Goal: Task Accomplishment & Management: Complete application form

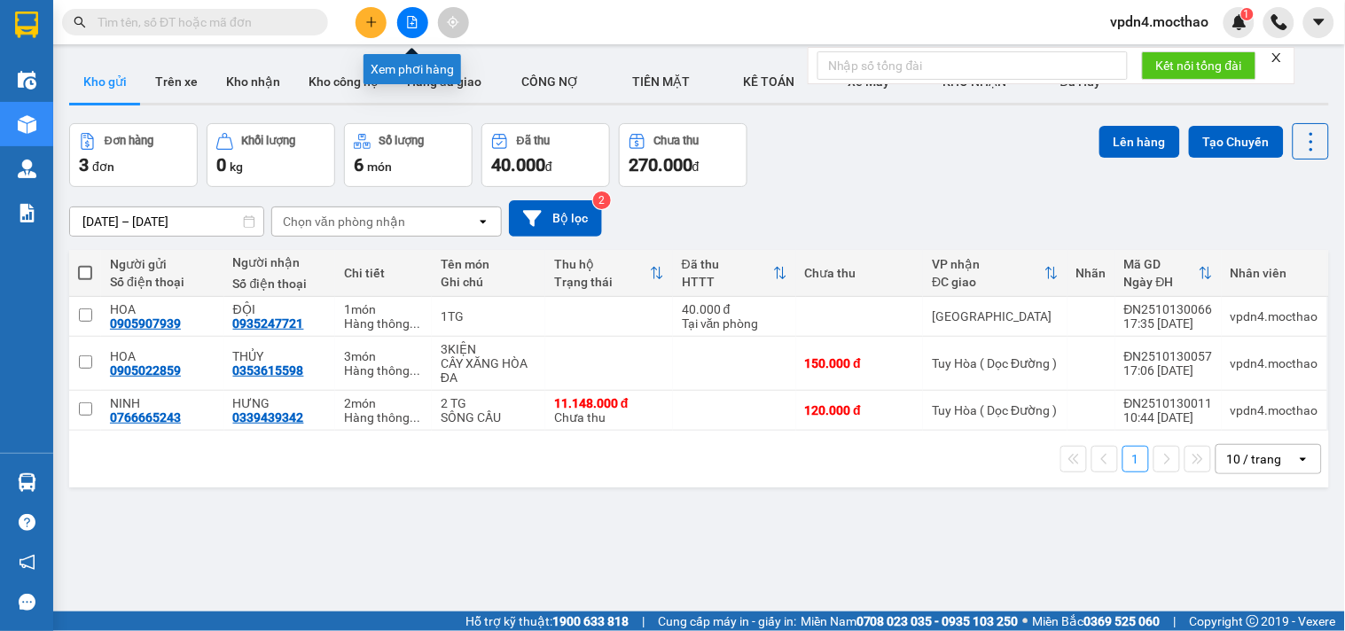
click at [413, 21] on icon "file-add" at bounding box center [412, 22] width 12 height 12
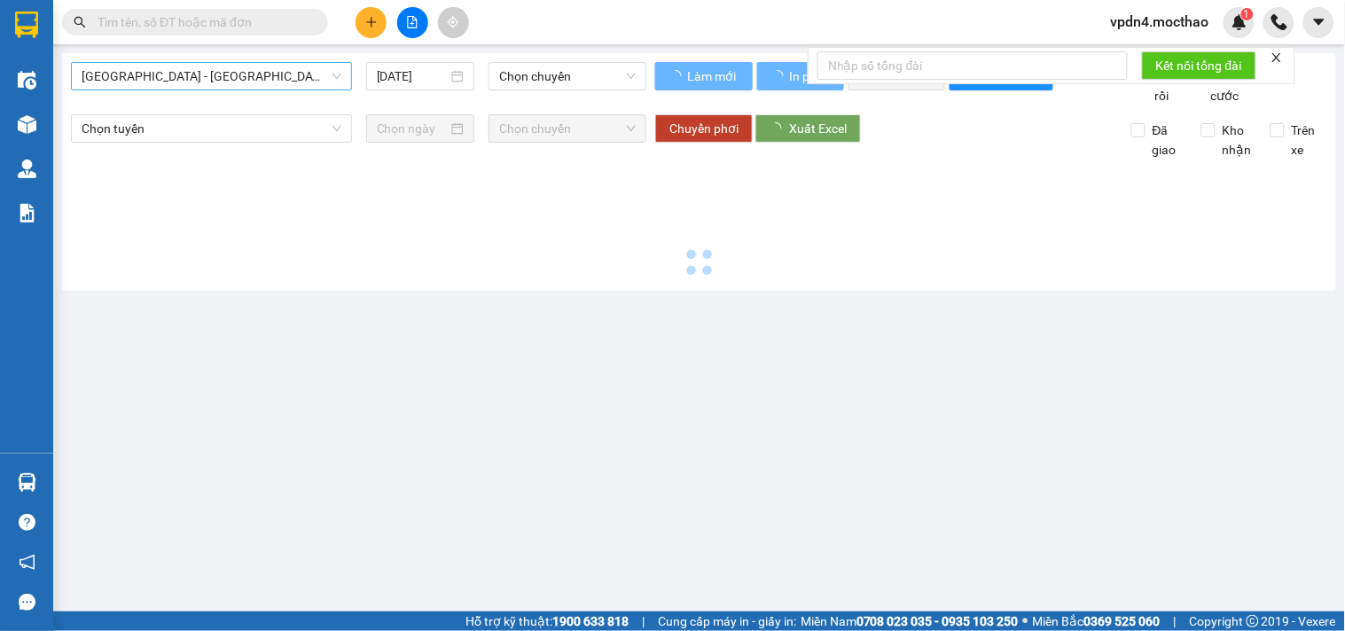
click at [200, 67] on span "[GEOGRAPHIC_DATA] - [GEOGRAPHIC_DATA]" at bounding box center [212, 76] width 260 height 27
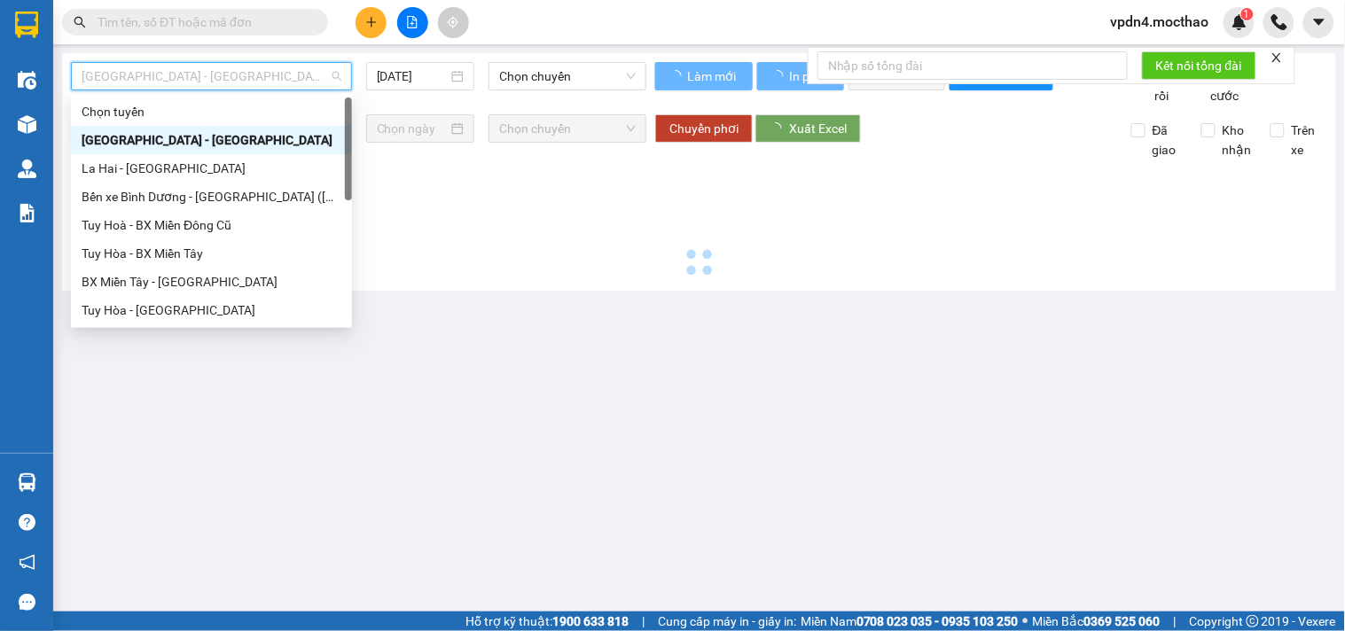
type input "[DATE]"
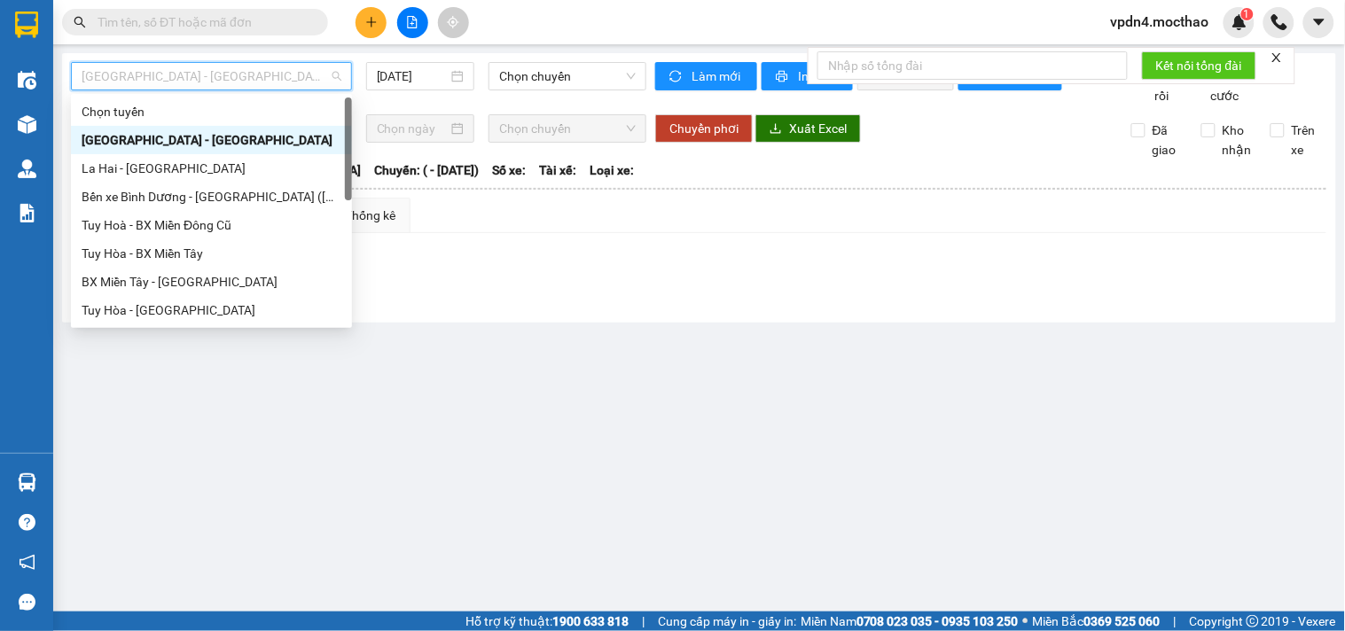
type input "d"
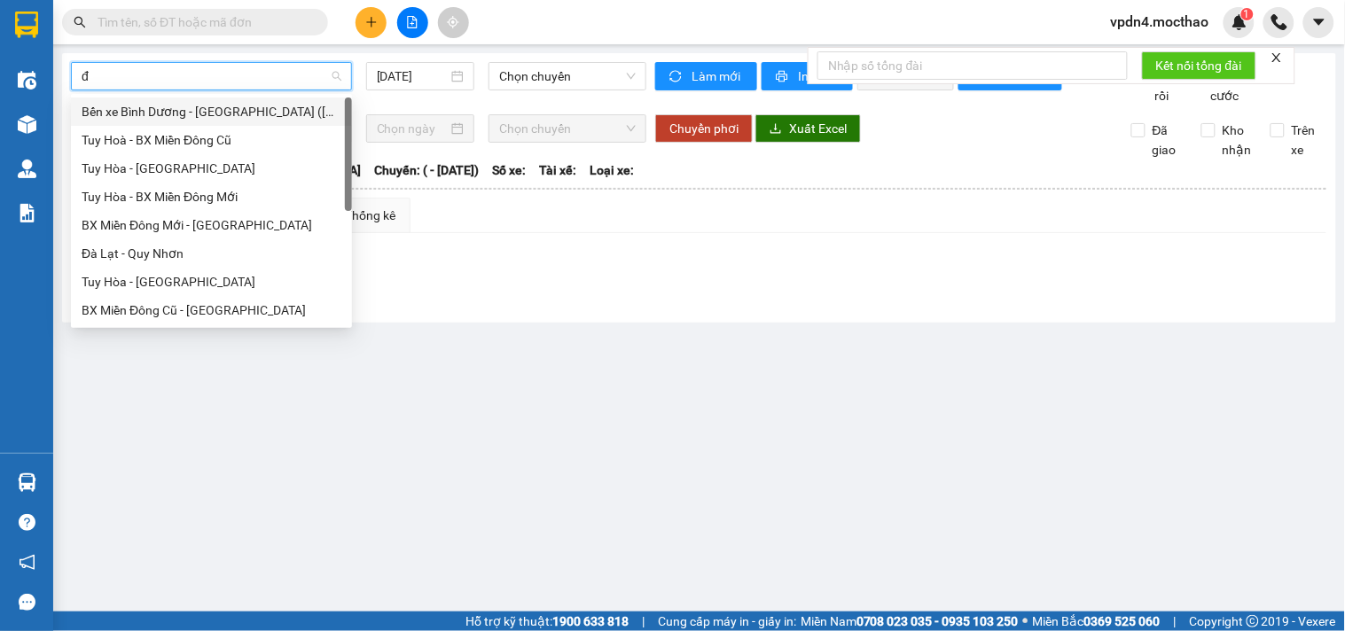
type input "đa"
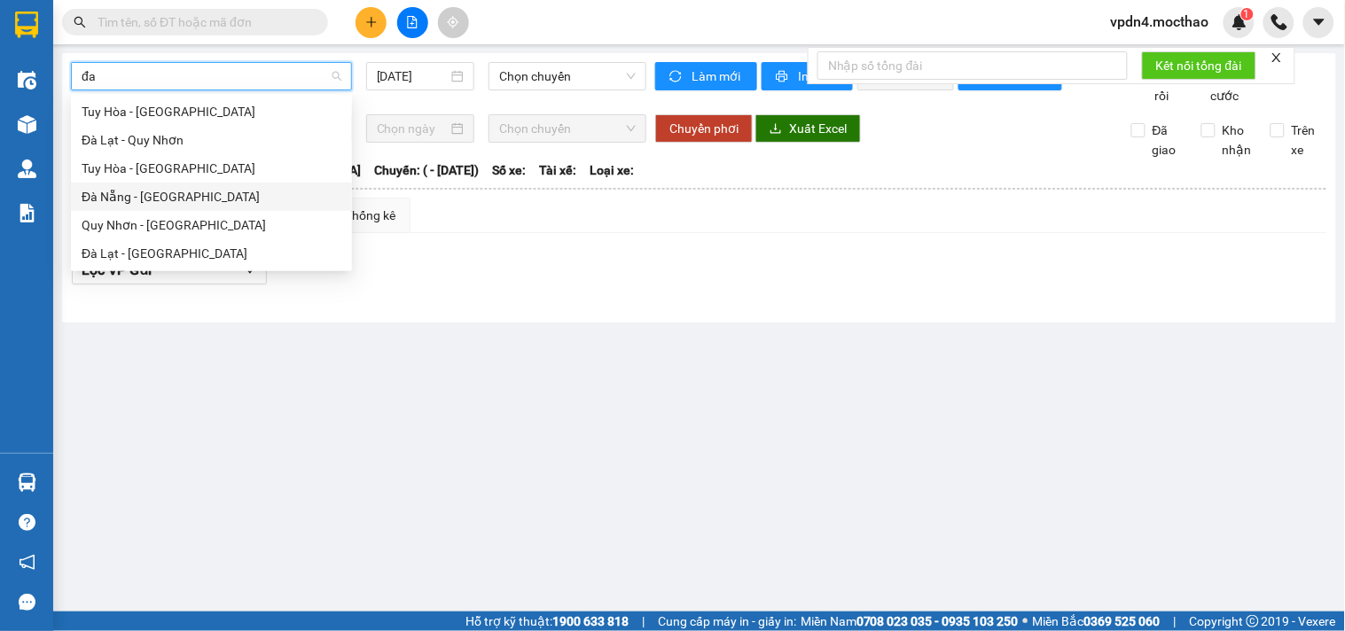
click at [156, 192] on div "Đà Nẵng - [GEOGRAPHIC_DATA]" at bounding box center [212, 197] width 260 height 20
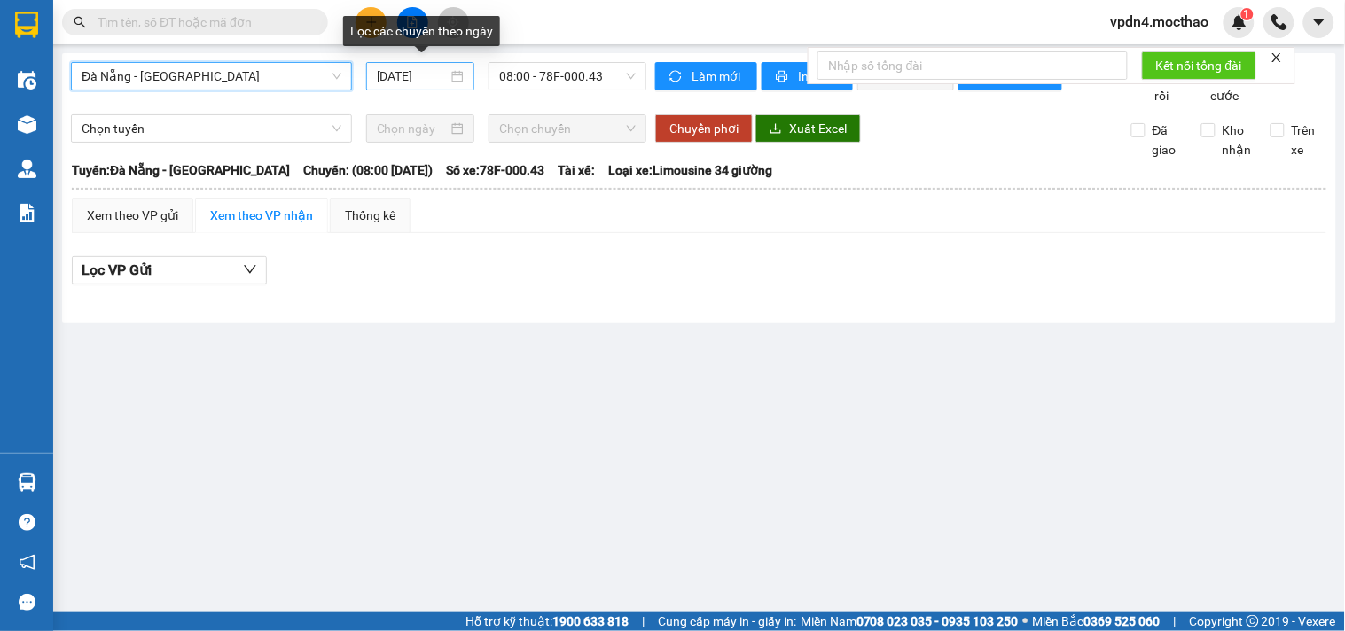
click at [444, 75] on input "[DATE]" at bounding box center [413, 77] width 72 height 20
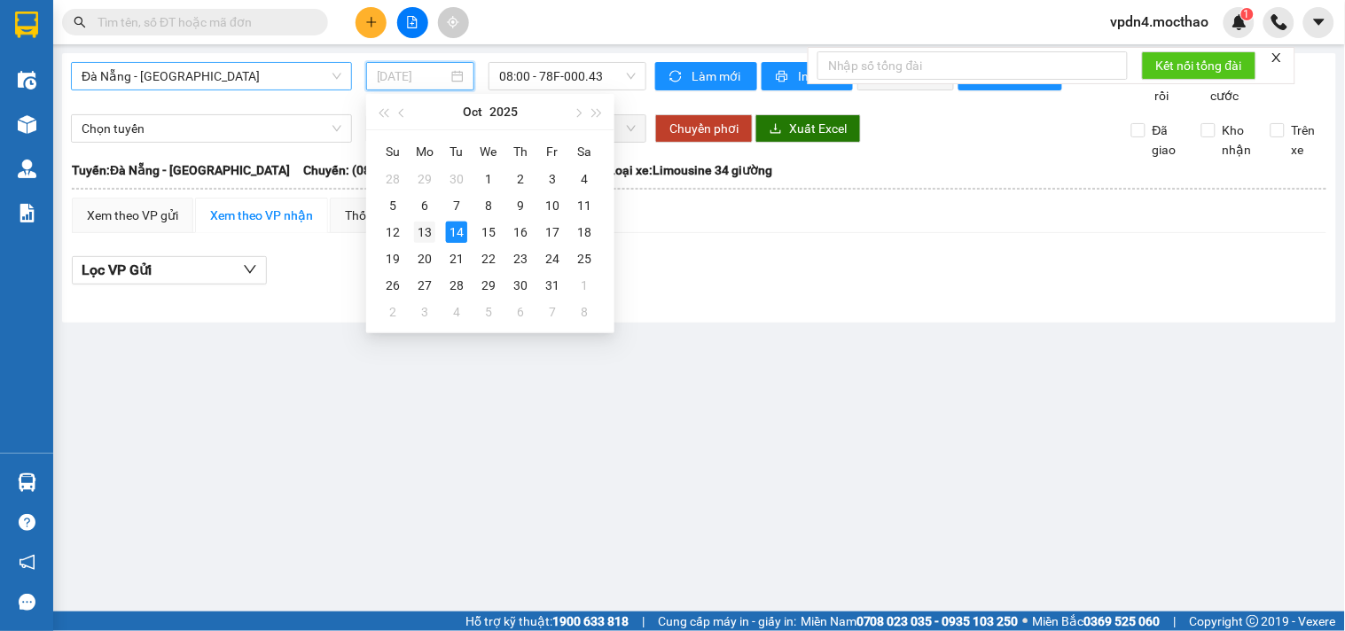
click at [422, 238] on div "13" at bounding box center [424, 232] width 21 height 21
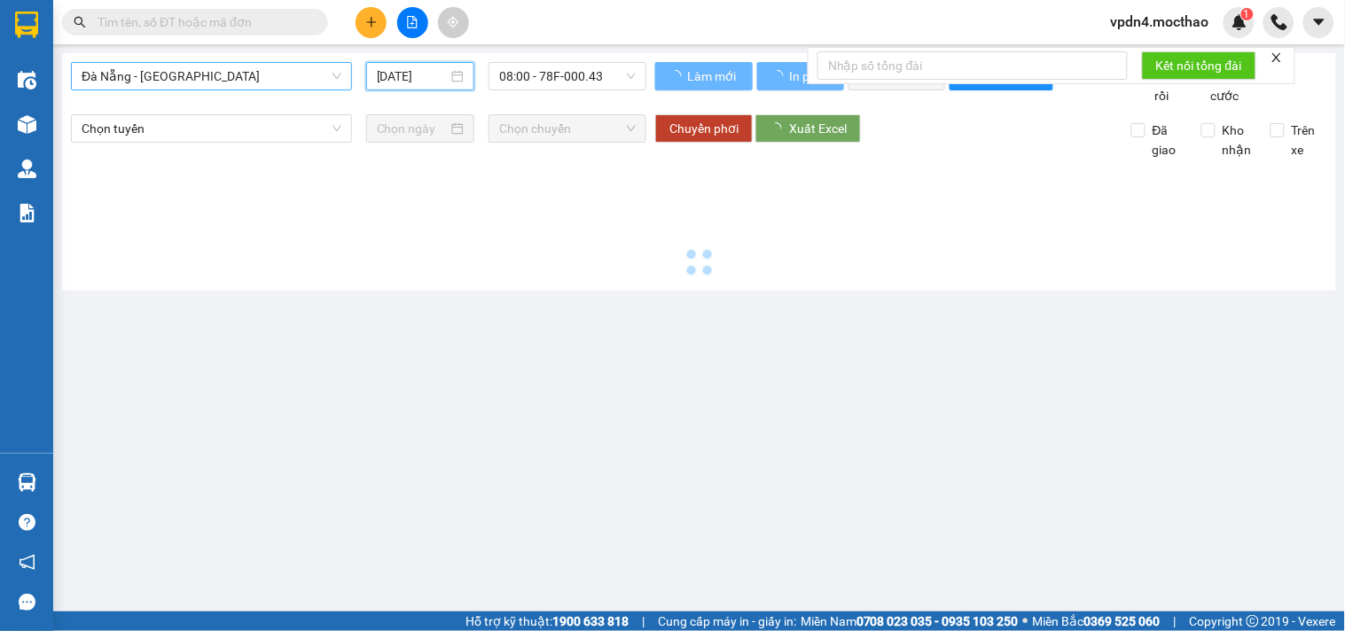
type input "[DATE]"
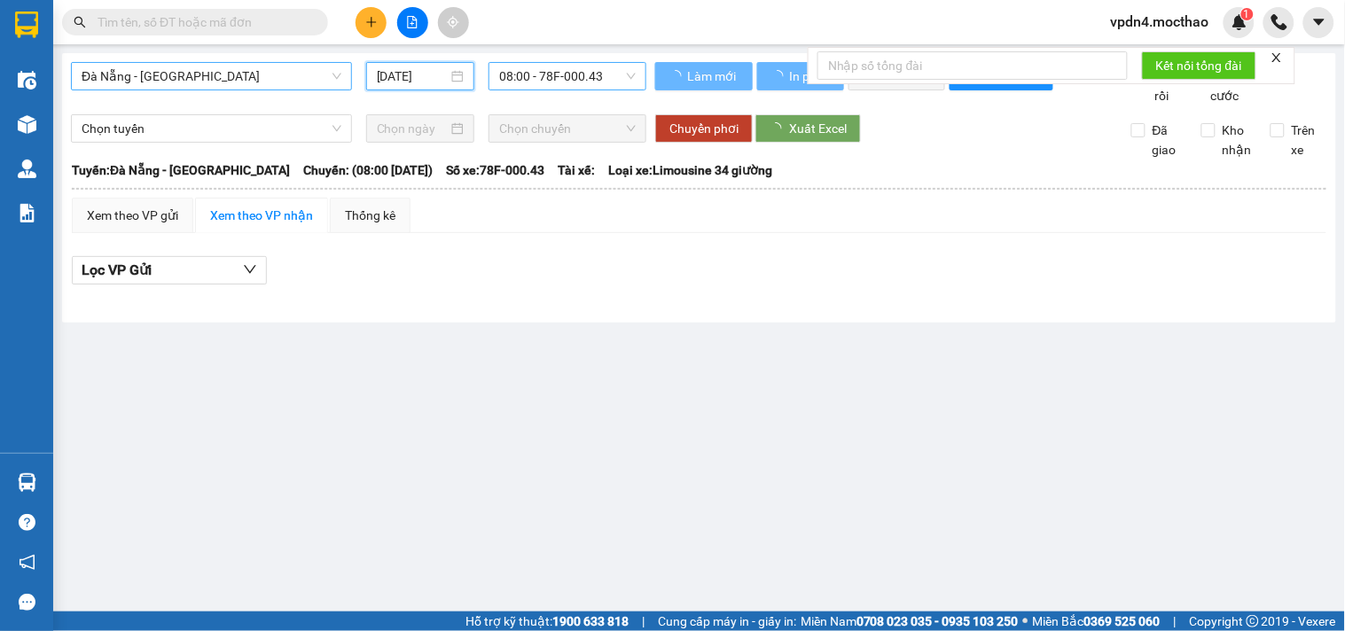
click at [603, 81] on span "08:00 - 78F-000.43" at bounding box center [567, 76] width 137 height 27
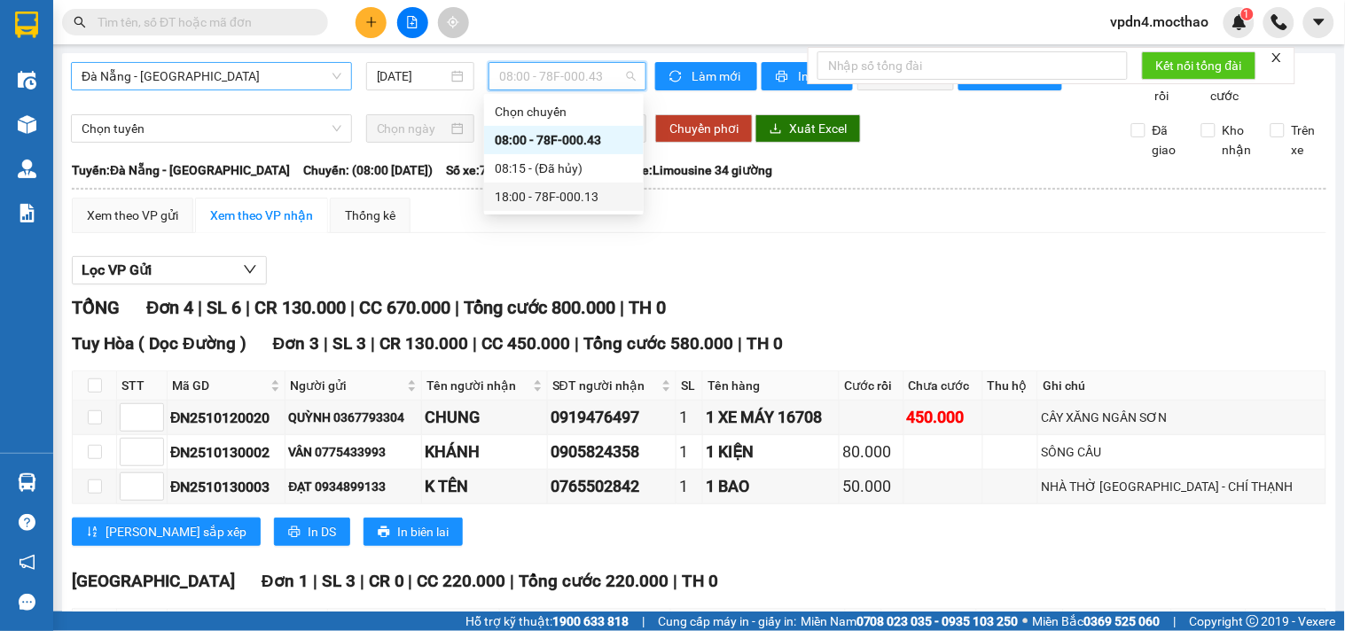
click at [553, 193] on div "18:00 - 78F-000.13" at bounding box center [564, 197] width 138 height 20
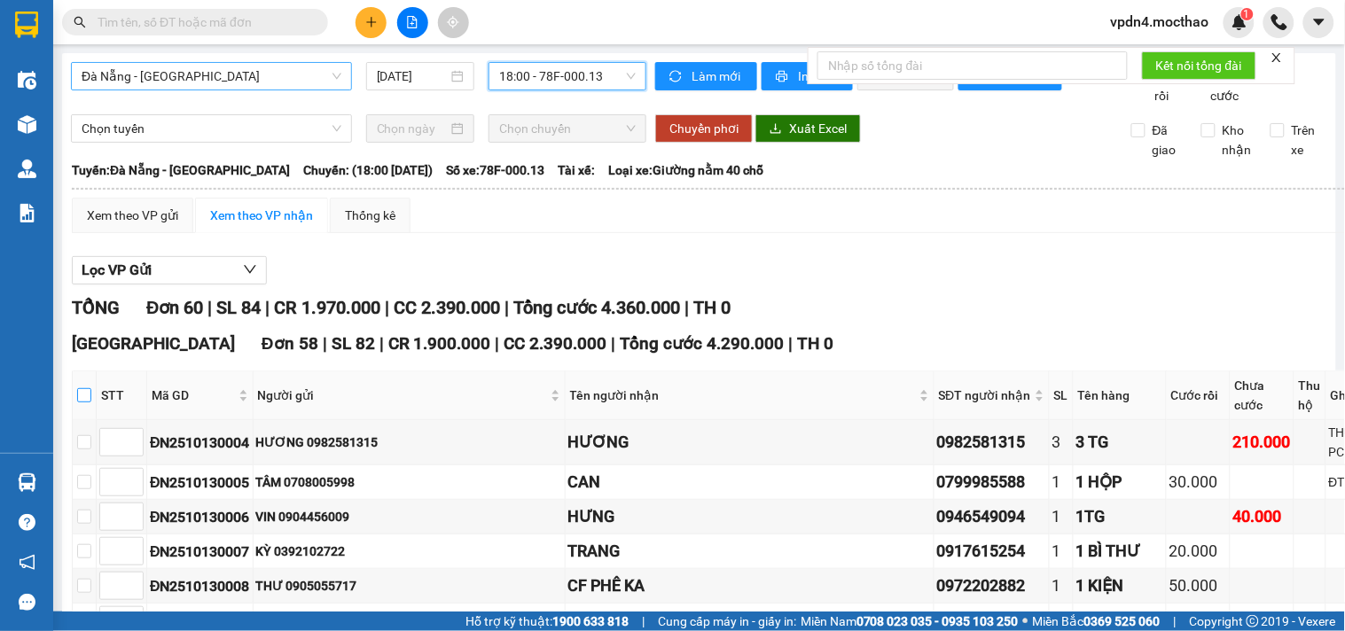
click at [90, 403] on input "checkbox" at bounding box center [84, 395] width 14 height 14
checkbox input "true"
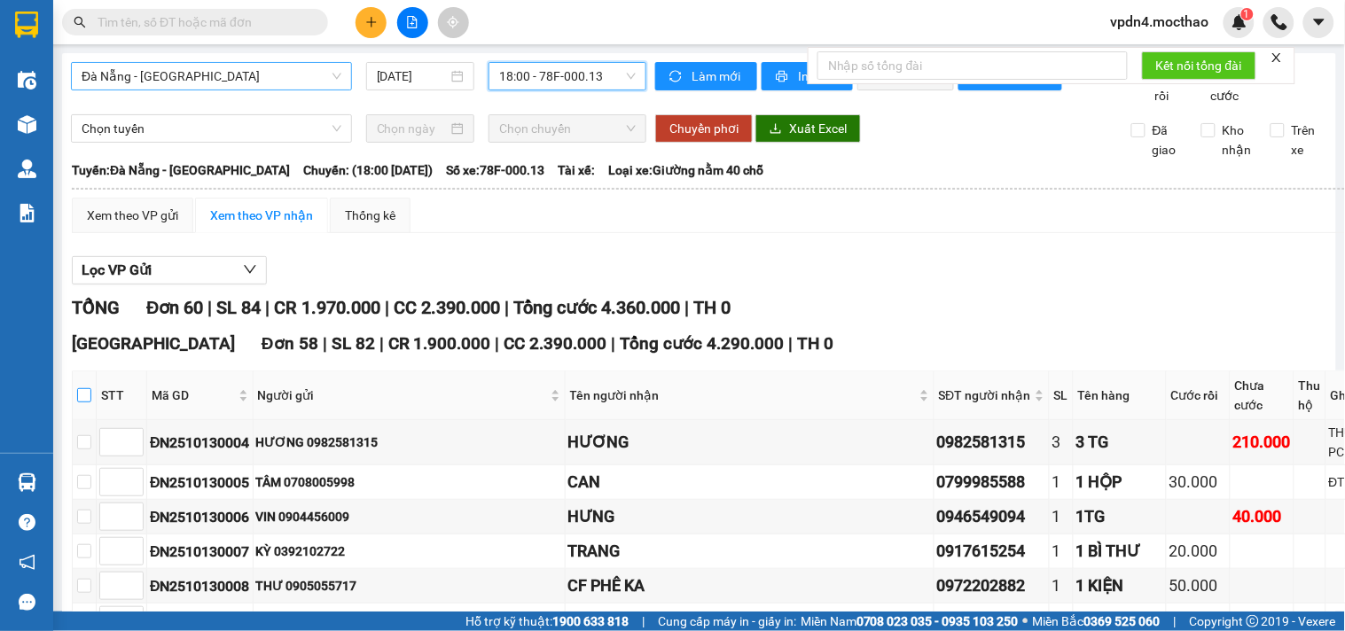
checkbox input "true"
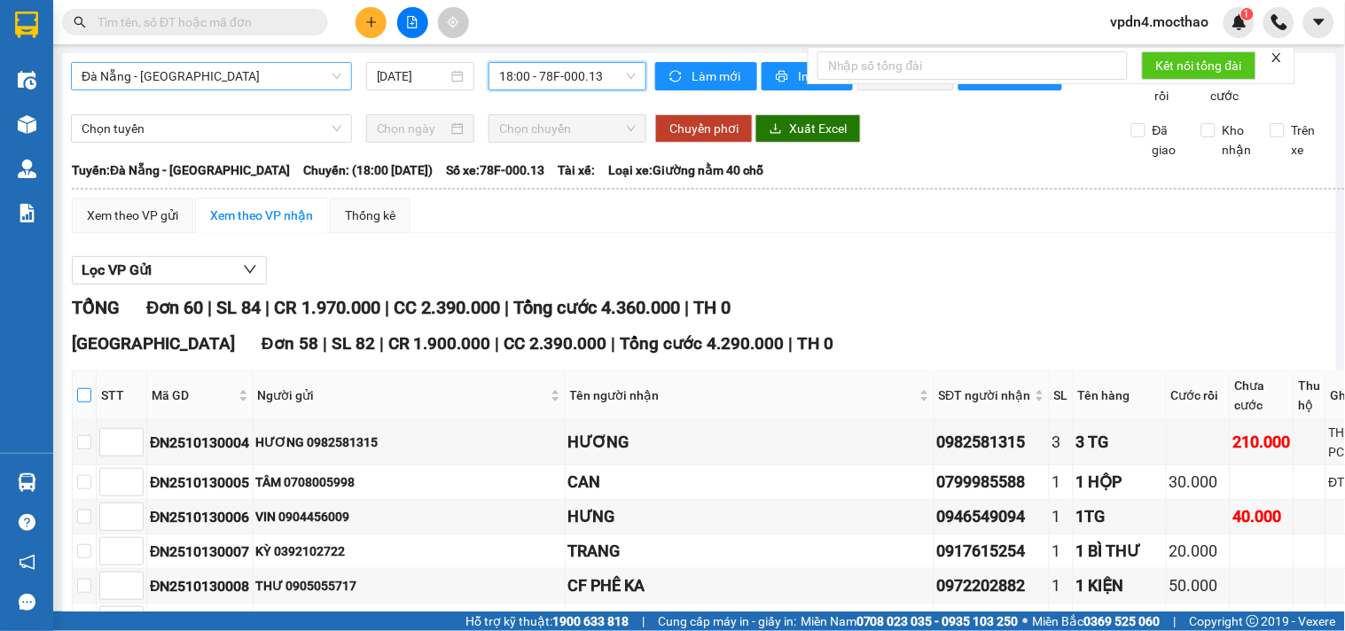
checkbox input "true"
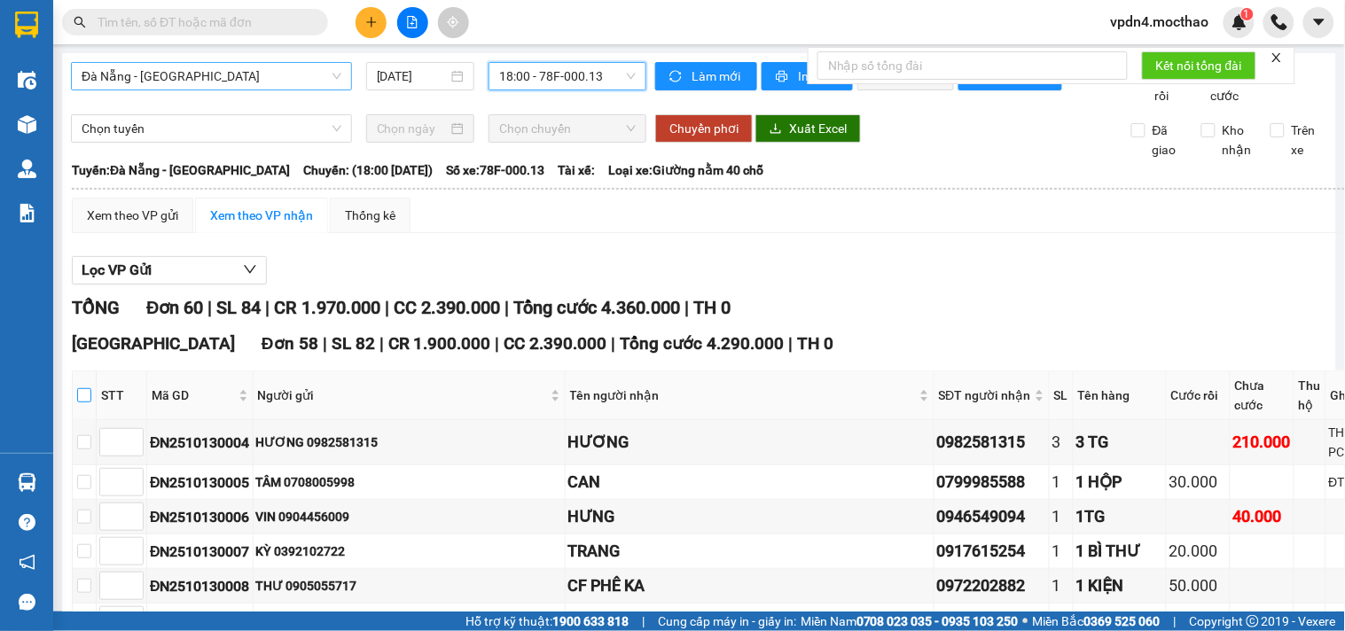
checkbox input "true"
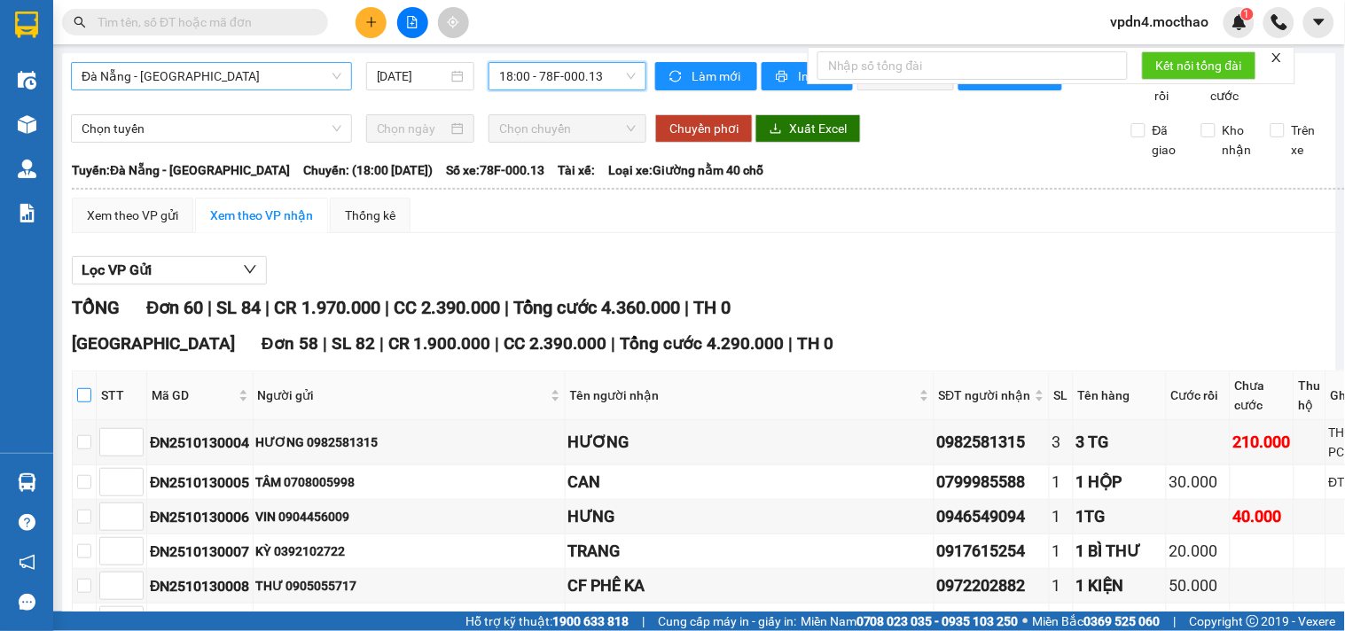
checkbox input "true"
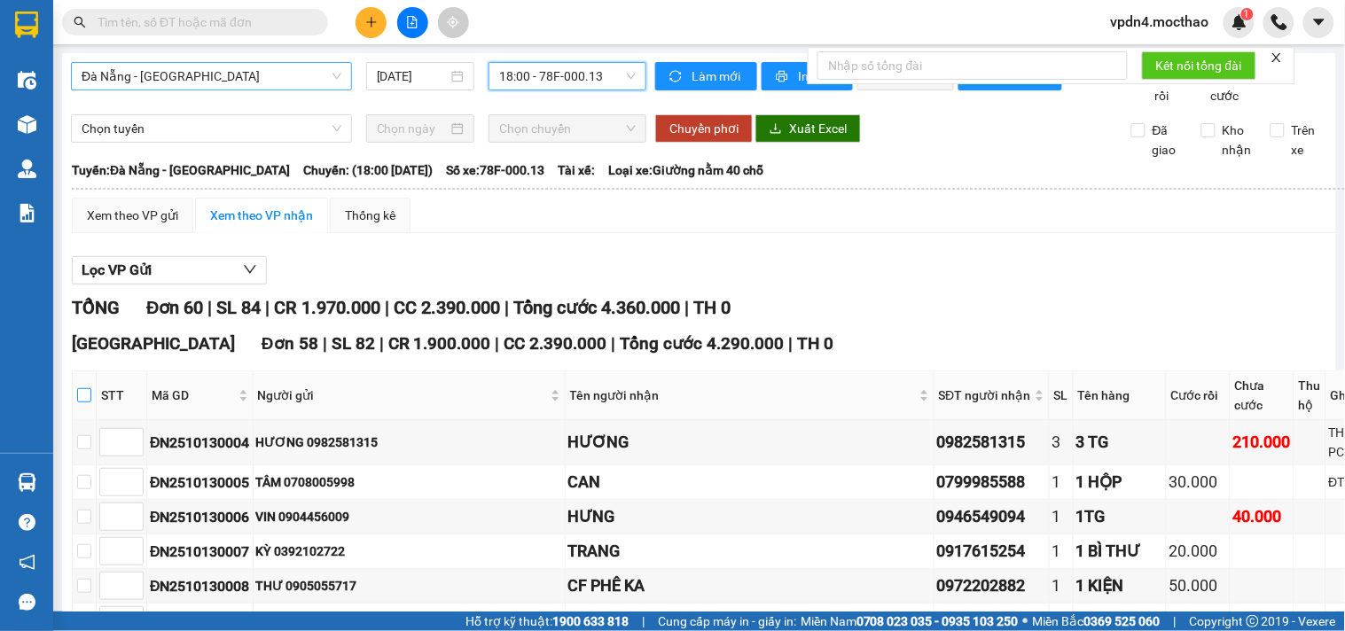
checkbox input "true"
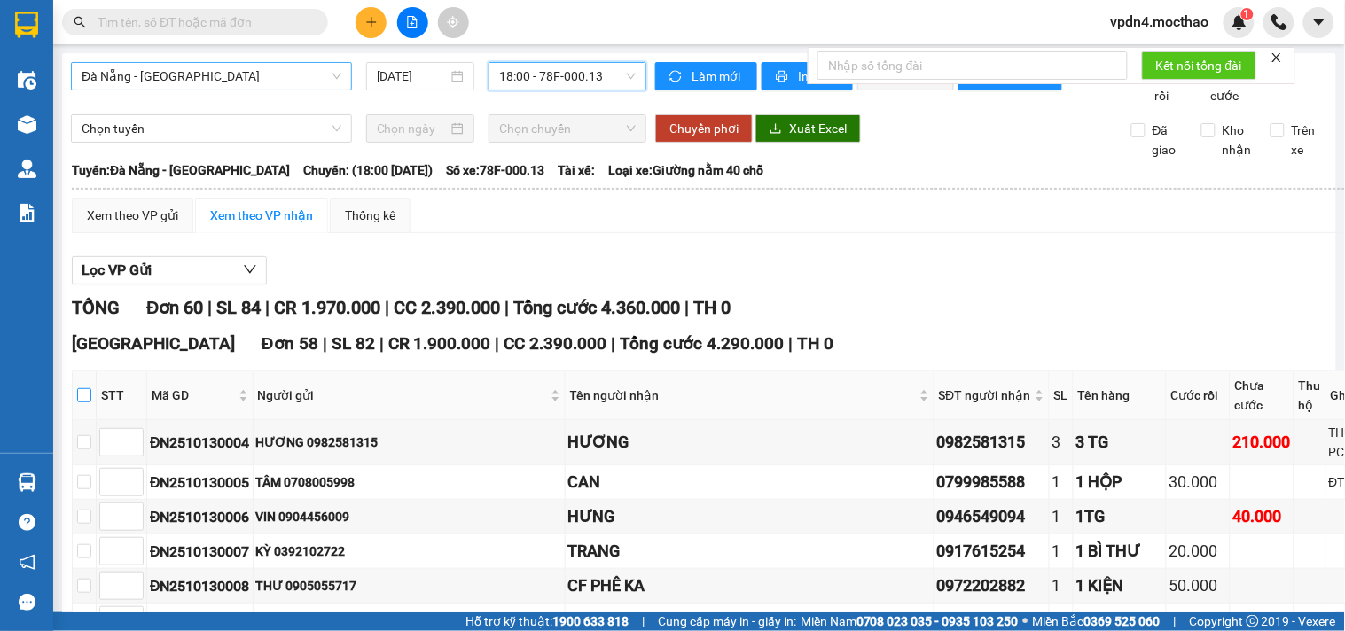
checkbox input "true"
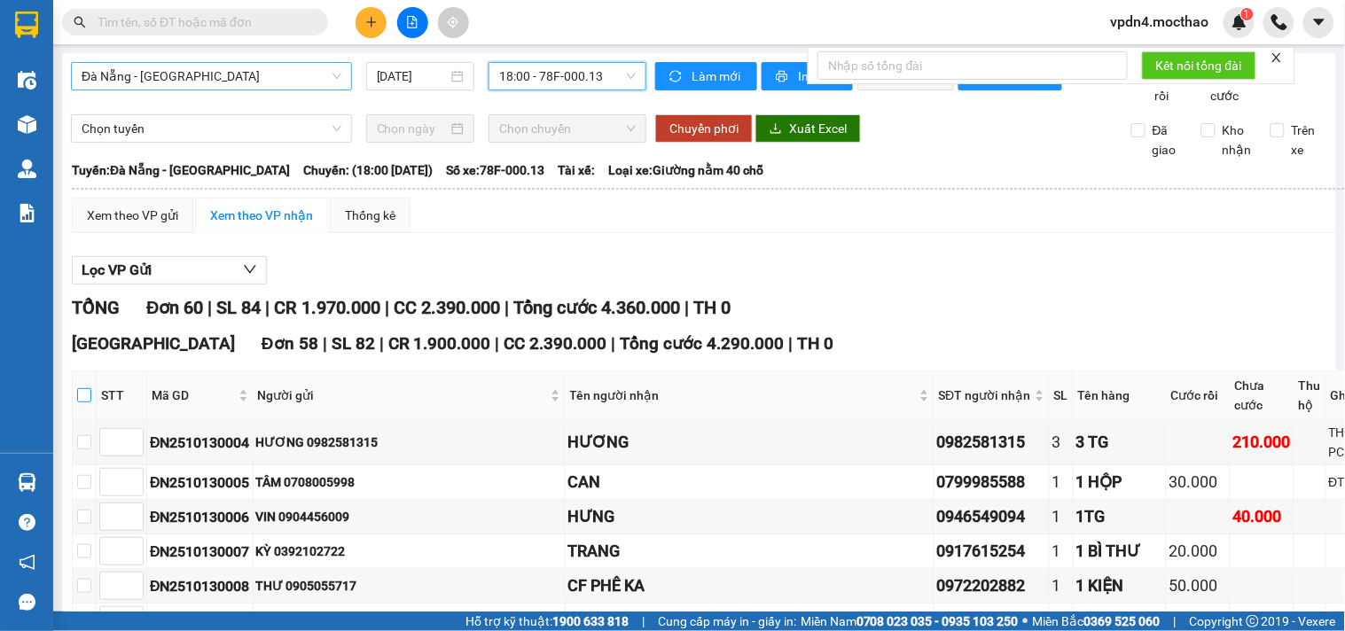
checkbox input "true"
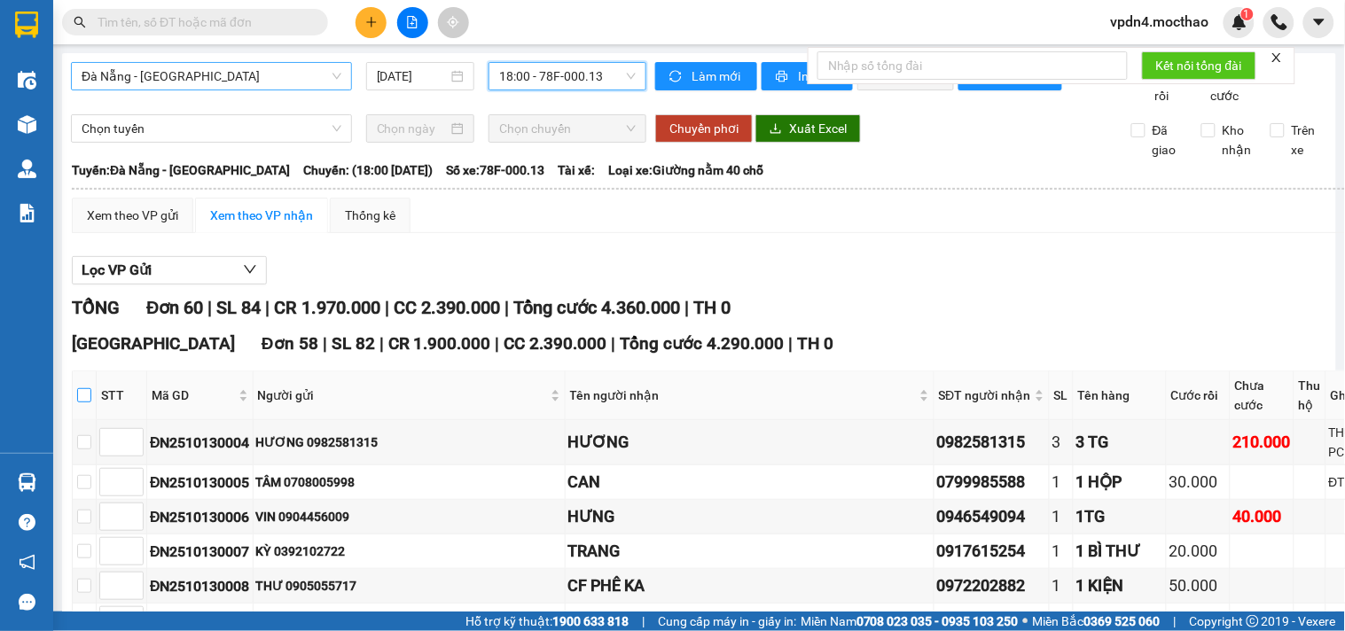
checkbox input "true"
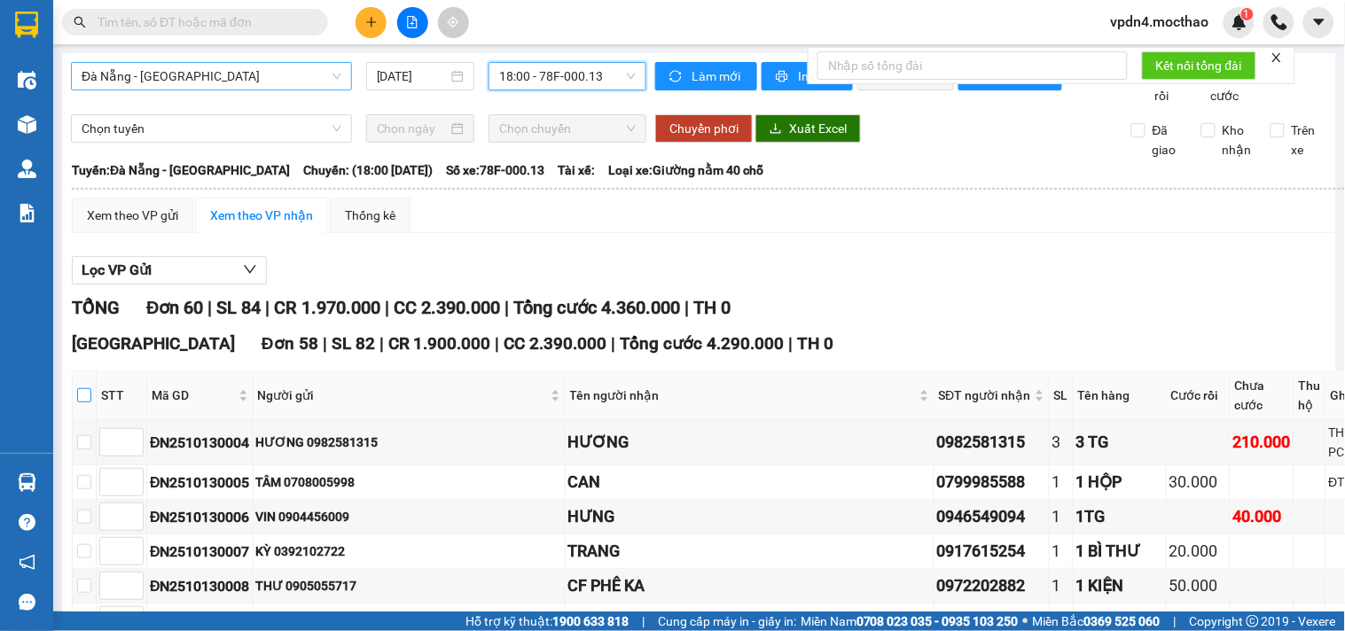
checkbox input "true"
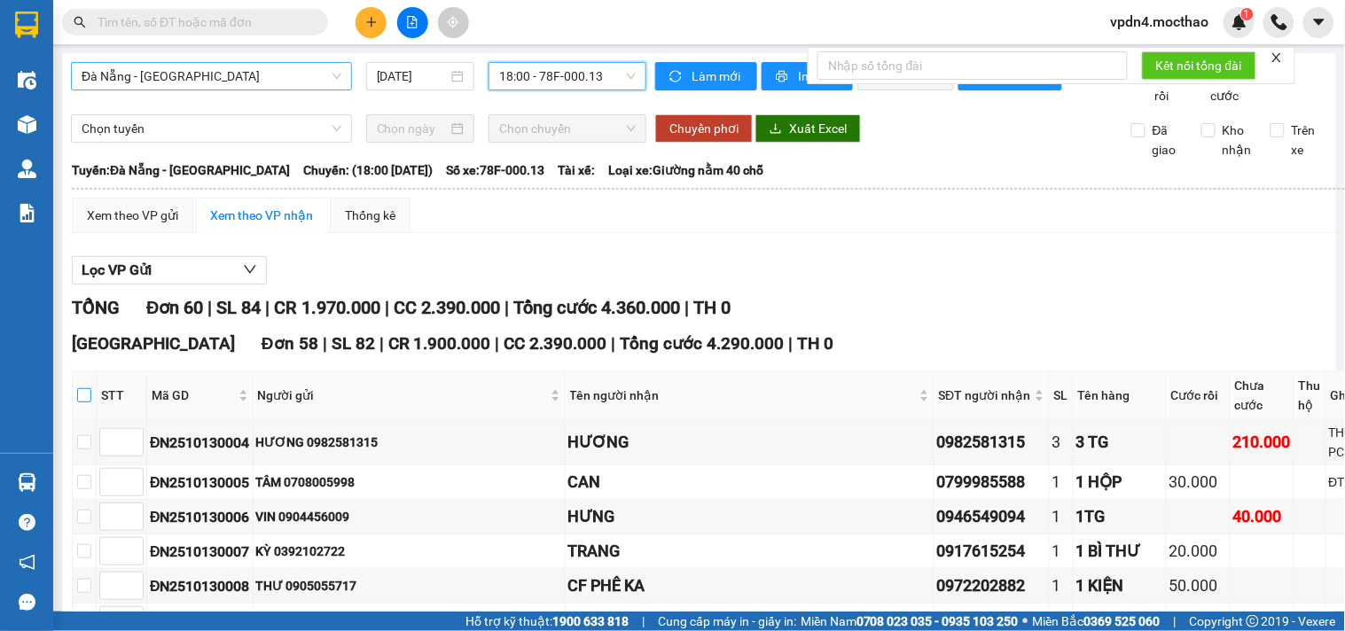
checkbox input "true"
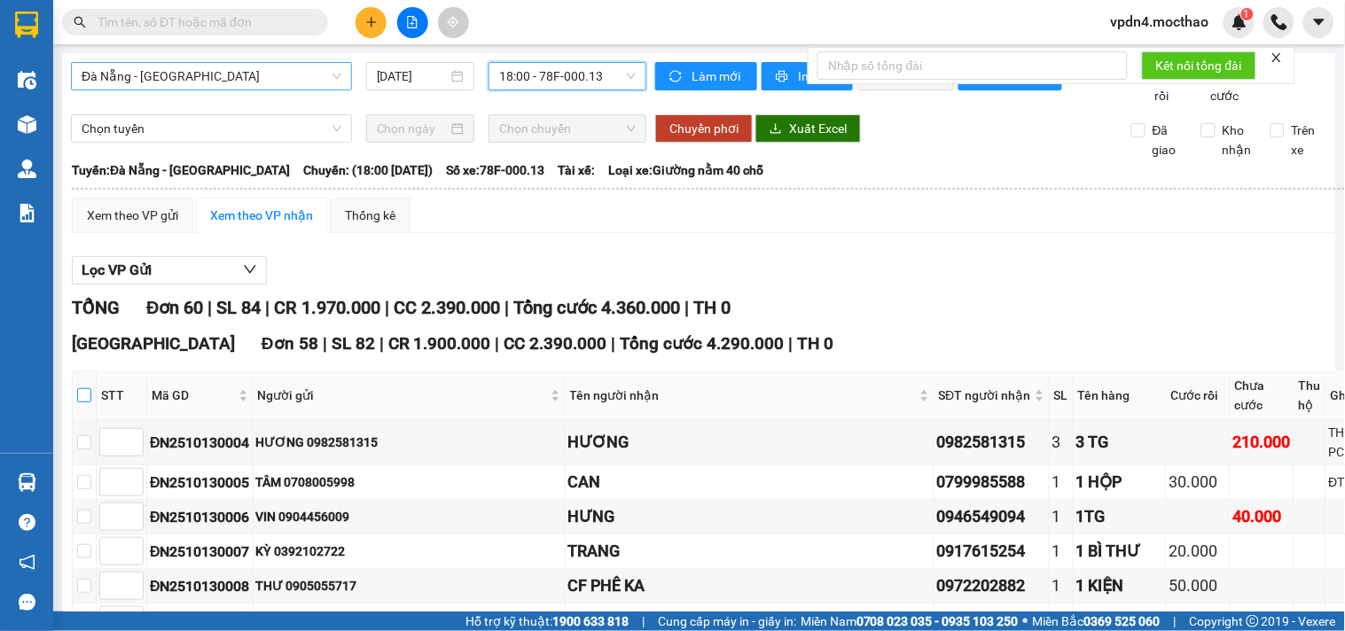
checkbox input "true"
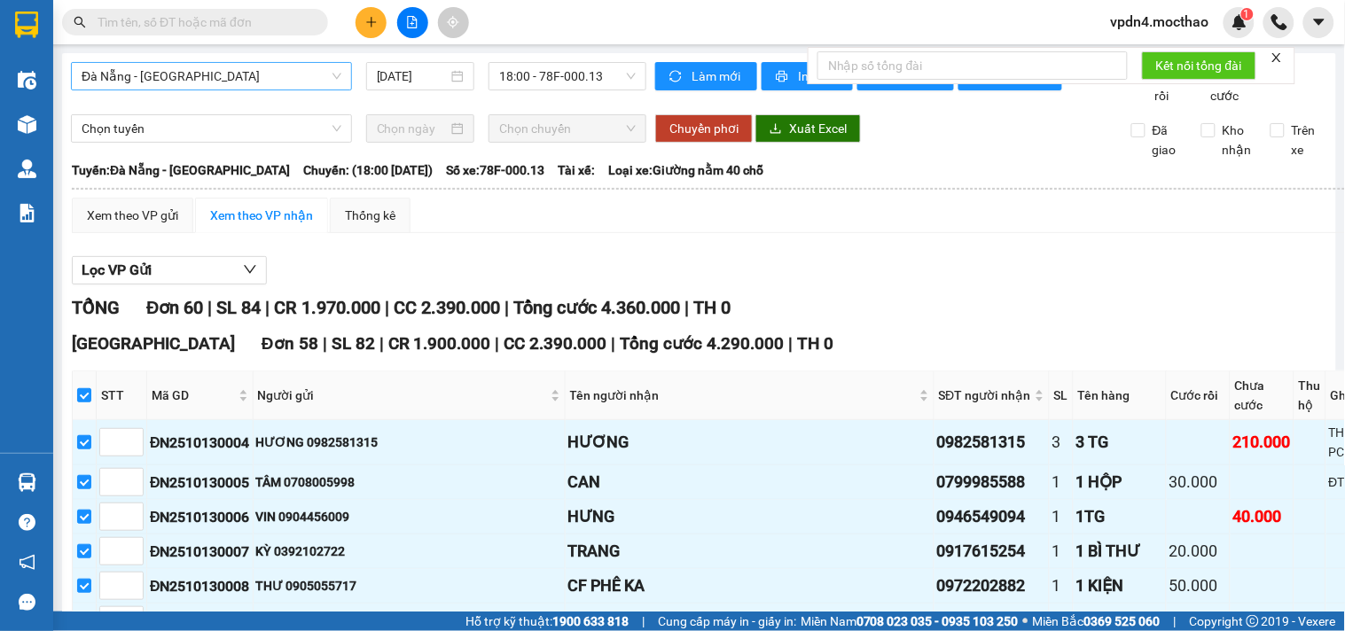
click at [231, 81] on span "Đà Nẵng - [GEOGRAPHIC_DATA]" at bounding box center [212, 76] width 260 height 27
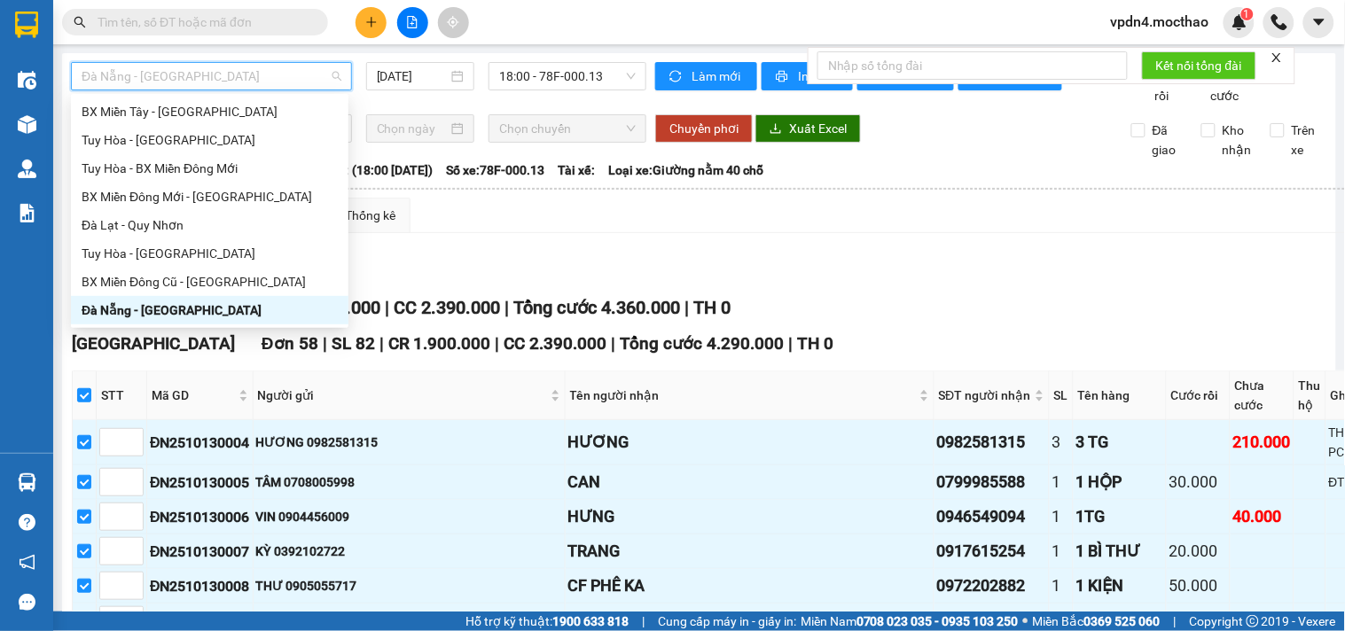
type input "t"
click at [172, 134] on div "Tuy Hòa - [GEOGRAPHIC_DATA]" at bounding box center [210, 140] width 256 height 20
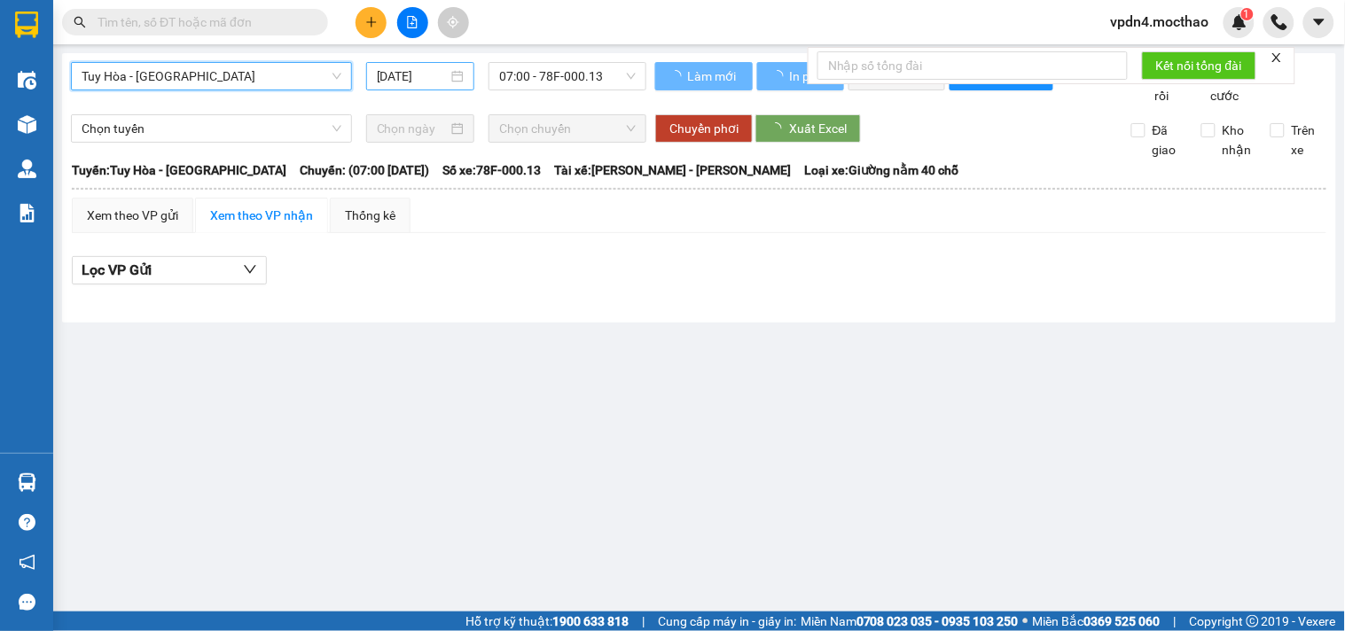
click at [450, 81] on div "[DATE]" at bounding box center [421, 77] width 88 height 20
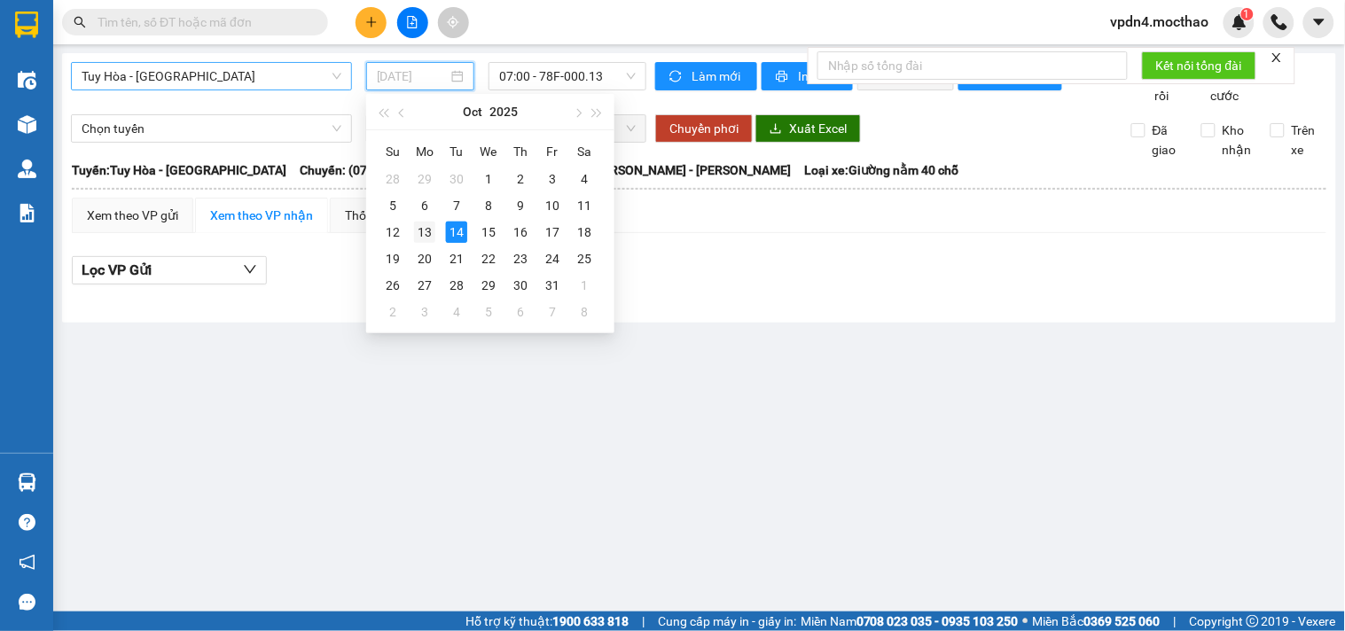
click at [430, 232] on div "13" at bounding box center [424, 232] width 21 height 21
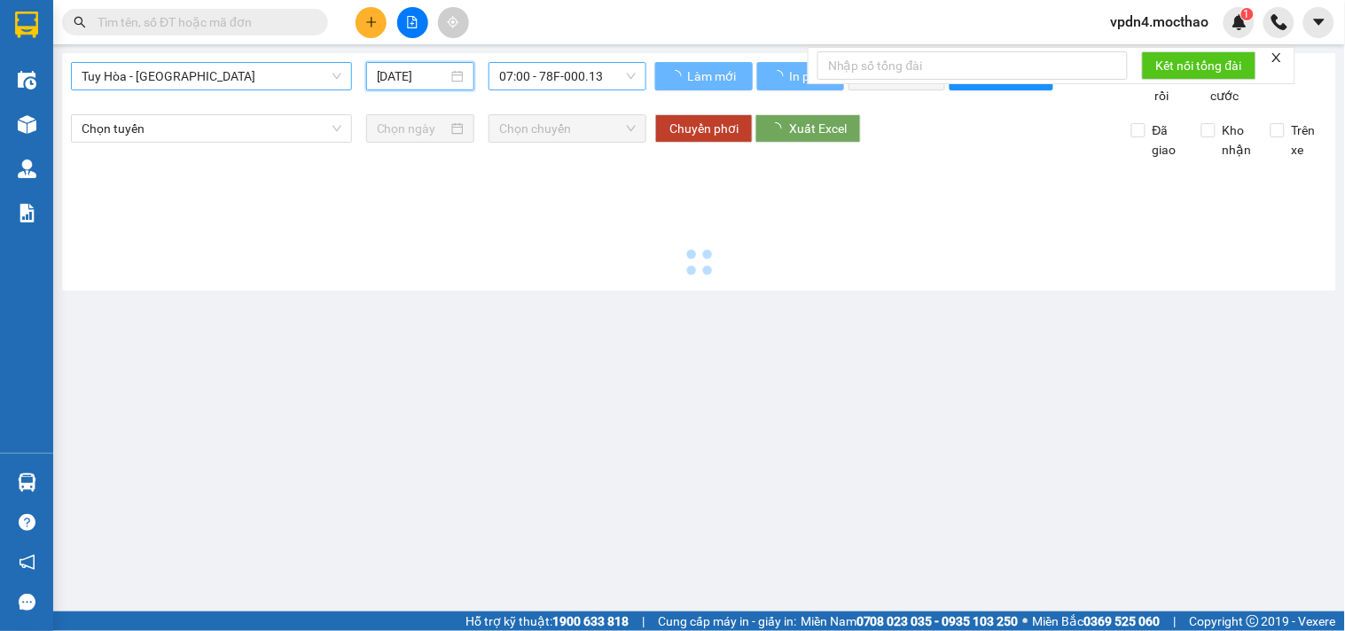
type input "[DATE]"
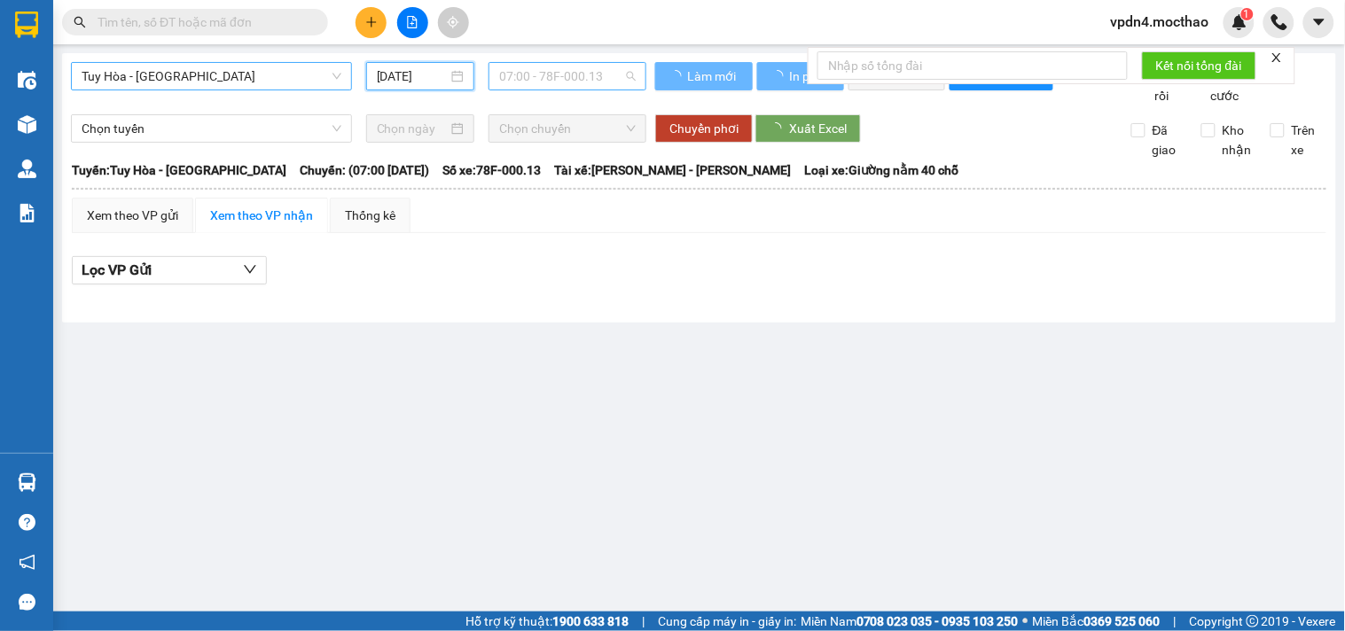
click at [631, 85] on span "07:00 - 78F-000.13" at bounding box center [567, 76] width 137 height 27
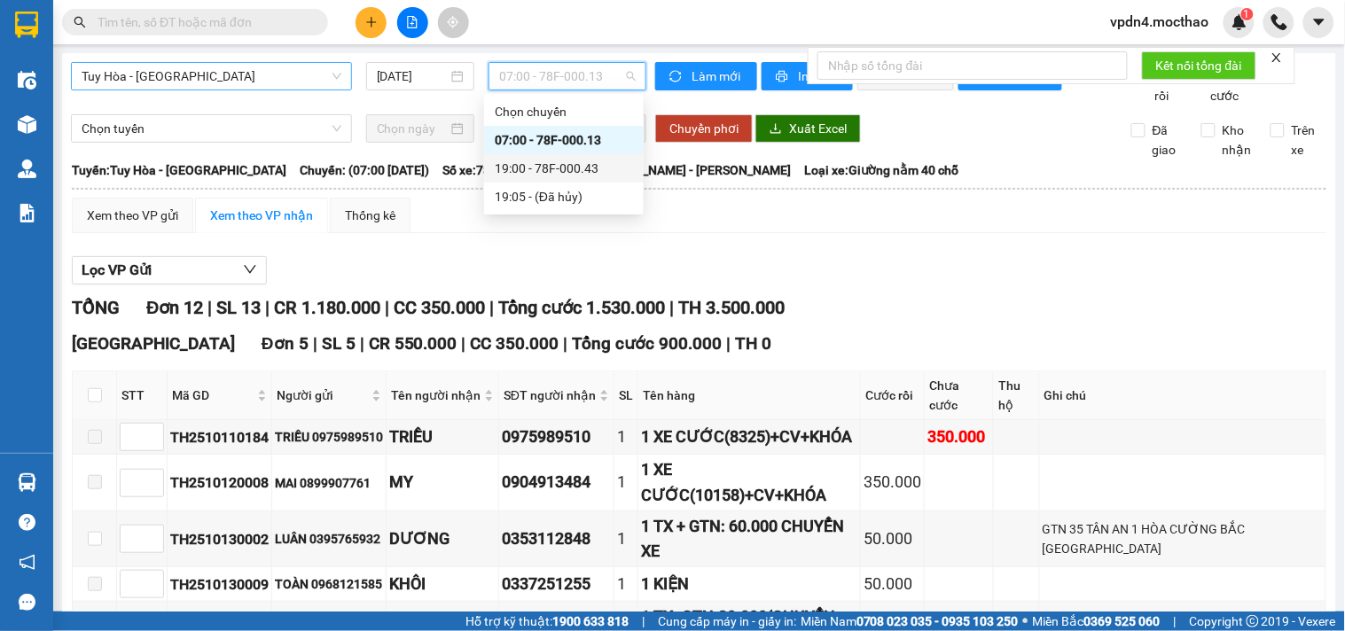
click at [560, 167] on div "19:00 - 78F-000.43" at bounding box center [564, 169] width 138 height 20
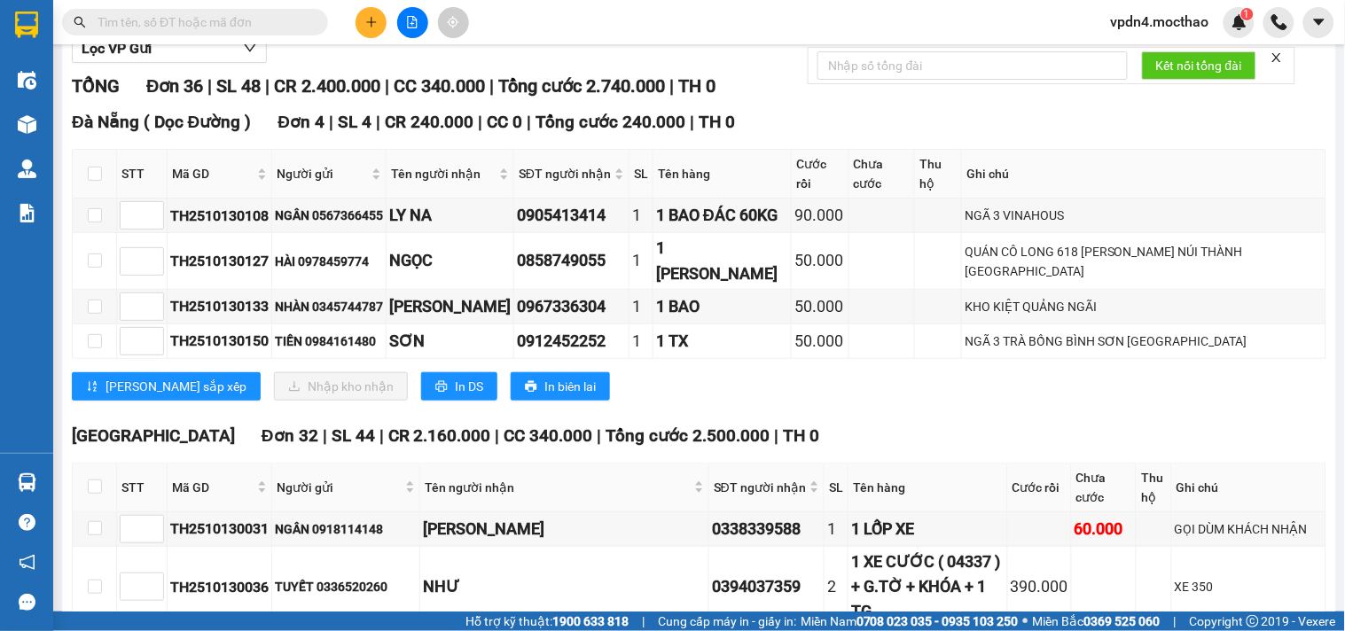
scroll to position [501, 0]
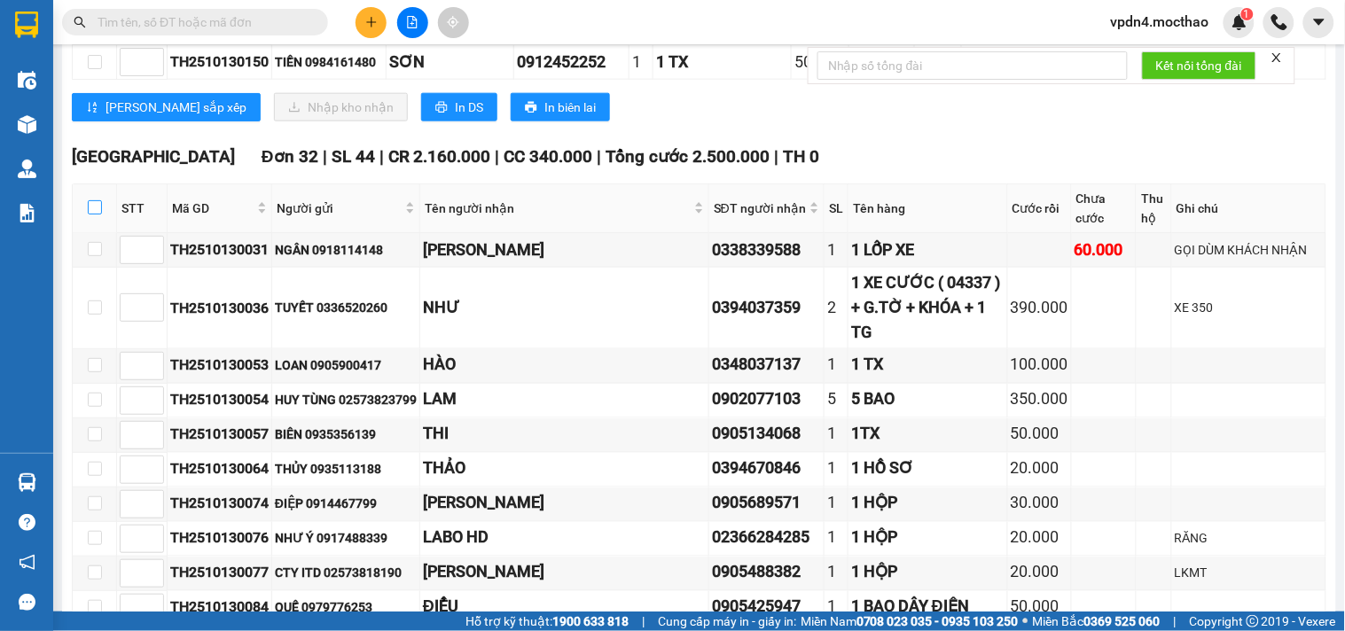
click at [95, 200] on input "checkbox" at bounding box center [95, 207] width 14 height 14
checkbox input "true"
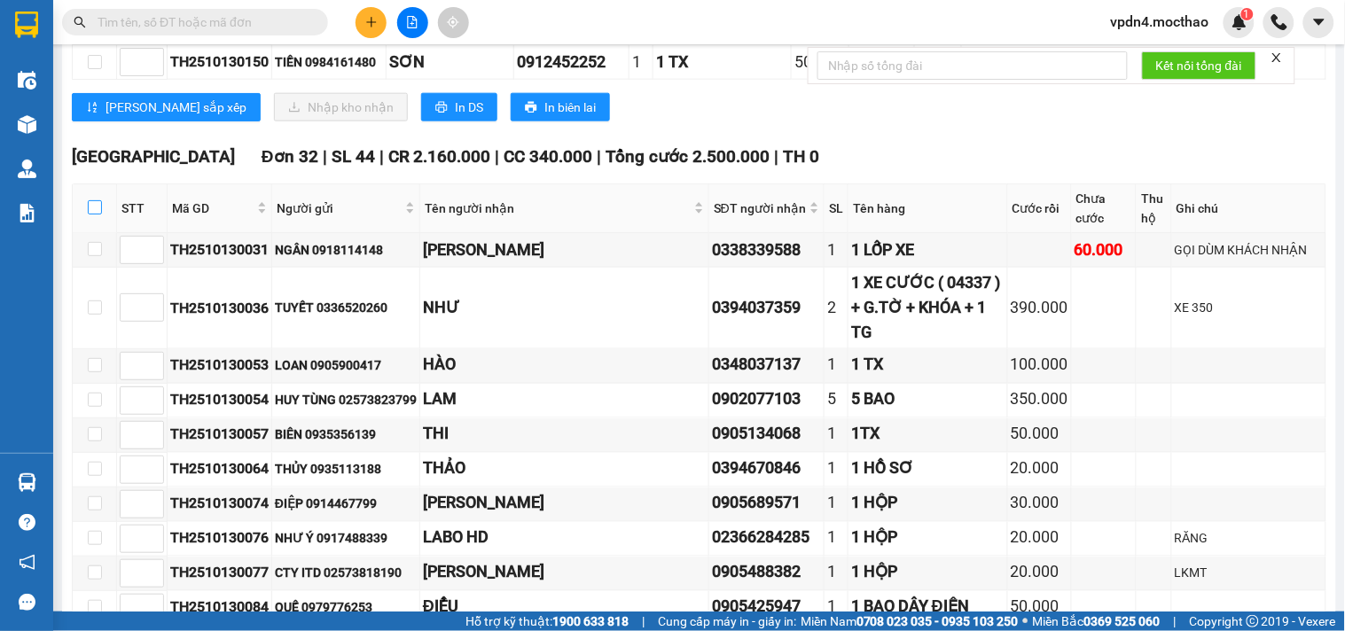
checkbox input "true"
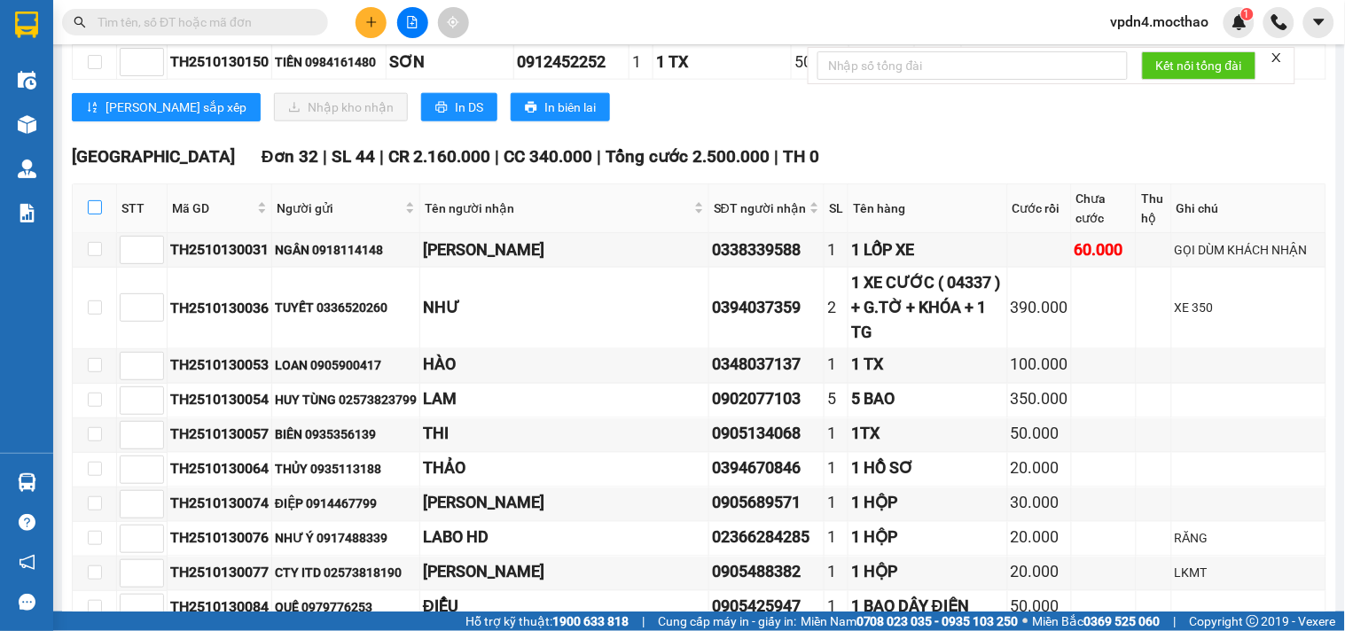
checkbox input "true"
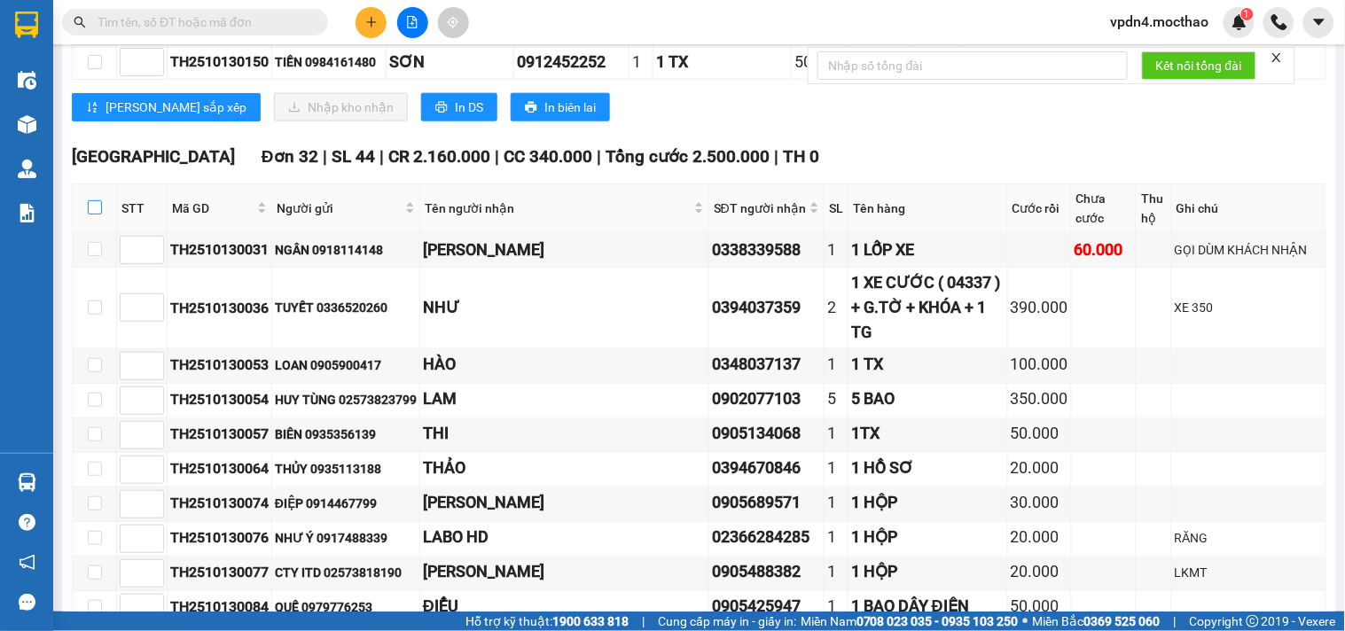
checkbox input "true"
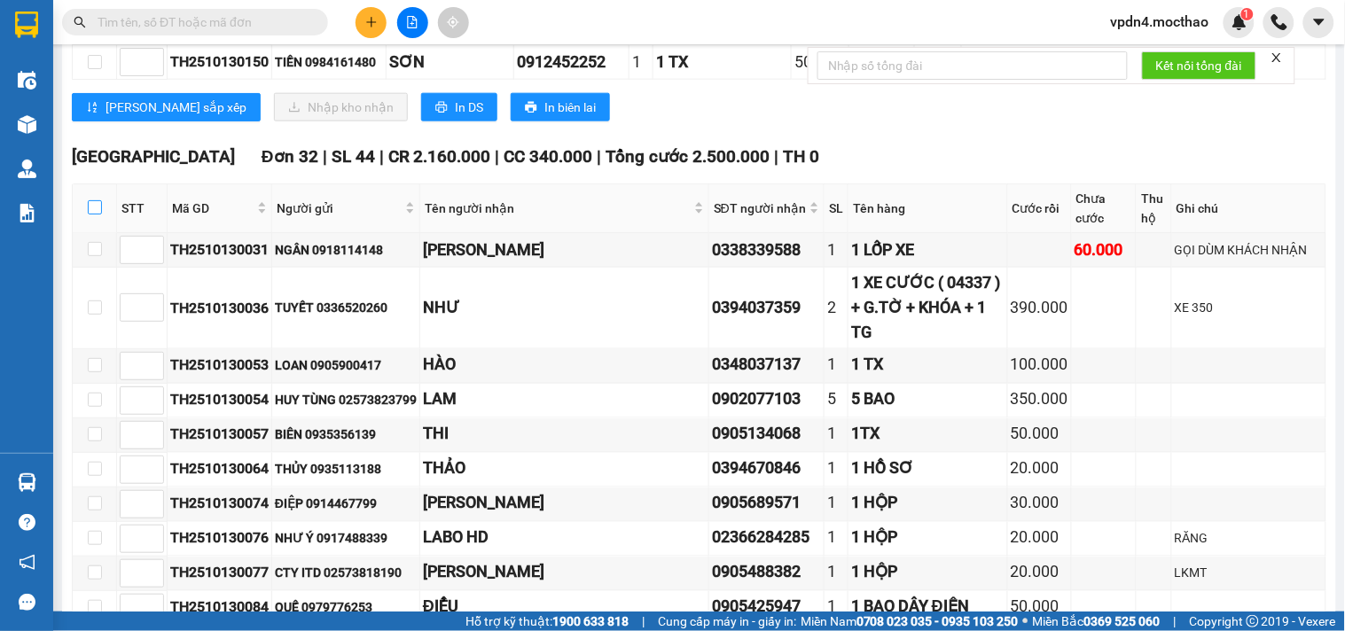
checkbox input "true"
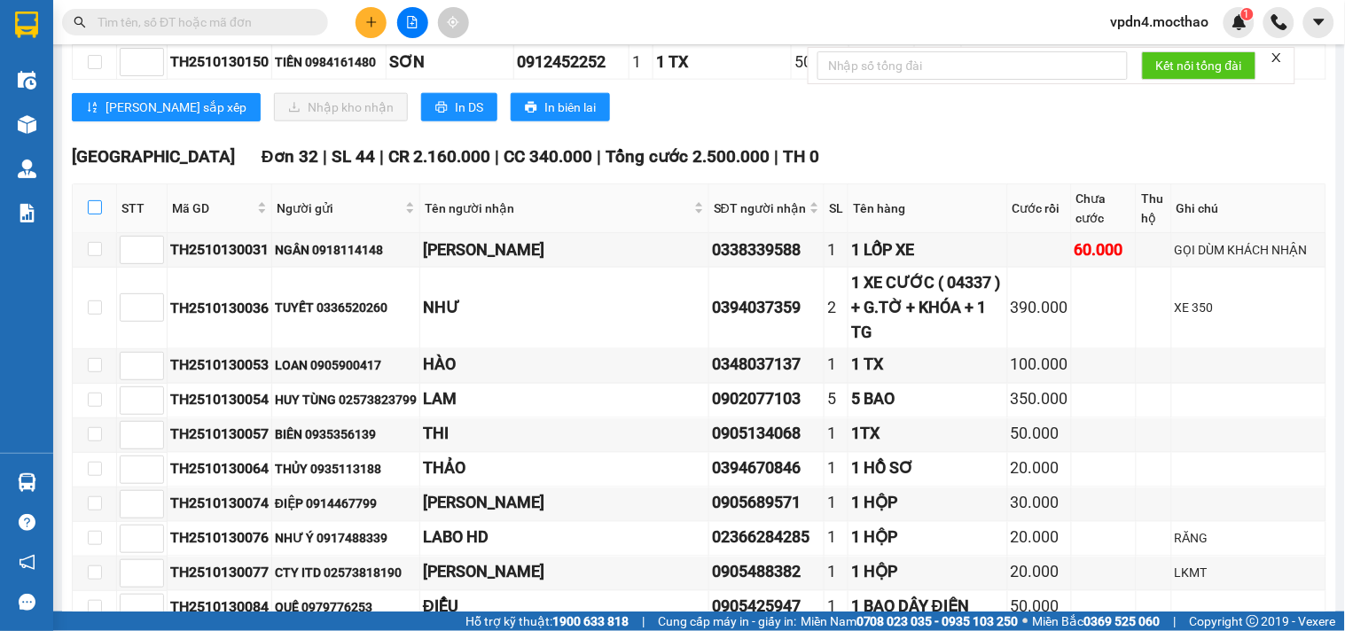
checkbox input "true"
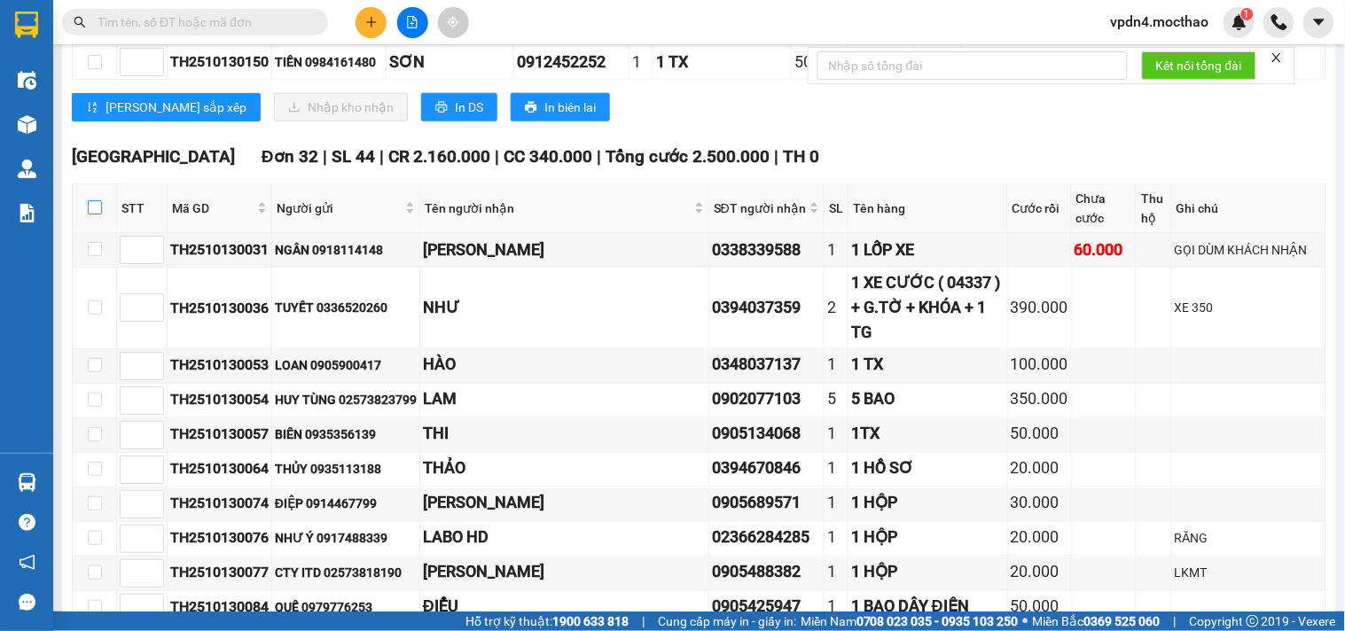
checkbox input "true"
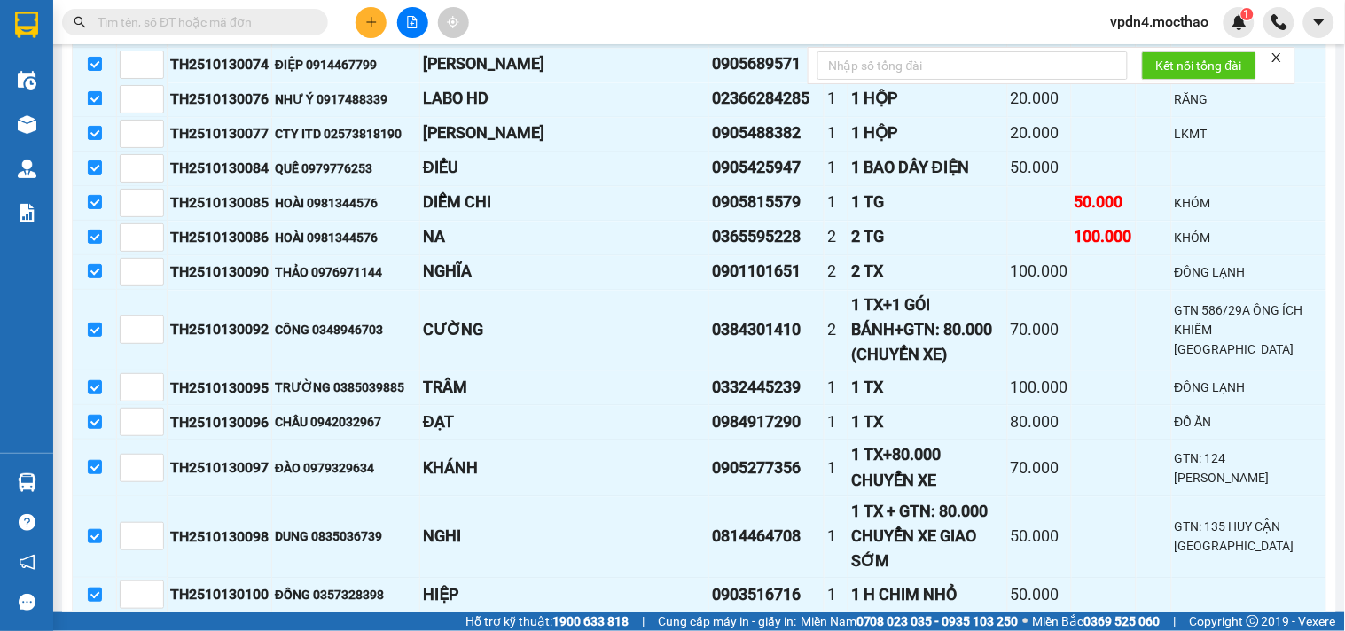
scroll to position [952, 0]
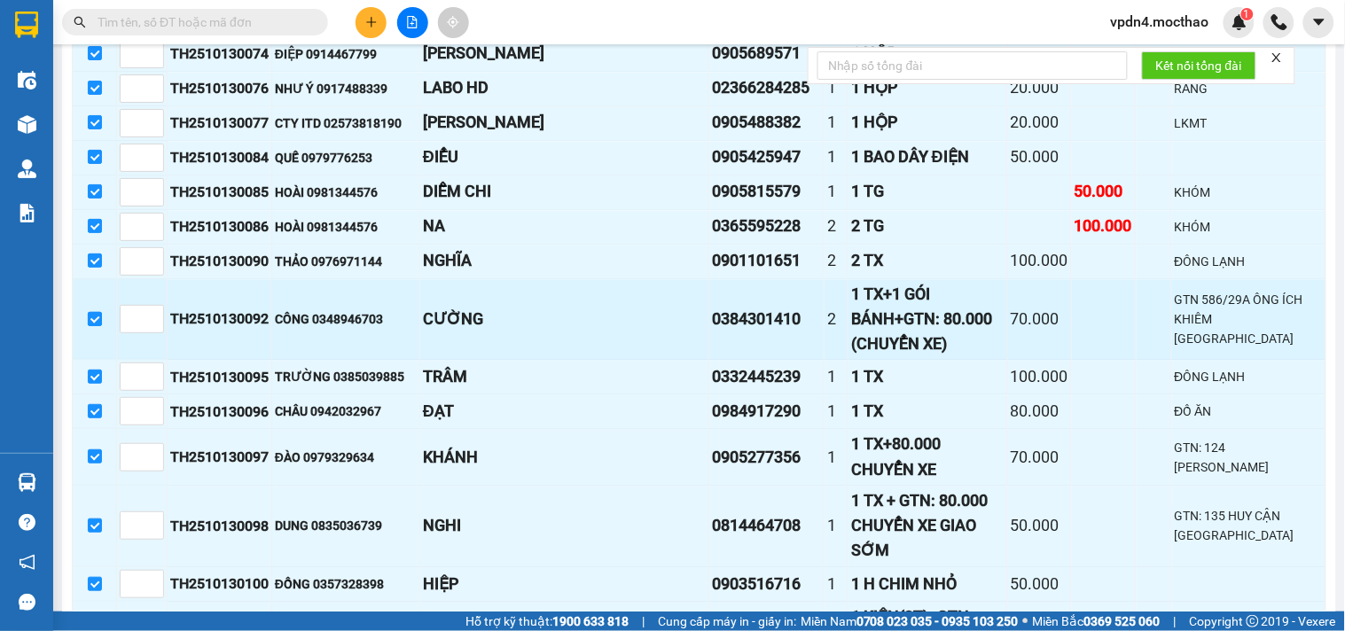
click at [90, 312] on input "checkbox" at bounding box center [95, 319] width 14 height 14
checkbox input "false"
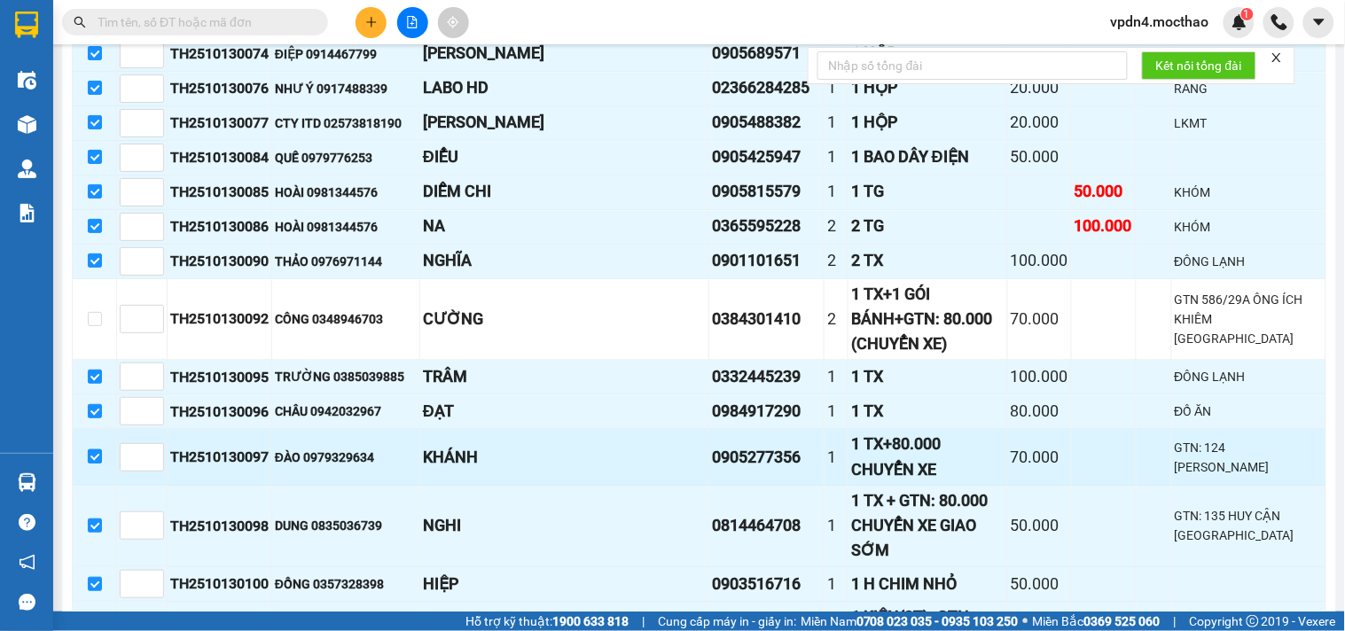
click at [100, 450] on input "checkbox" at bounding box center [95, 457] width 14 height 14
checkbox input "false"
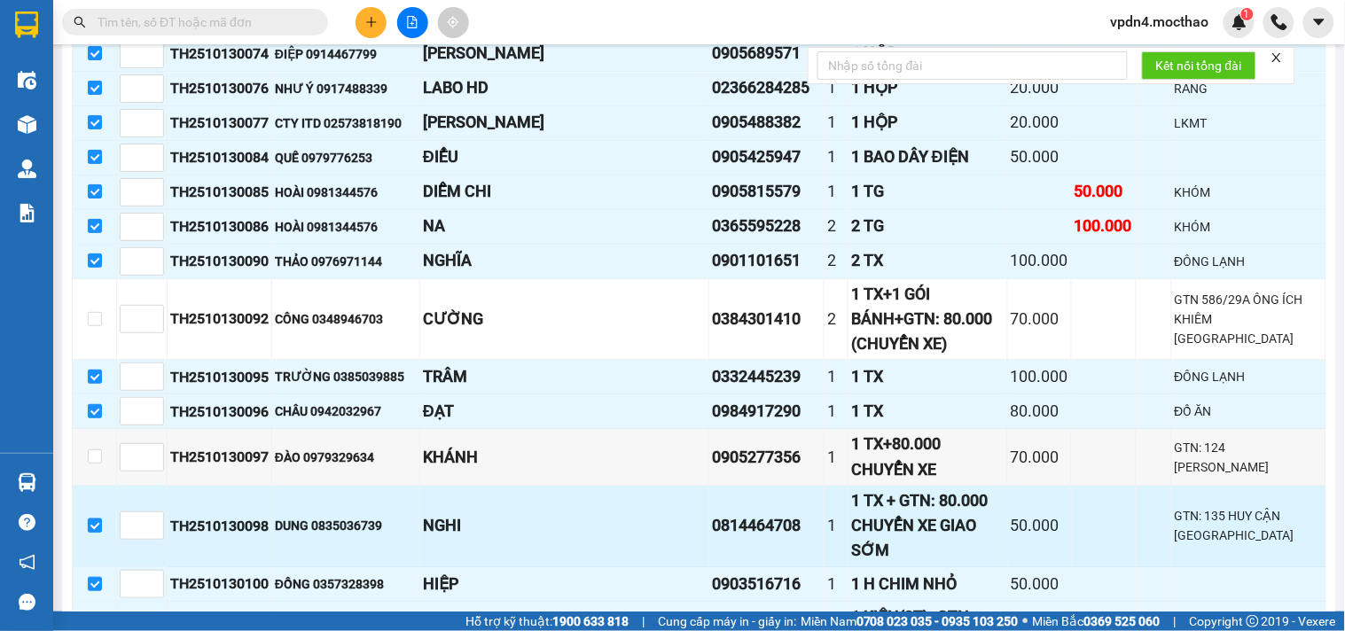
click at [91, 519] on input "checkbox" at bounding box center [95, 526] width 14 height 14
checkbox input "false"
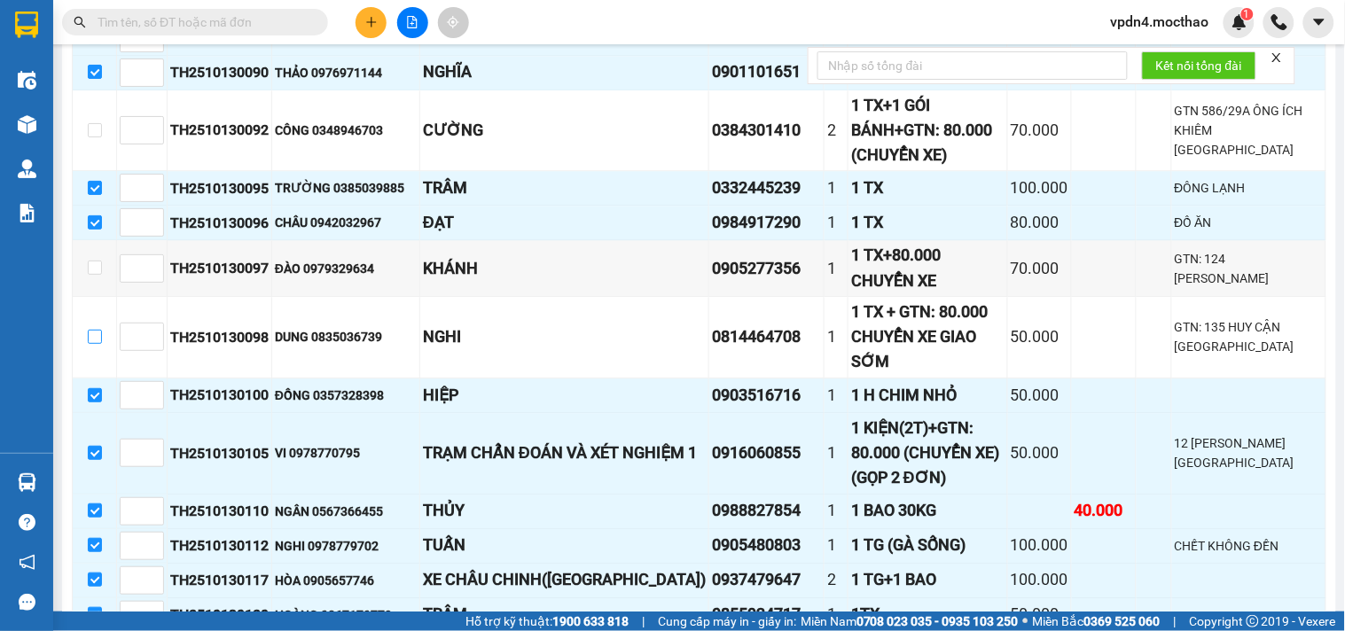
scroll to position [1156, 0]
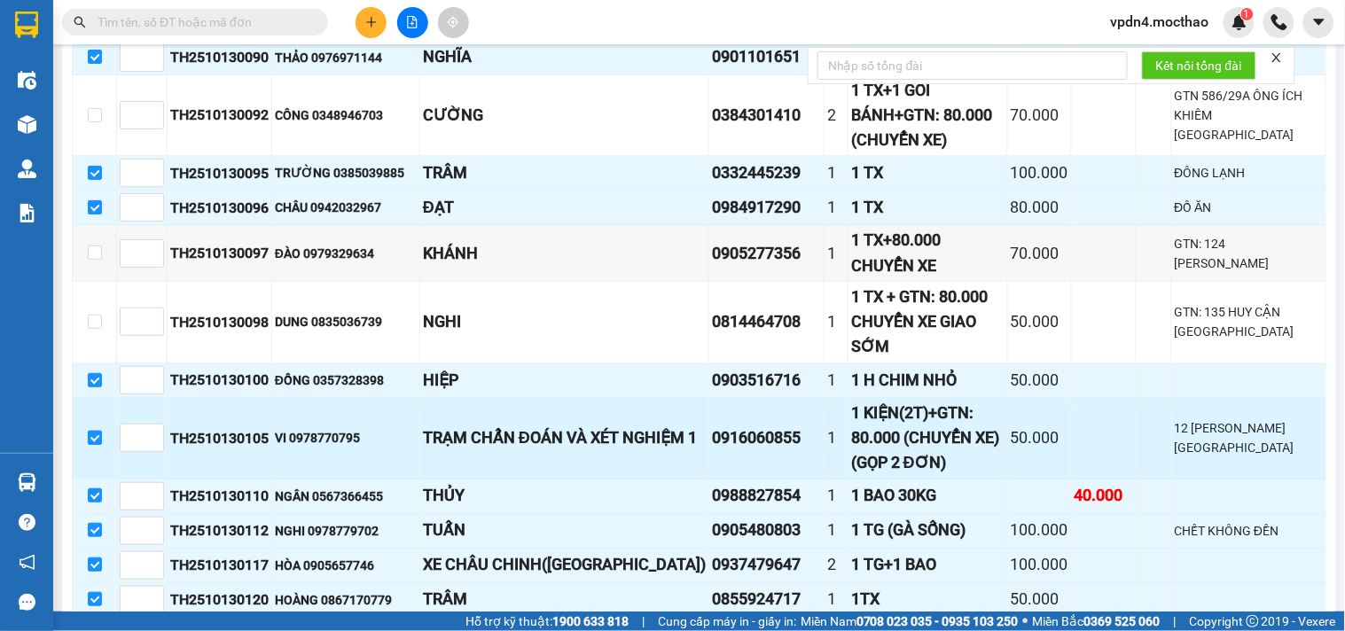
click at [90, 431] on input "checkbox" at bounding box center [95, 438] width 14 height 14
checkbox input "false"
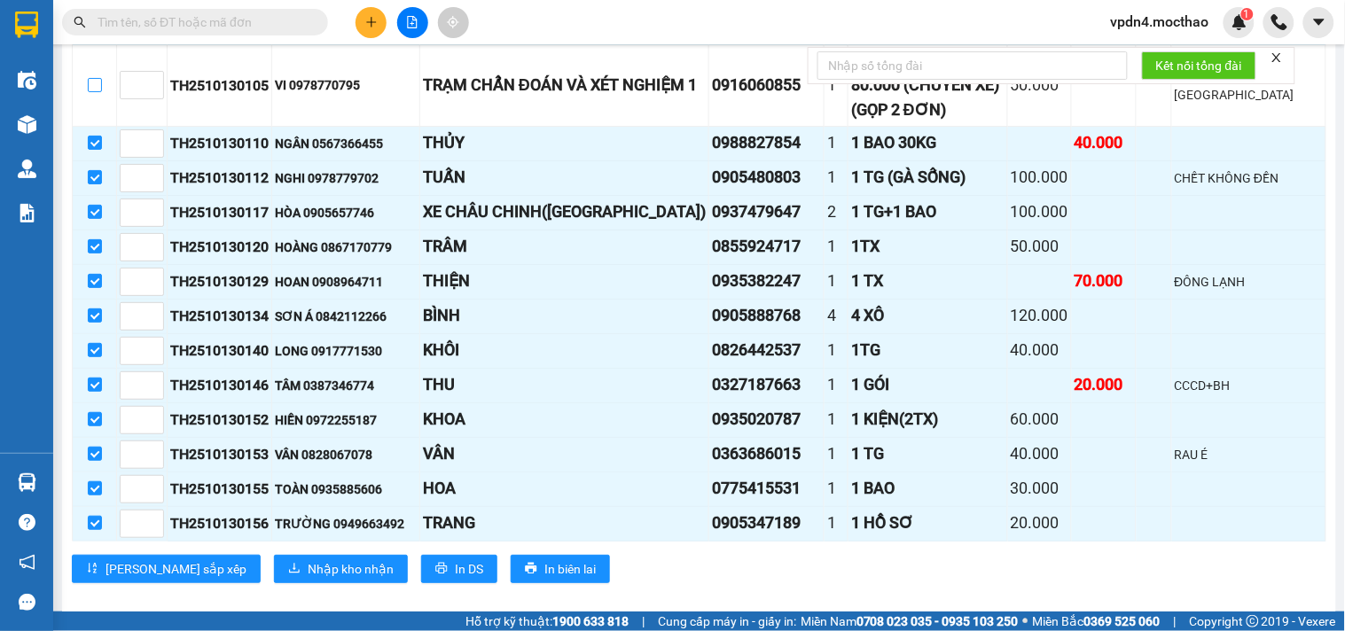
scroll to position [1515, 0]
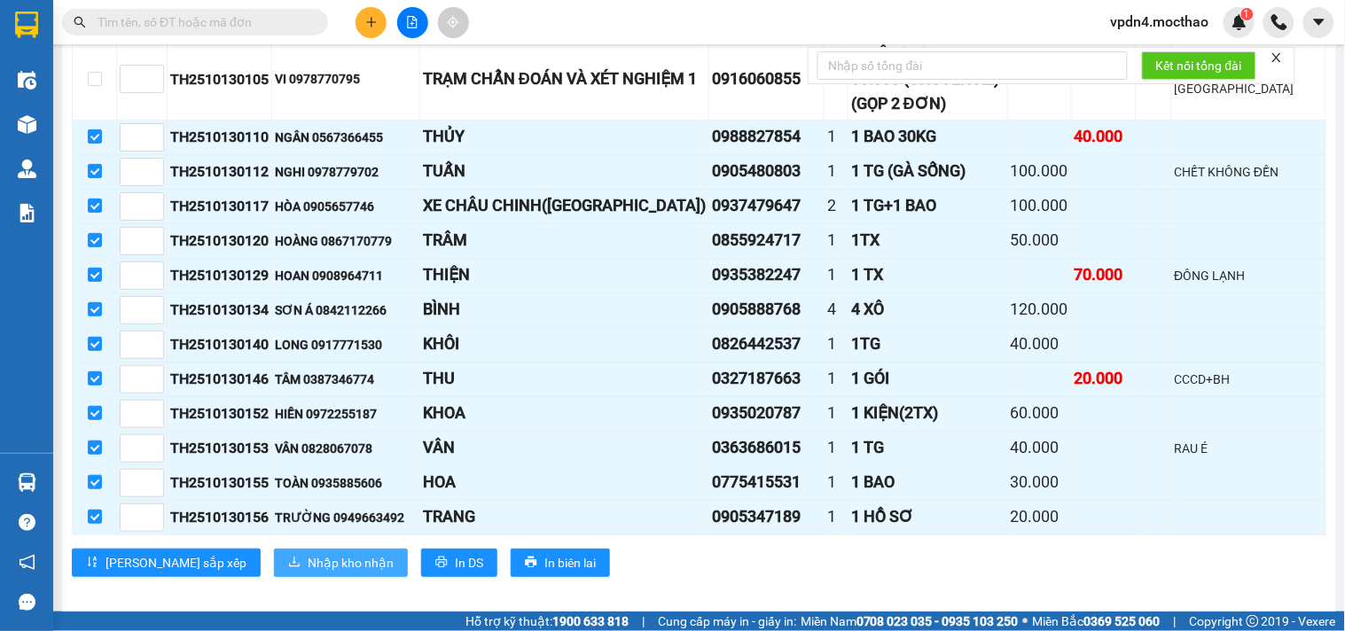
click at [308, 553] on span "Nhập kho nhận" at bounding box center [351, 563] width 86 height 20
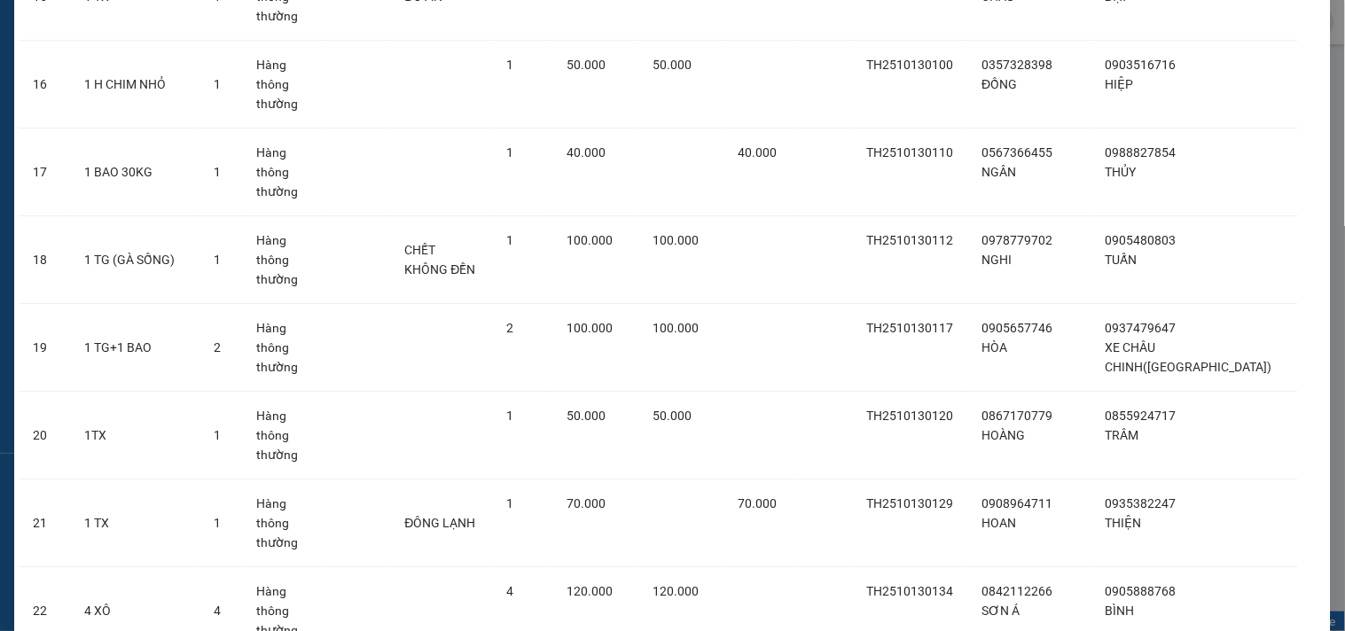
scroll to position [1579, 0]
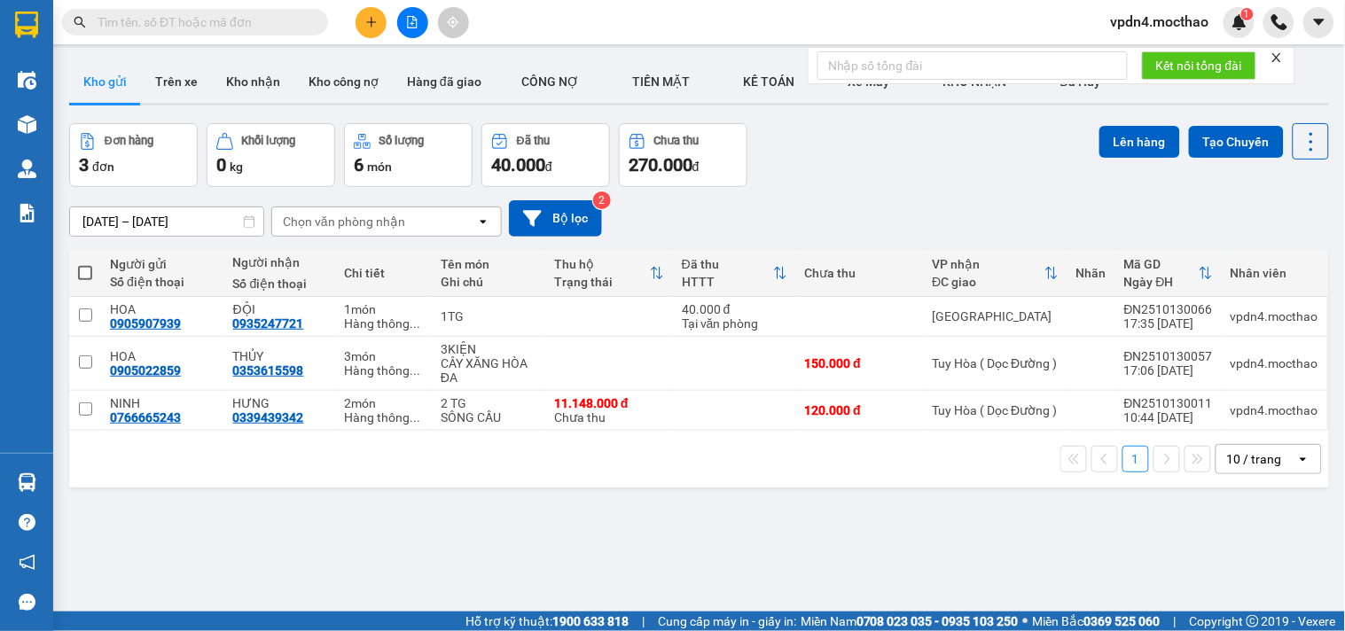
click at [1273, 458] on div "10 / trang" at bounding box center [1257, 459] width 80 height 28
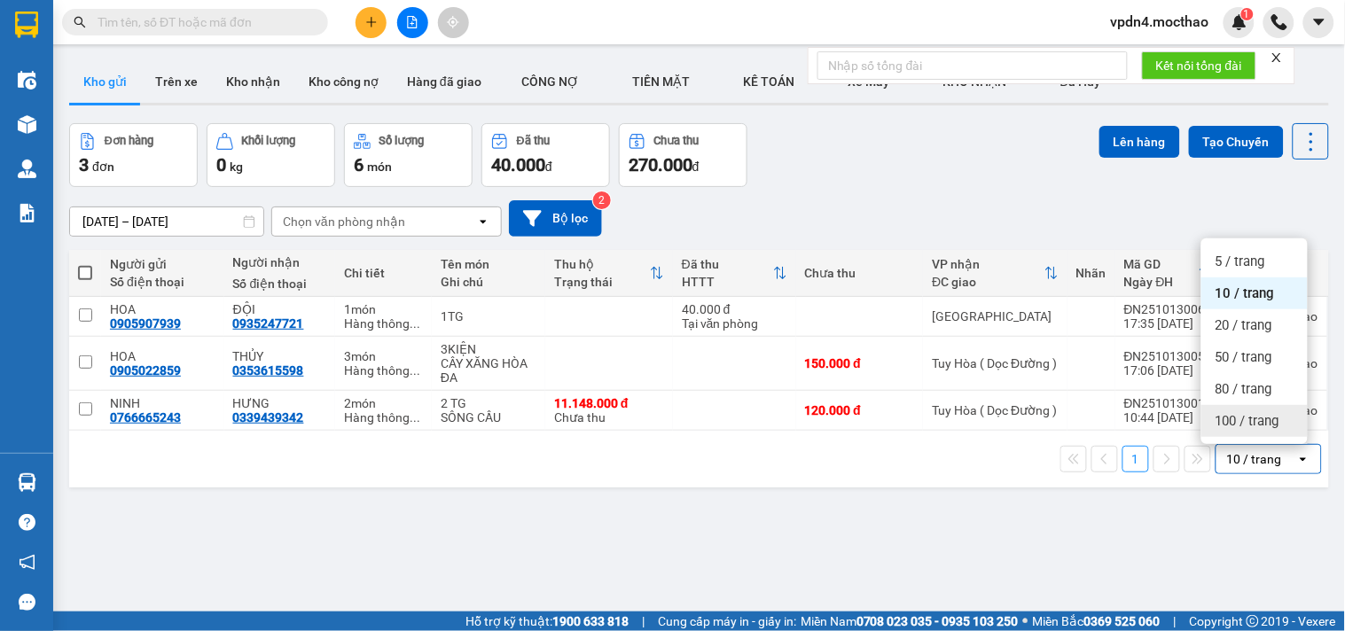
click at [1247, 411] on div "100 / trang" at bounding box center [1255, 421] width 106 height 32
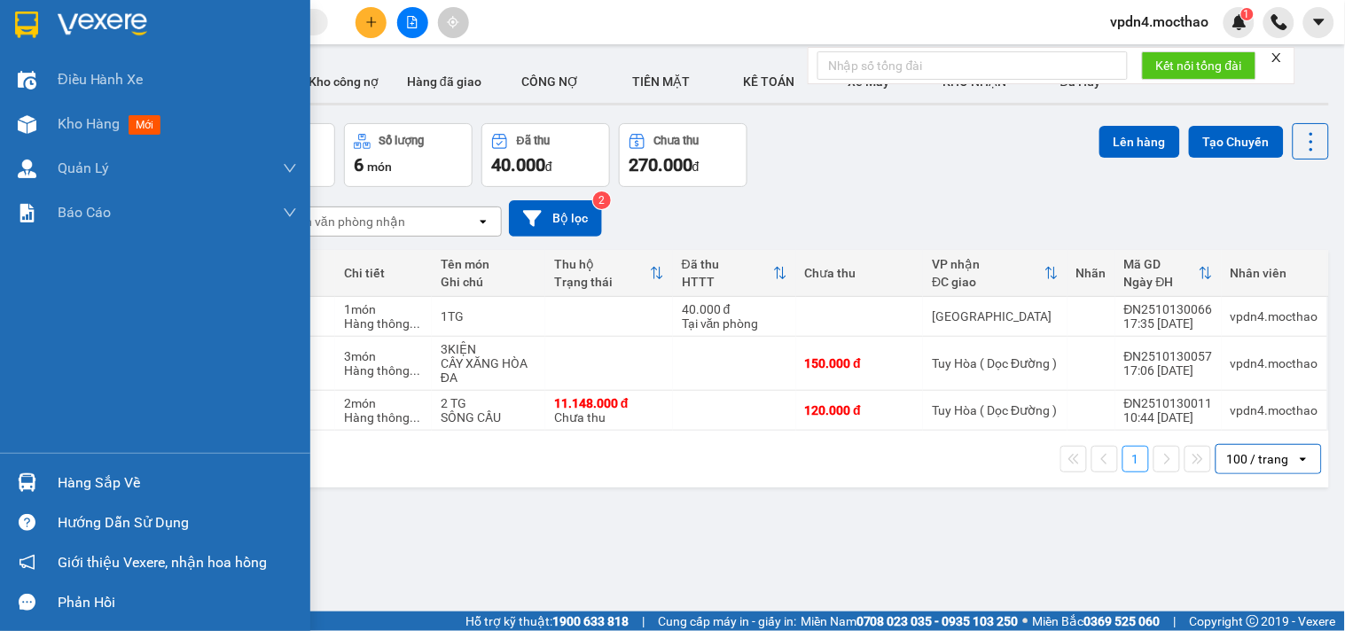
click at [119, 480] on div "Hàng sắp về" at bounding box center [177, 483] width 239 height 27
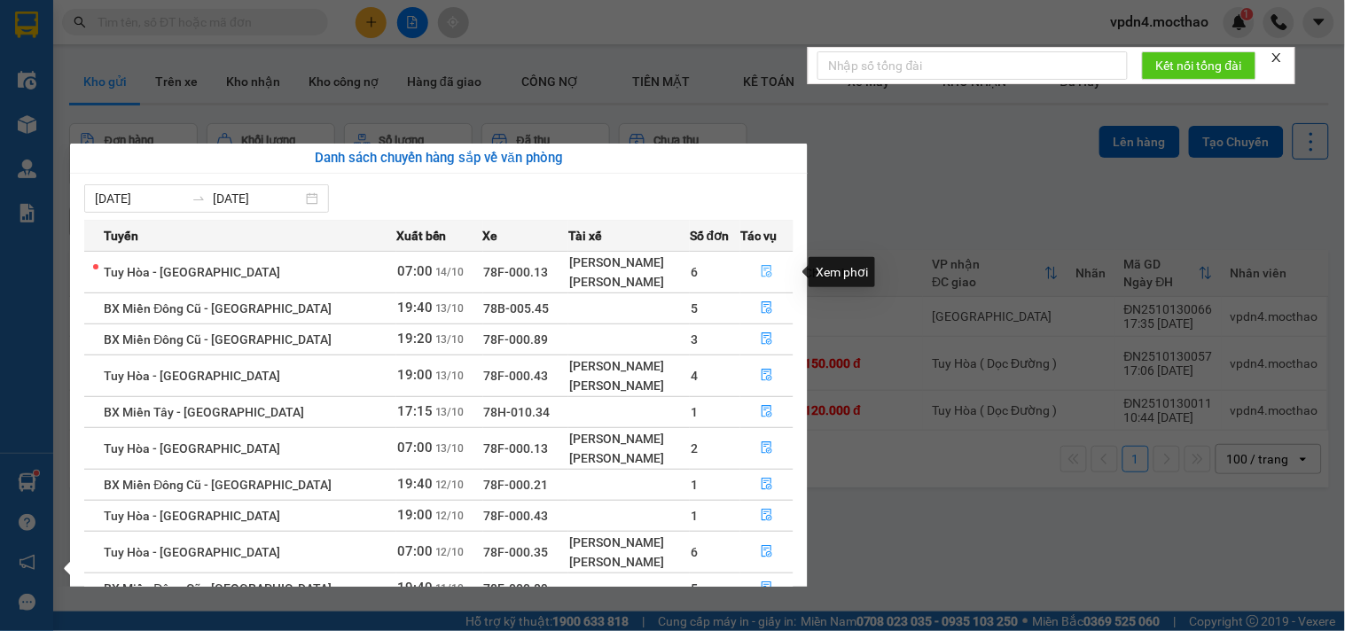
click at [761, 272] on icon "file-done" at bounding box center [767, 271] width 12 height 12
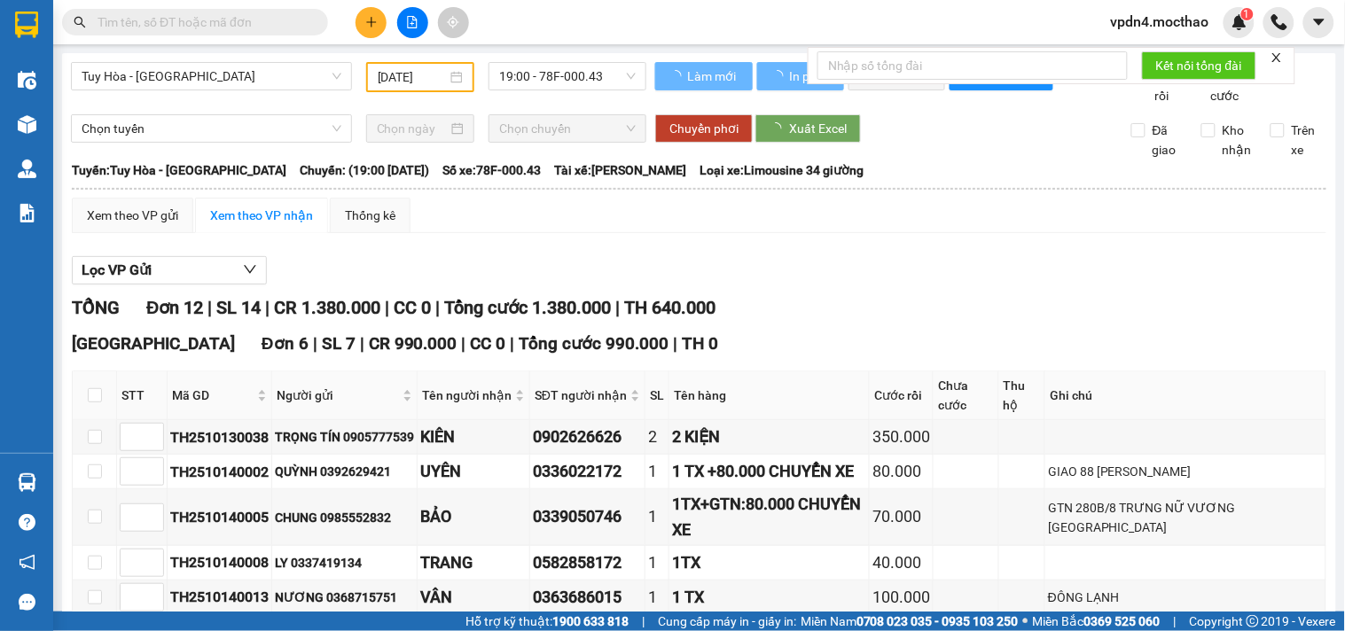
type input "[DATE]"
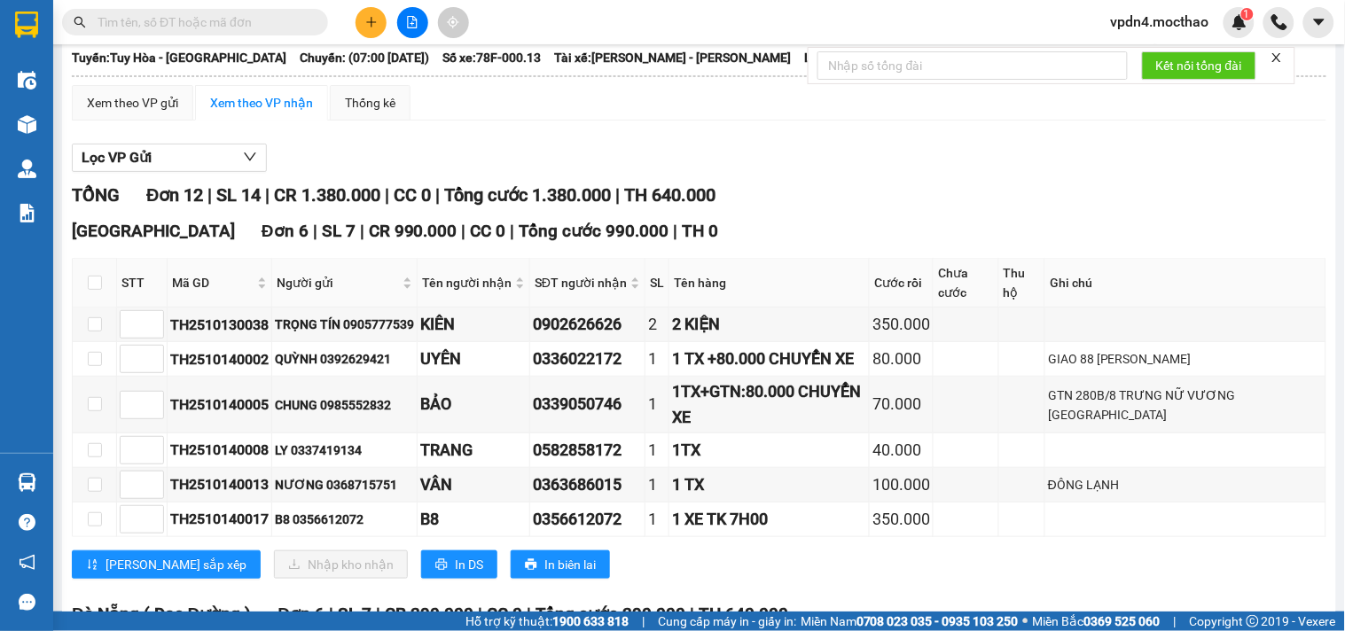
scroll to position [127, 0]
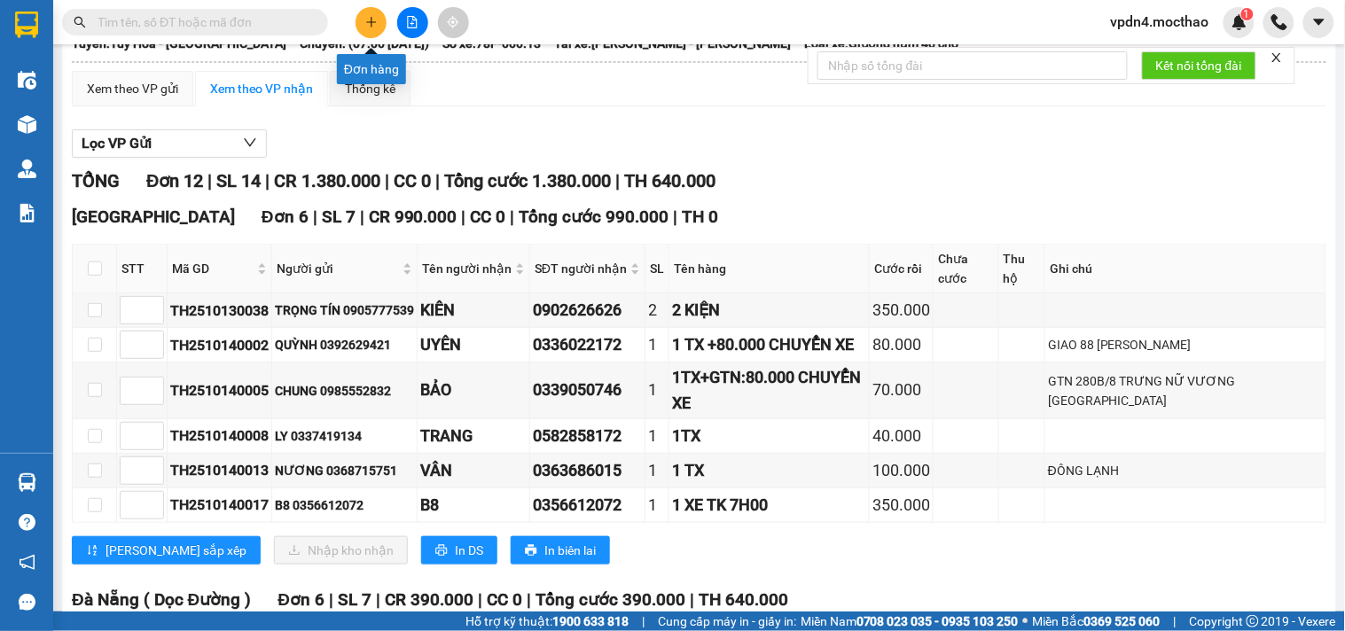
click at [374, 24] on icon "plus" at bounding box center [371, 22] width 12 height 12
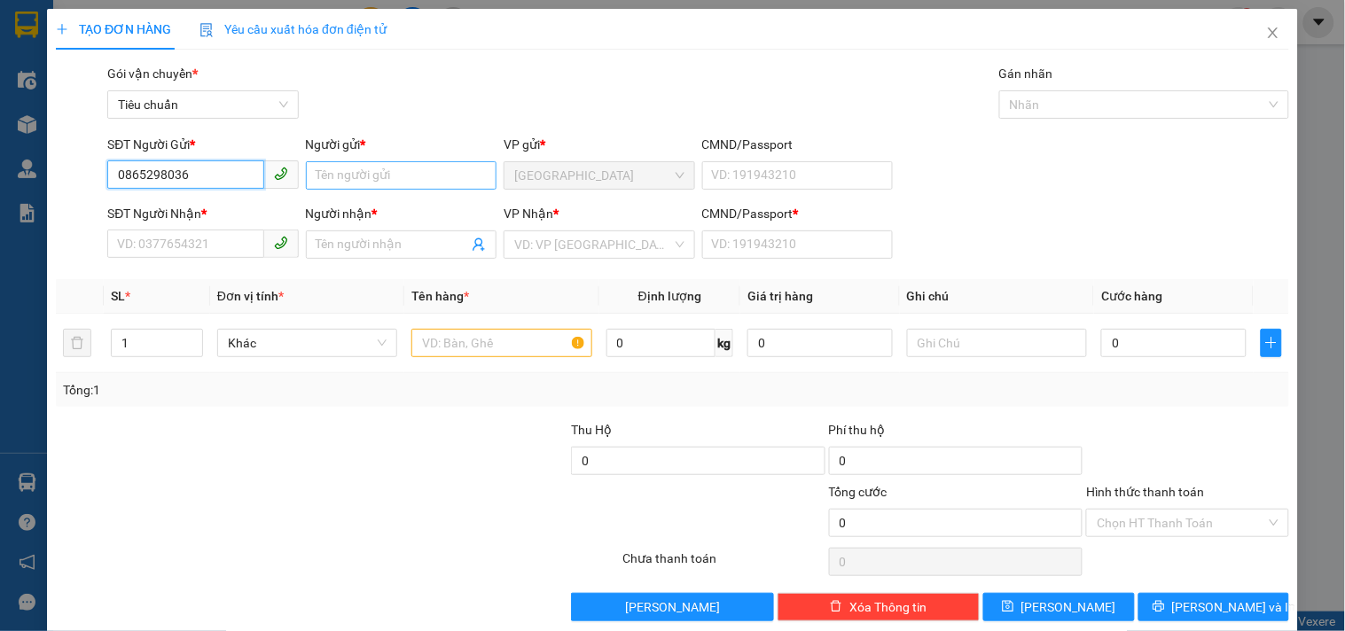
type input "0865298036"
click at [391, 188] on input "Người gửi *" at bounding box center [401, 175] width 191 height 28
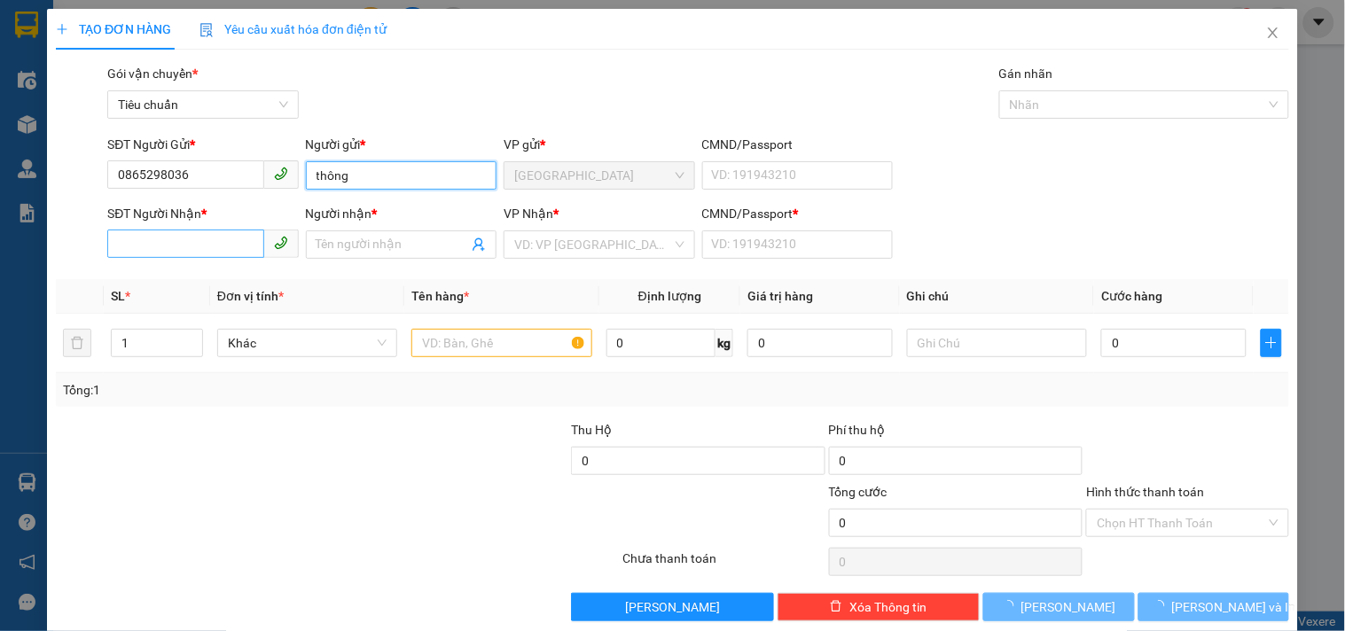
type input "thông"
click at [177, 248] on input "SĐT Người Nhận *" at bounding box center [185, 244] width 156 height 28
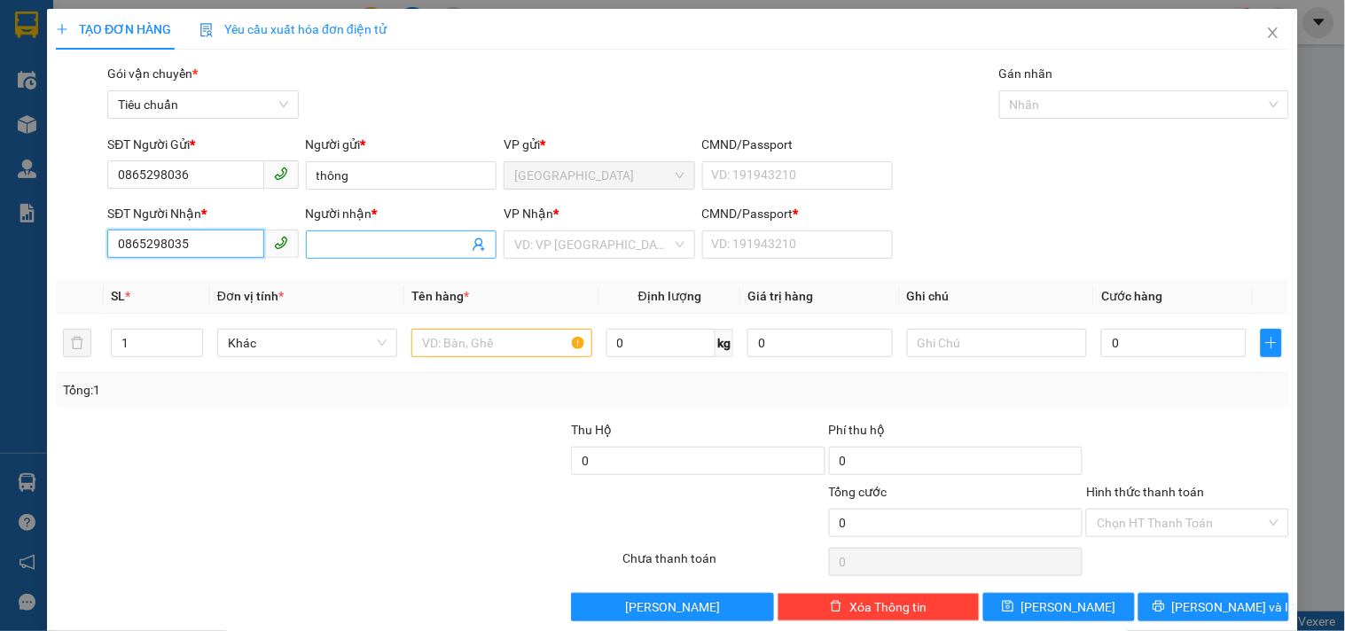
type input "0865298035"
click at [348, 245] on input "Người nhận *" at bounding box center [393, 245] width 152 height 20
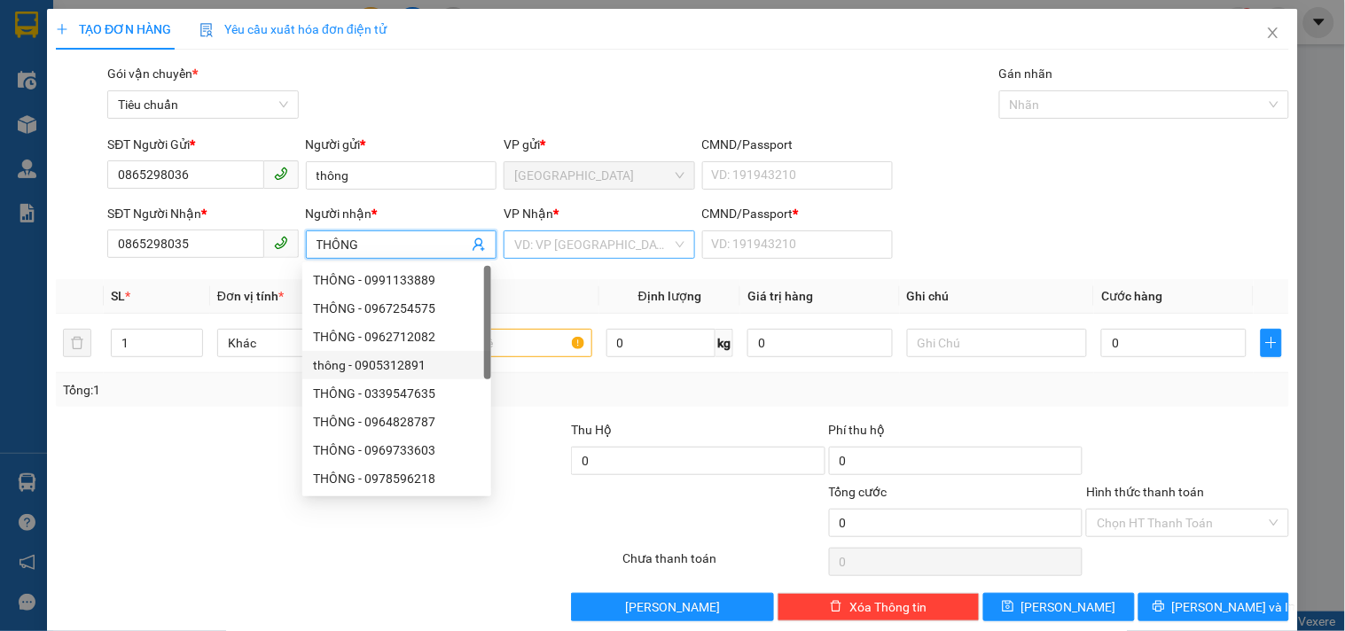
type input "THÔNG"
click at [574, 243] on input "search" at bounding box center [592, 244] width 157 height 27
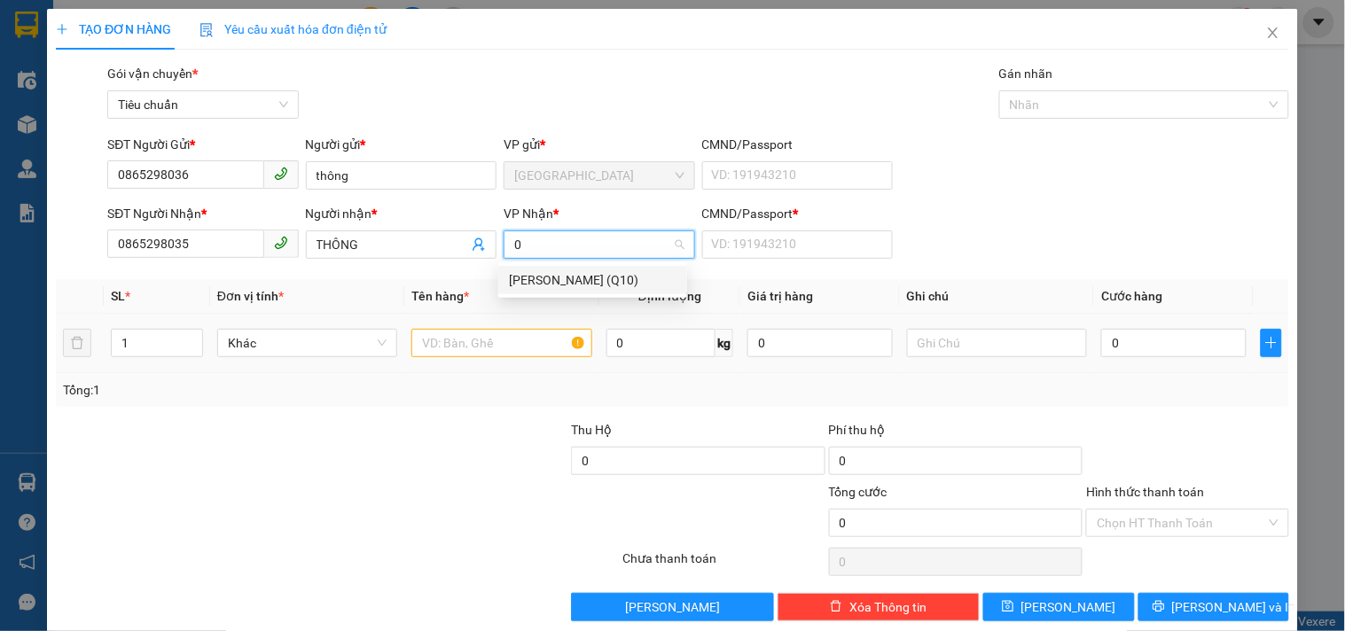
type input "0"
click at [494, 344] on input "text" at bounding box center [502, 343] width 180 height 28
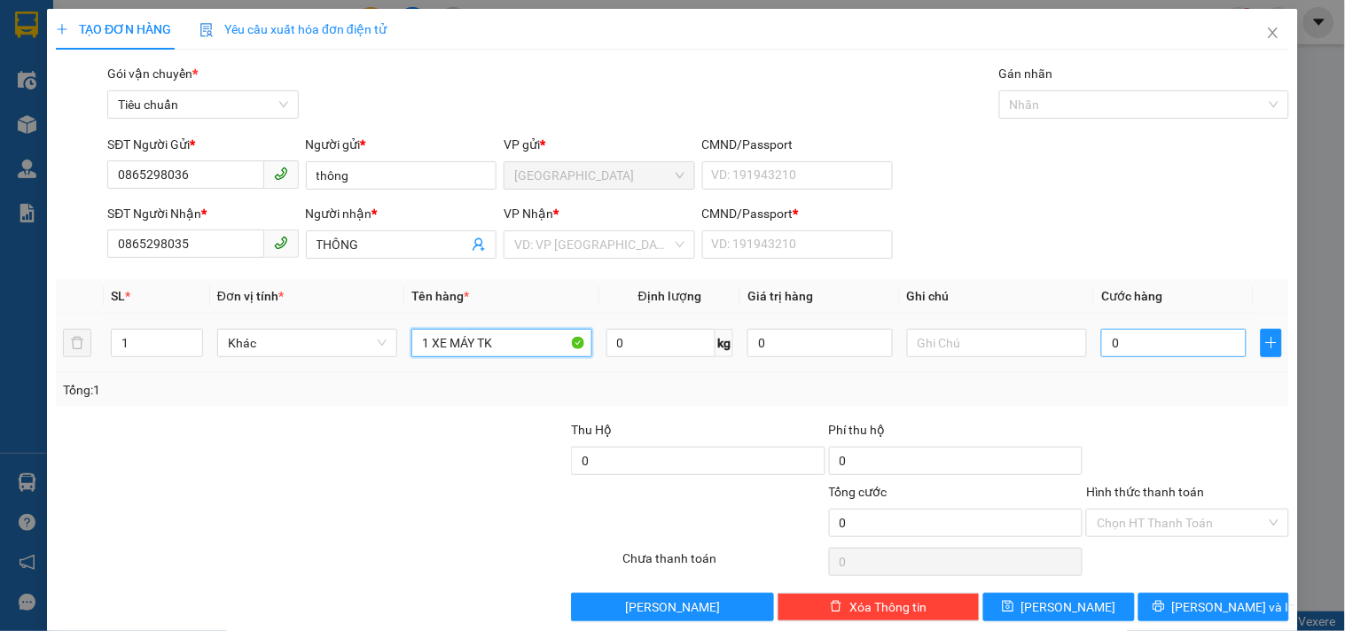
type input "1 XE MÁY TK"
click at [1118, 338] on input "0" at bounding box center [1173, 343] width 145 height 28
type input "3"
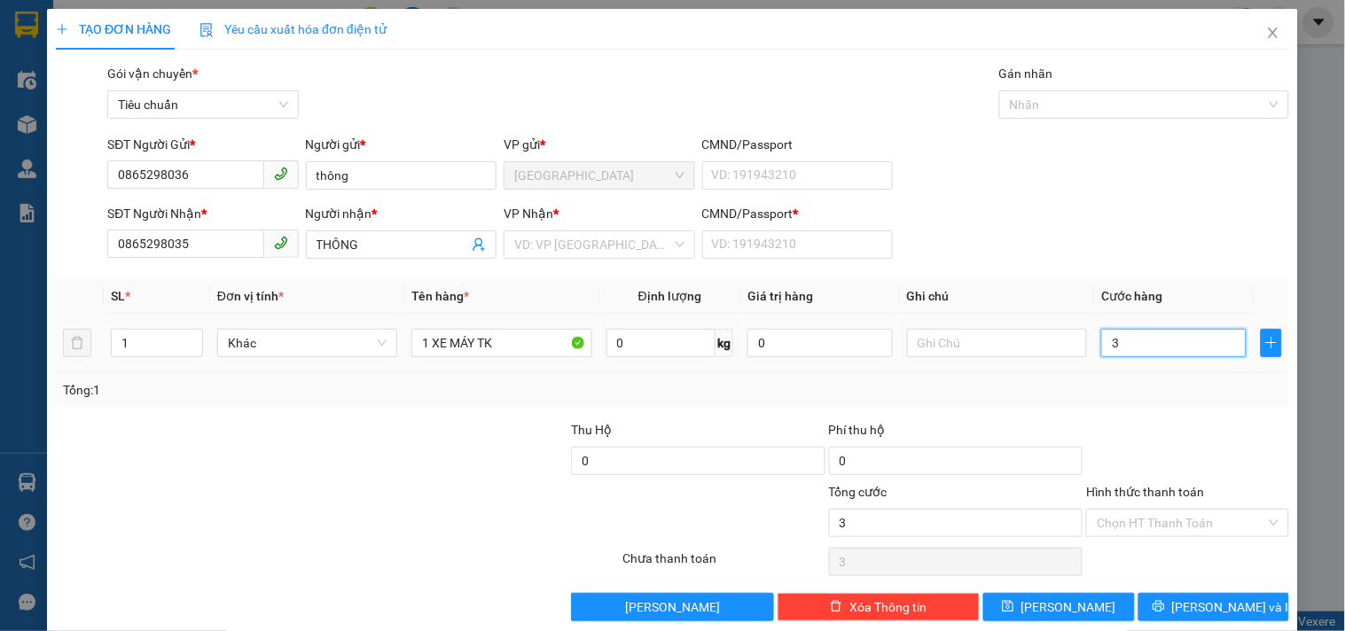
type input "35"
type input "350"
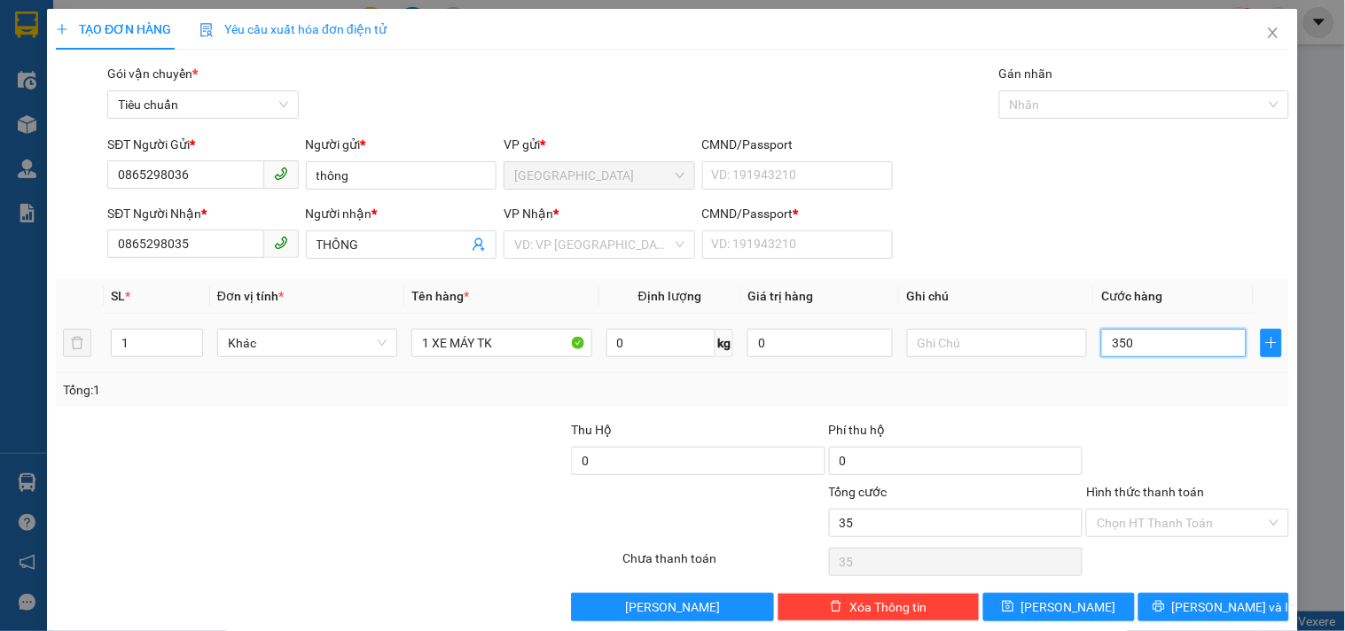
type input "350"
click at [1139, 526] on input "Hình thức thanh toán" at bounding box center [1181, 523] width 169 height 27
type input "350.000"
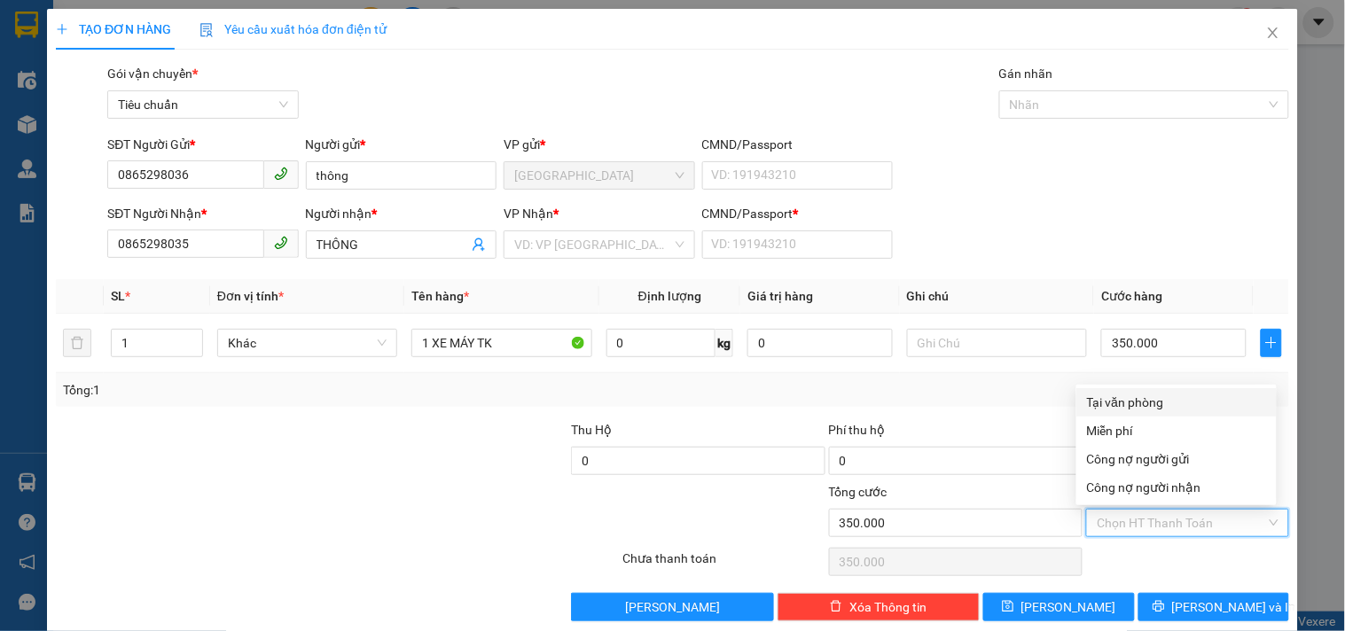
click at [1146, 405] on div "Tại văn phòng" at bounding box center [1176, 403] width 179 height 20
type input "0"
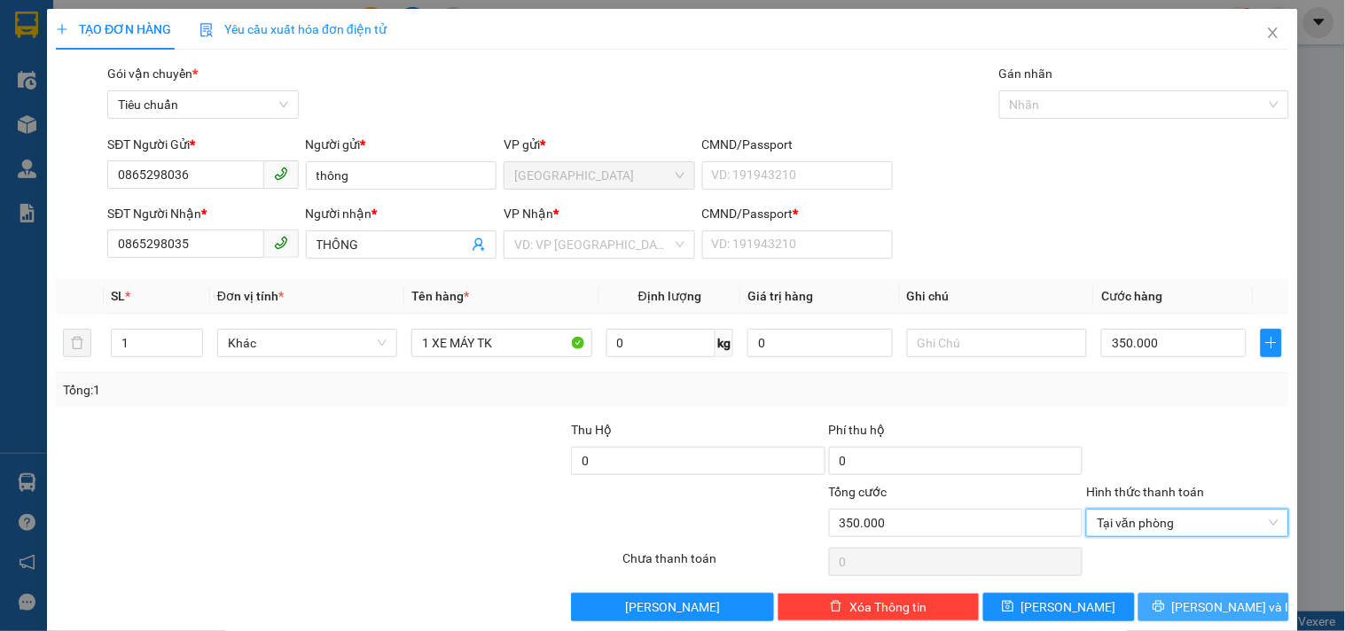
click at [1191, 610] on span "[PERSON_NAME] và In" at bounding box center [1234, 608] width 124 height 20
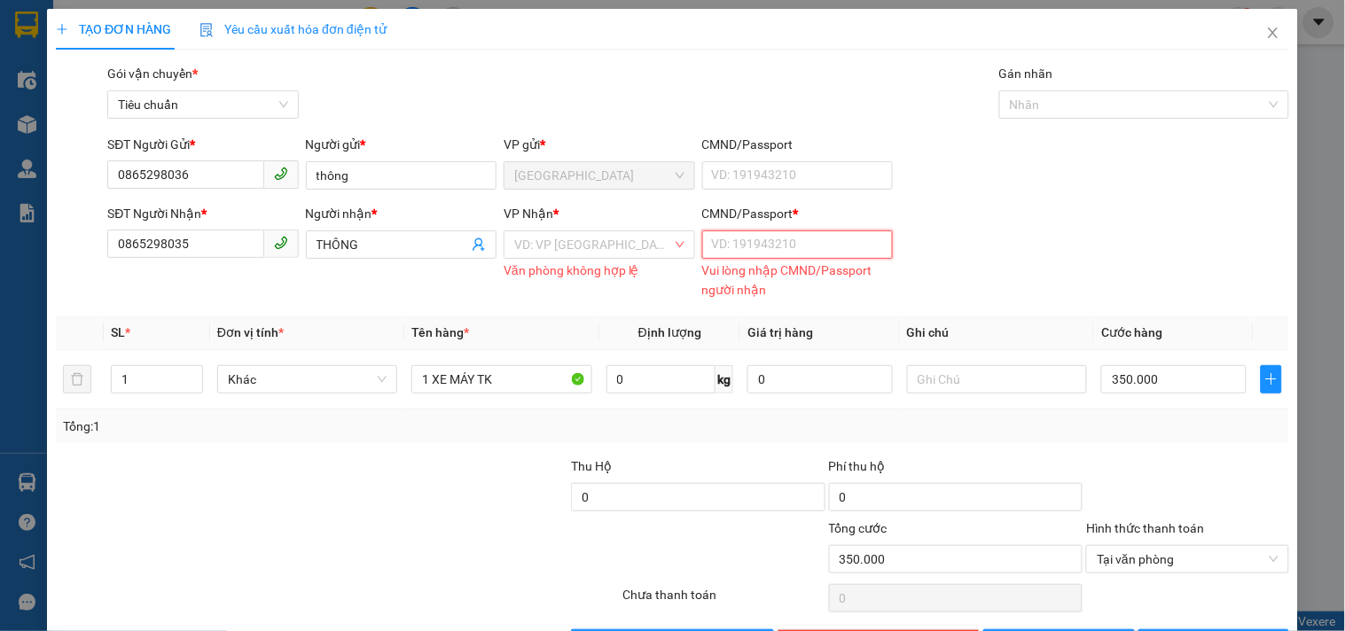
click at [768, 252] on input "CMND/Passport *" at bounding box center [797, 245] width 191 height 28
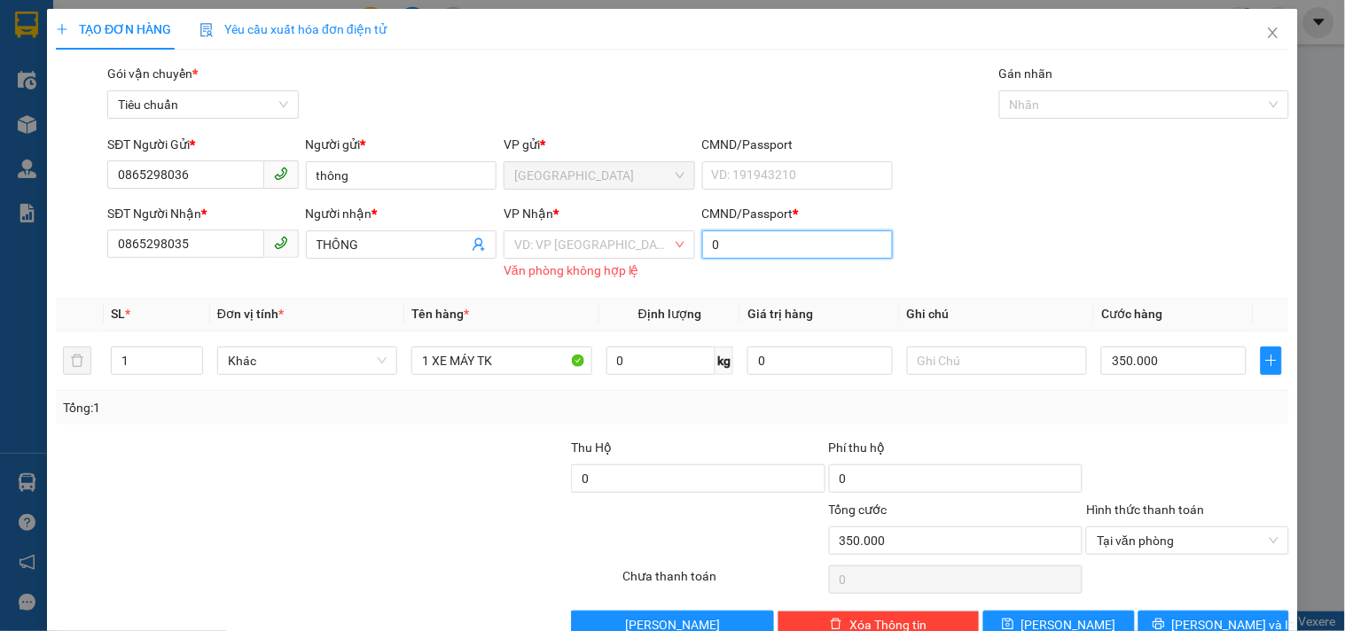
type input "0"
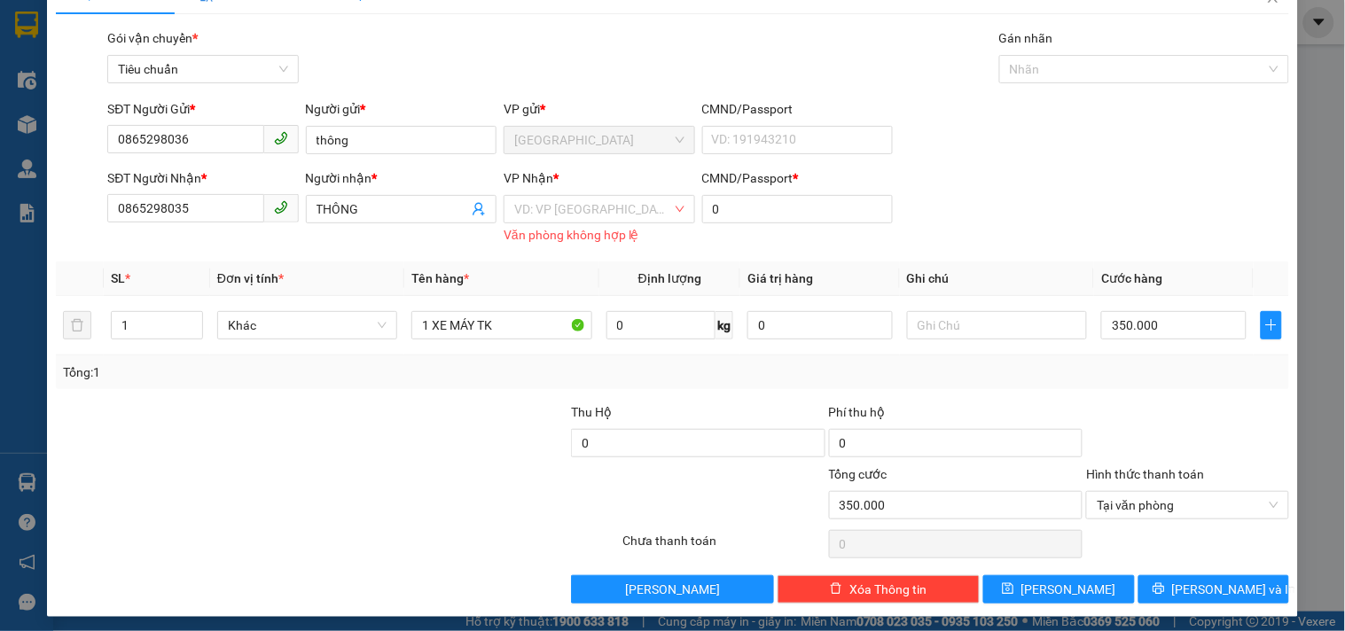
scroll to position [42, 0]
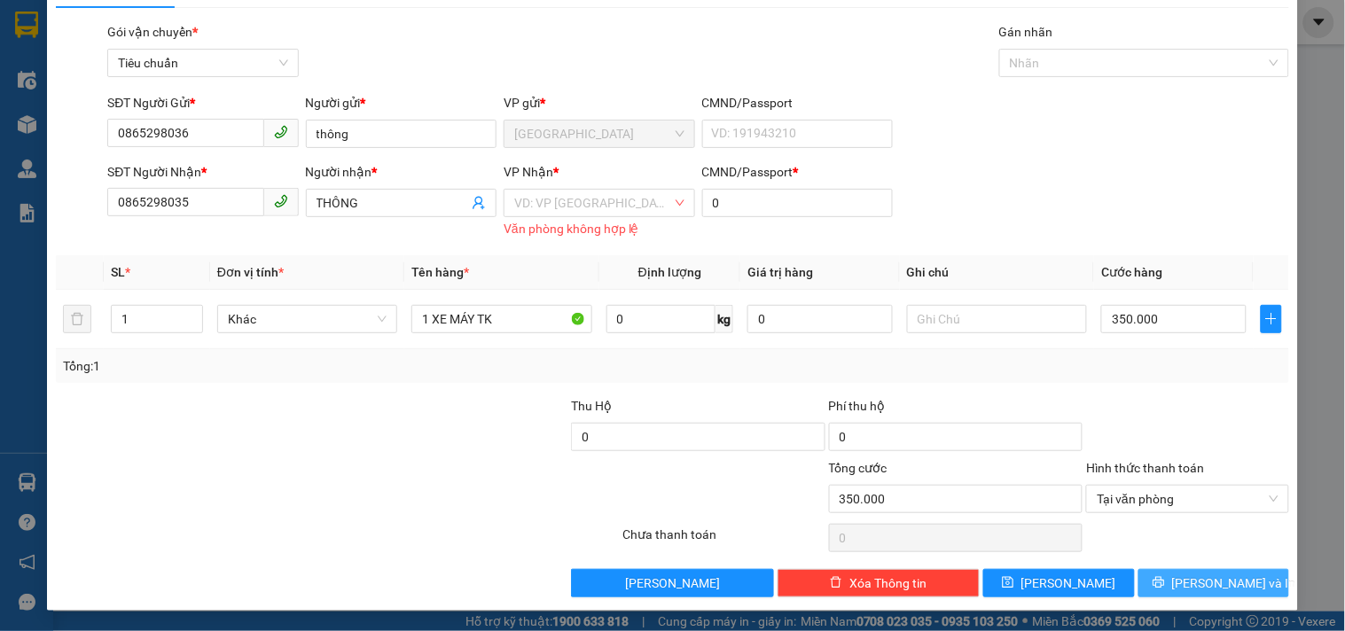
click at [1206, 585] on span "[PERSON_NAME] và In" at bounding box center [1234, 584] width 124 height 20
click at [533, 197] on input "search" at bounding box center [592, 203] width 157 height 27
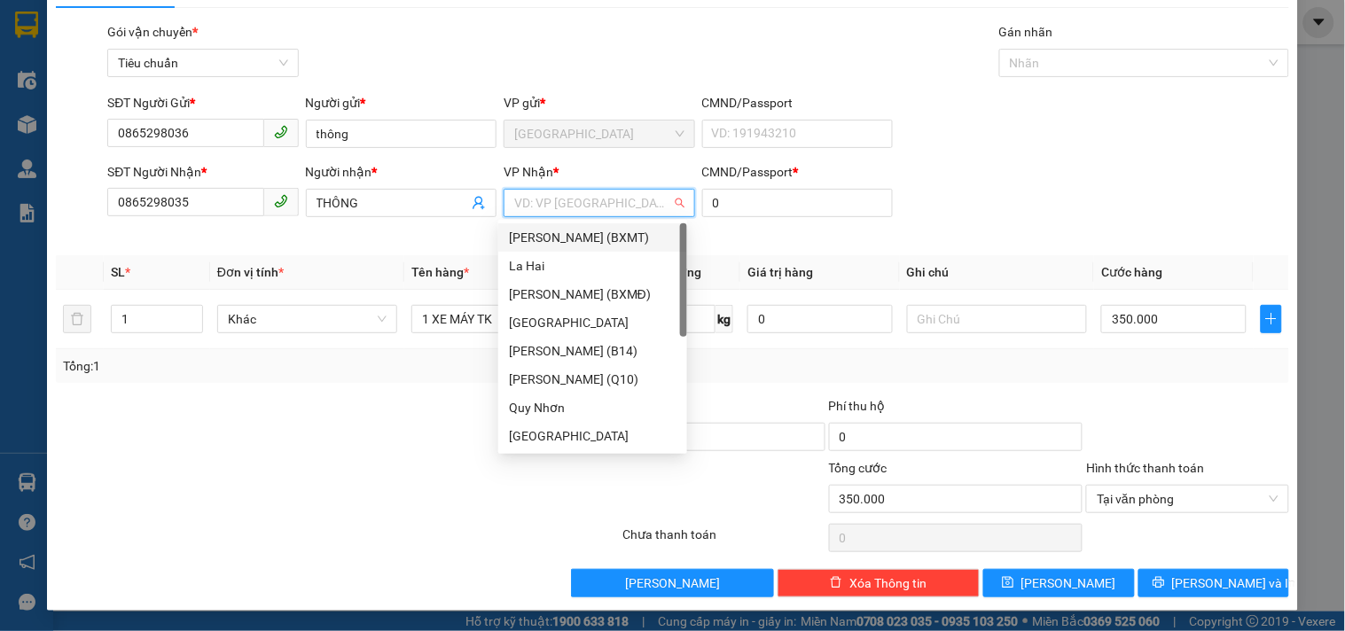
type input "T"
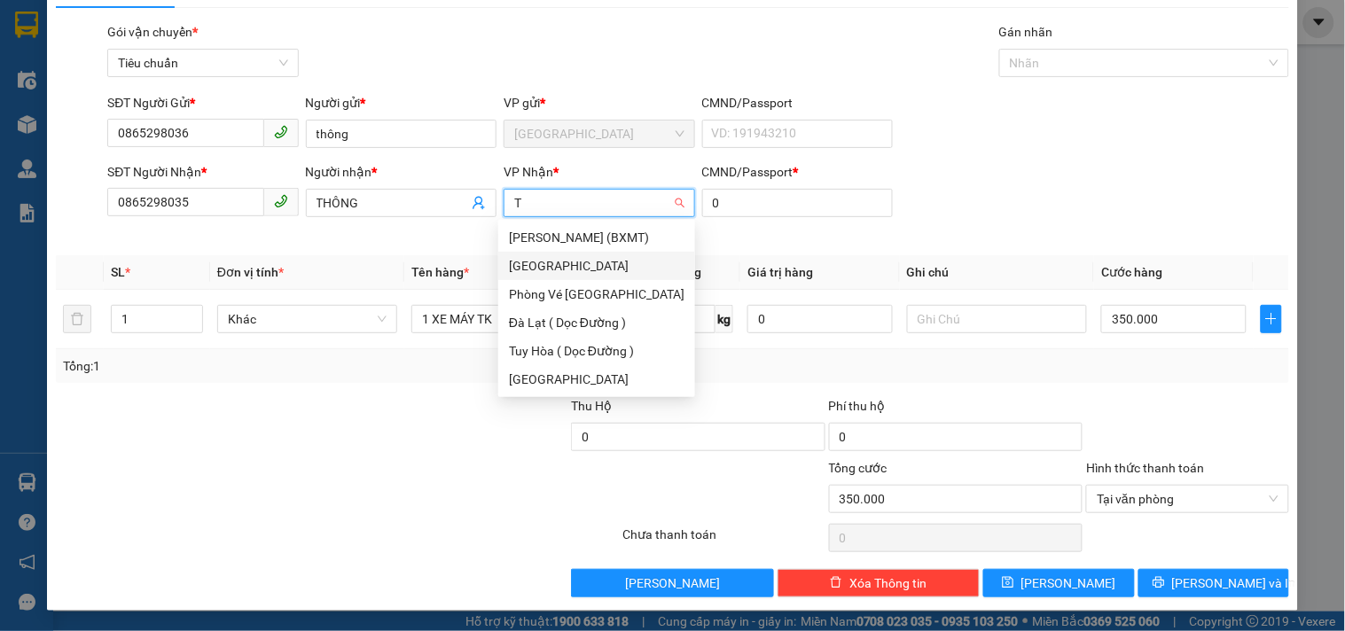
click at [527, 264] on div "[GEOGRAPHIC_DATA]" at bounding box center [597, 266] width 176 height 20
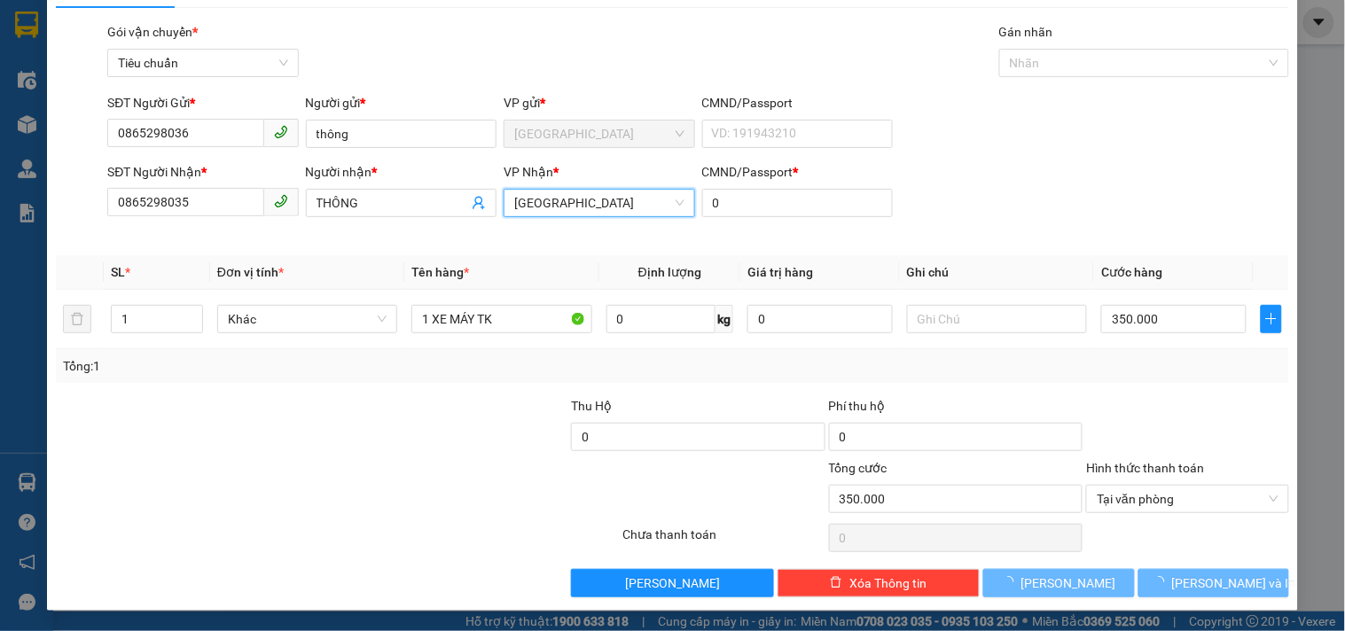
scroll to position [24, 0]
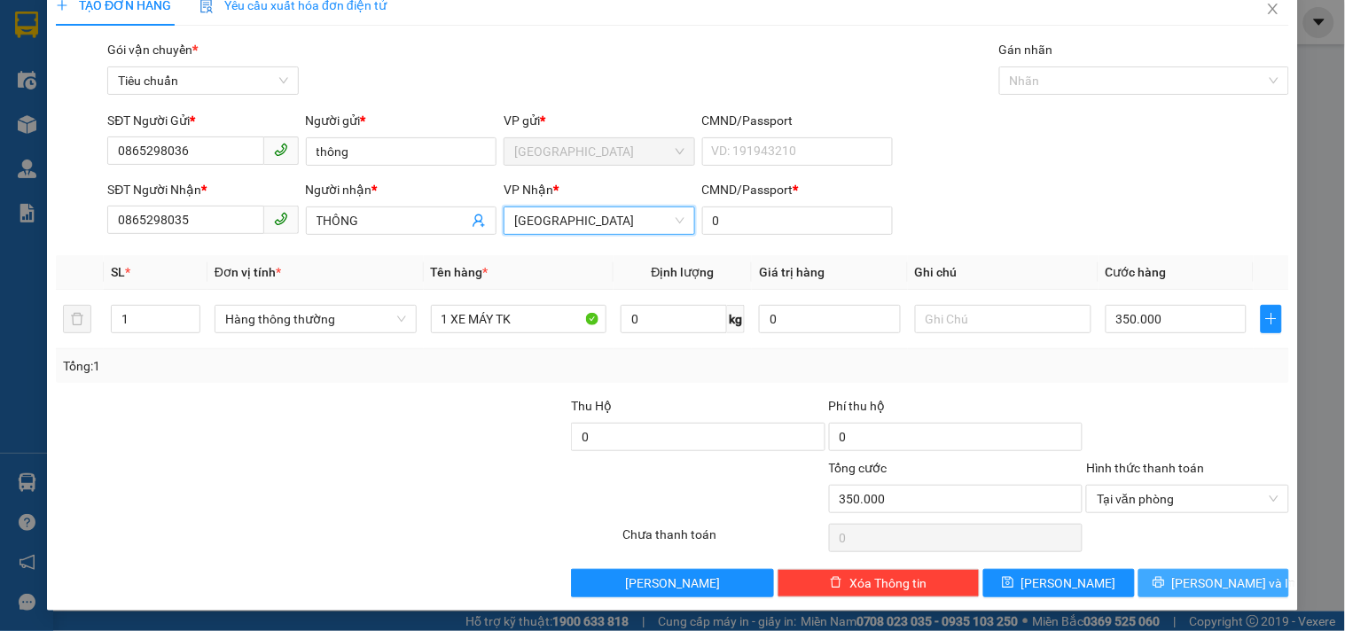
click at [1159, 572] on button "[PERSON_NAME] và In" at bounding box center [1214, 583] width 151 height 28
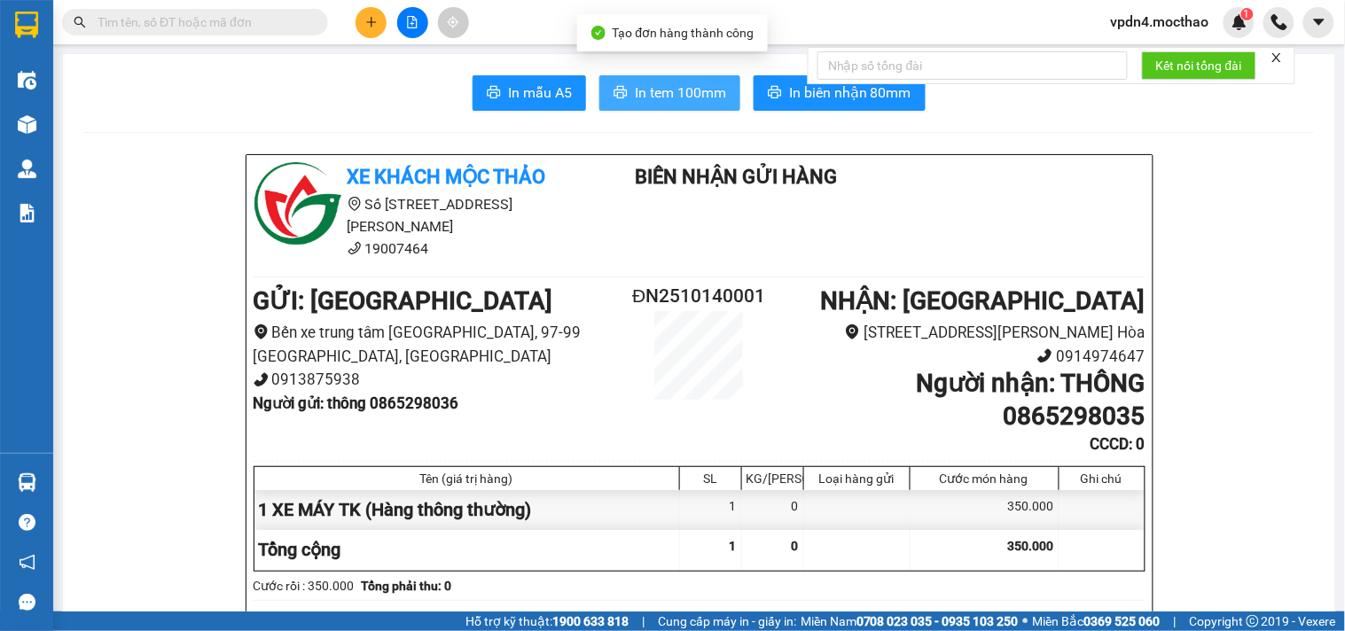
click at [688, 82] on button "In tem 100mm" at bounding box center [670, 92] width 141 height 35
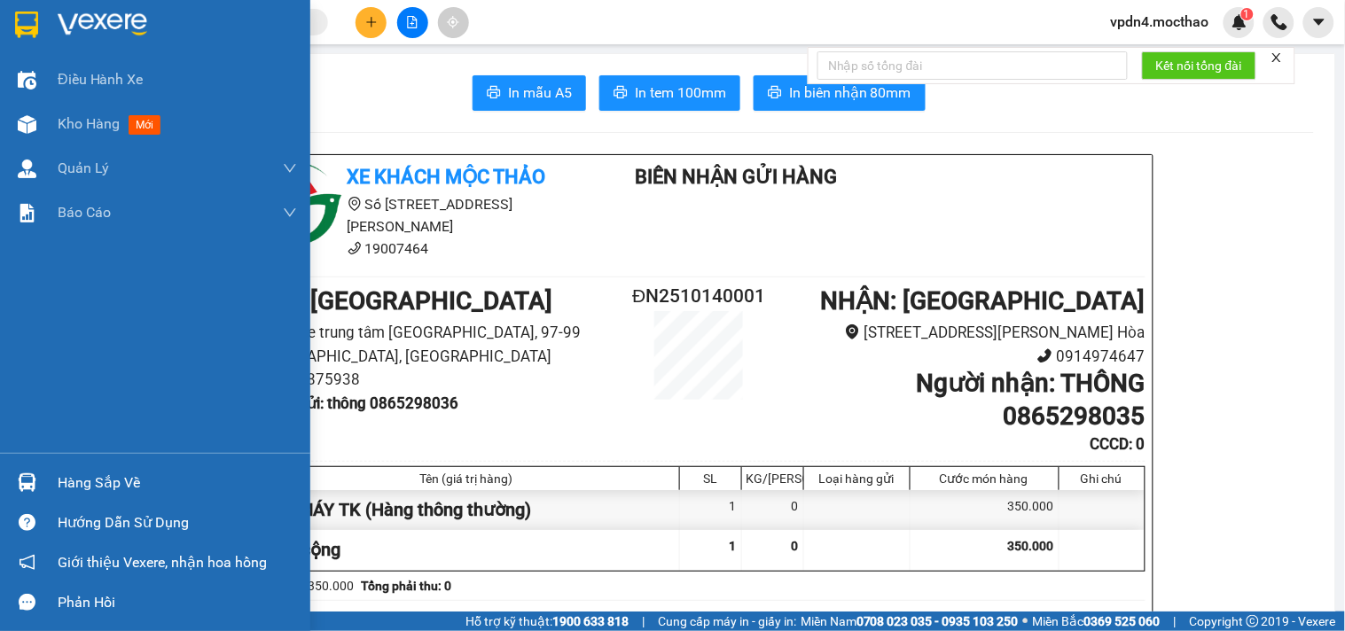
click at [111, 482] on div "Hàng sắp về" at bounding box center [177, 483] width 239 height 27
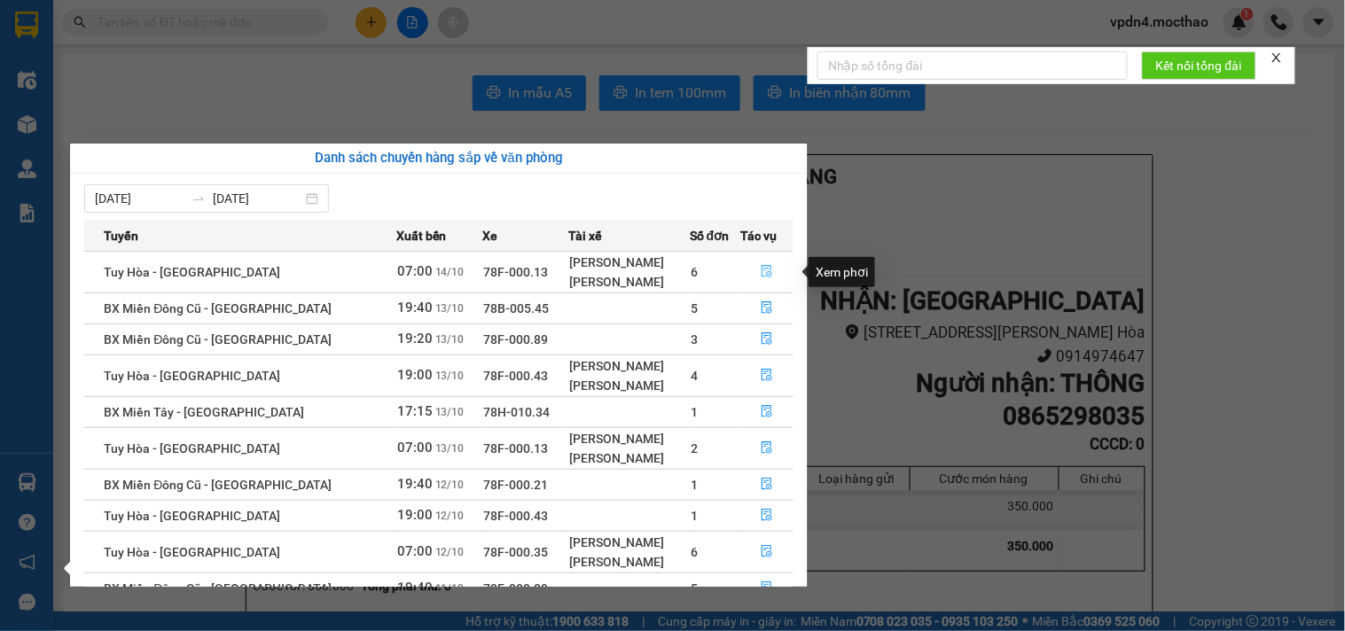
click at [765, 277] on icon "file-done" at bounding box center [767, 271] width 12 height 12
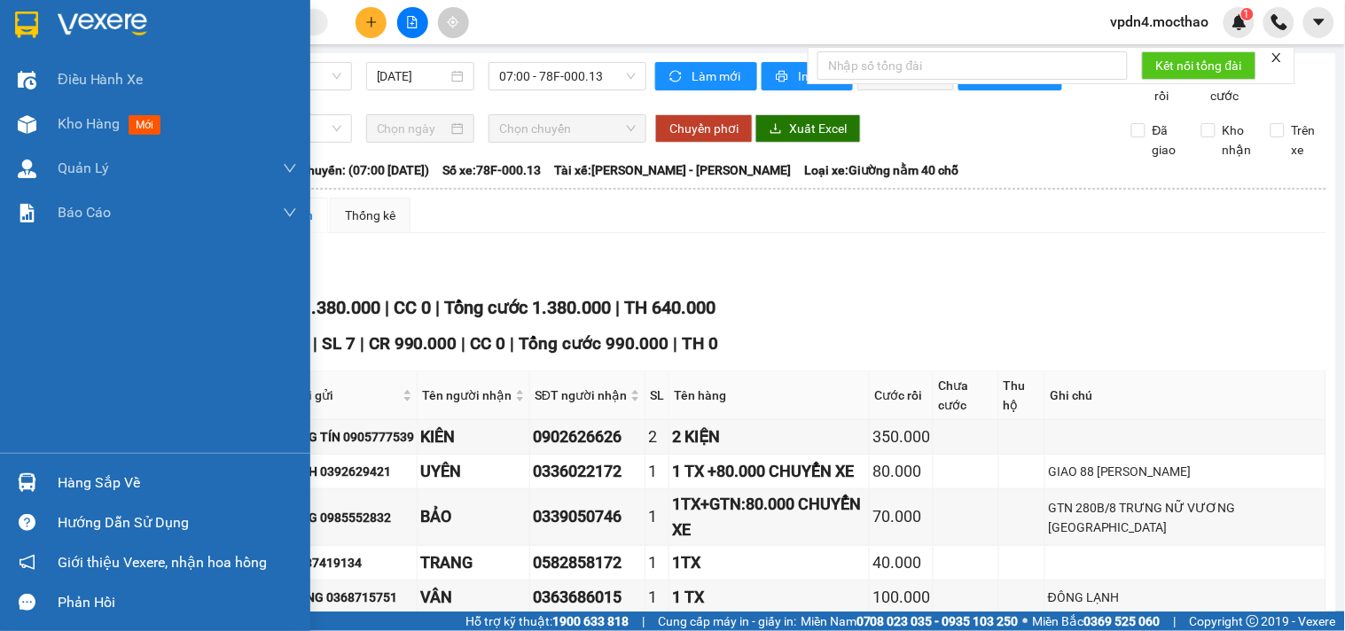
click at [82, 484] on div "Hàng sắp về" at bounding box center [177, 483] width 239 height 27
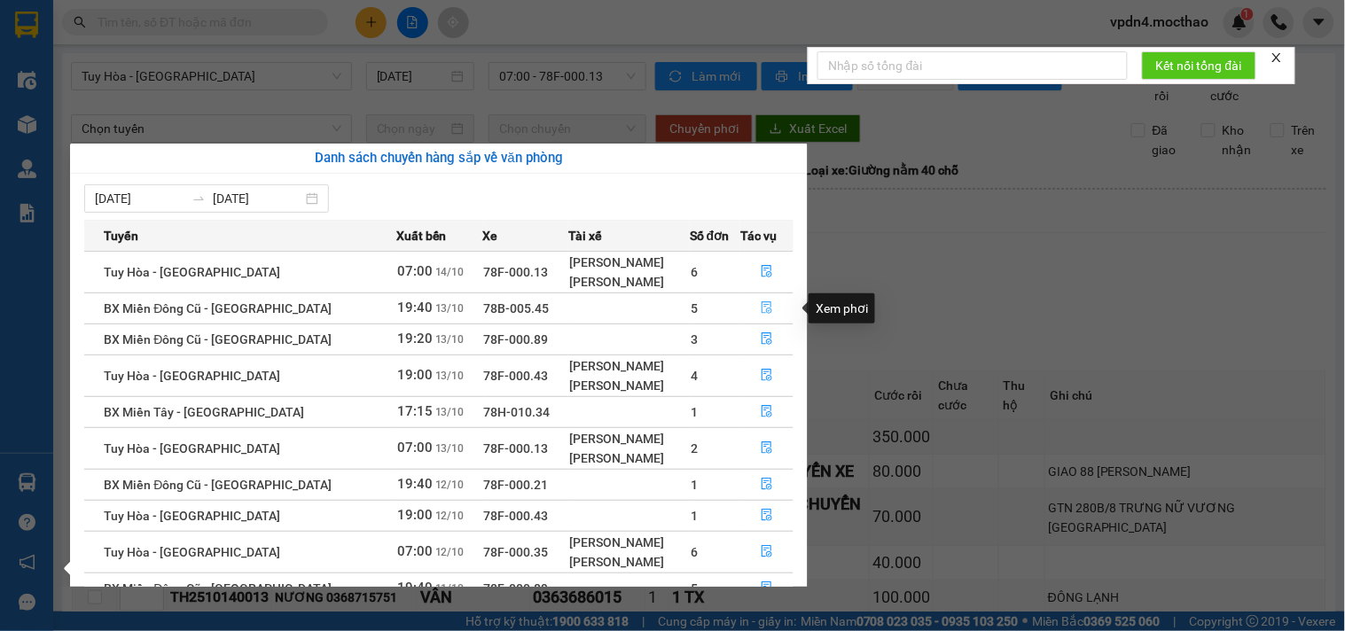
click at [765, 310] on icon "file-done" at bounding box center [767, 308] width 12 height 12
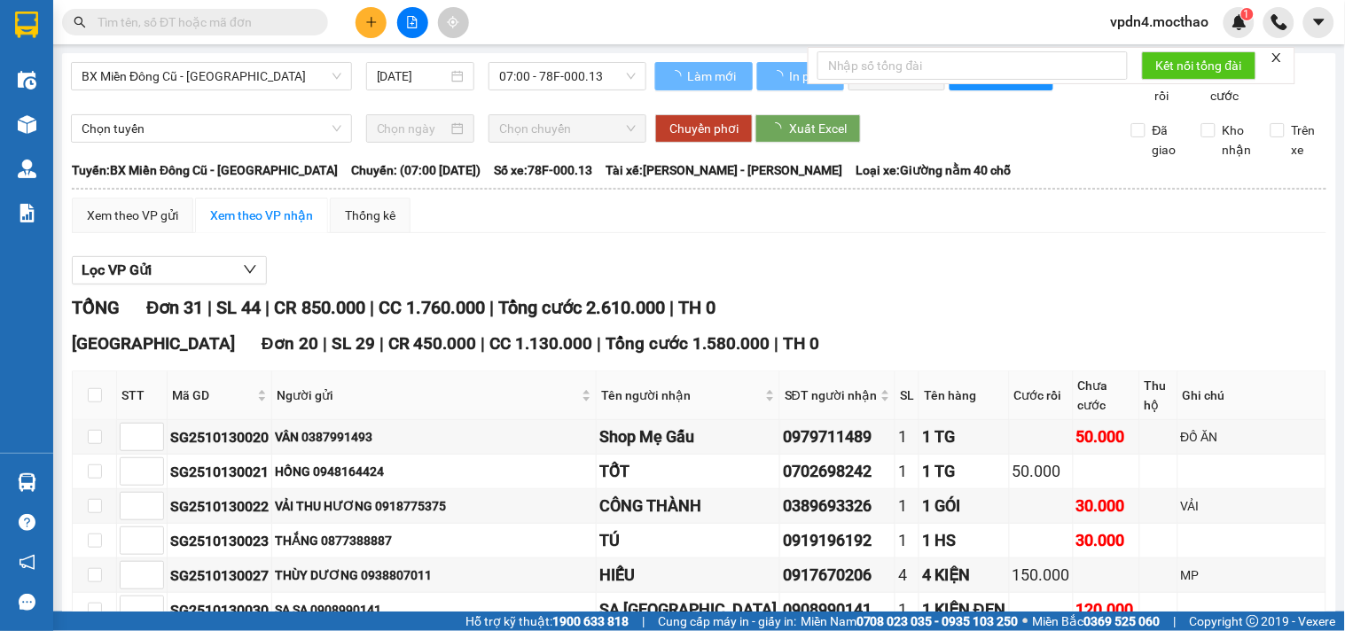
type input "[DATE]"
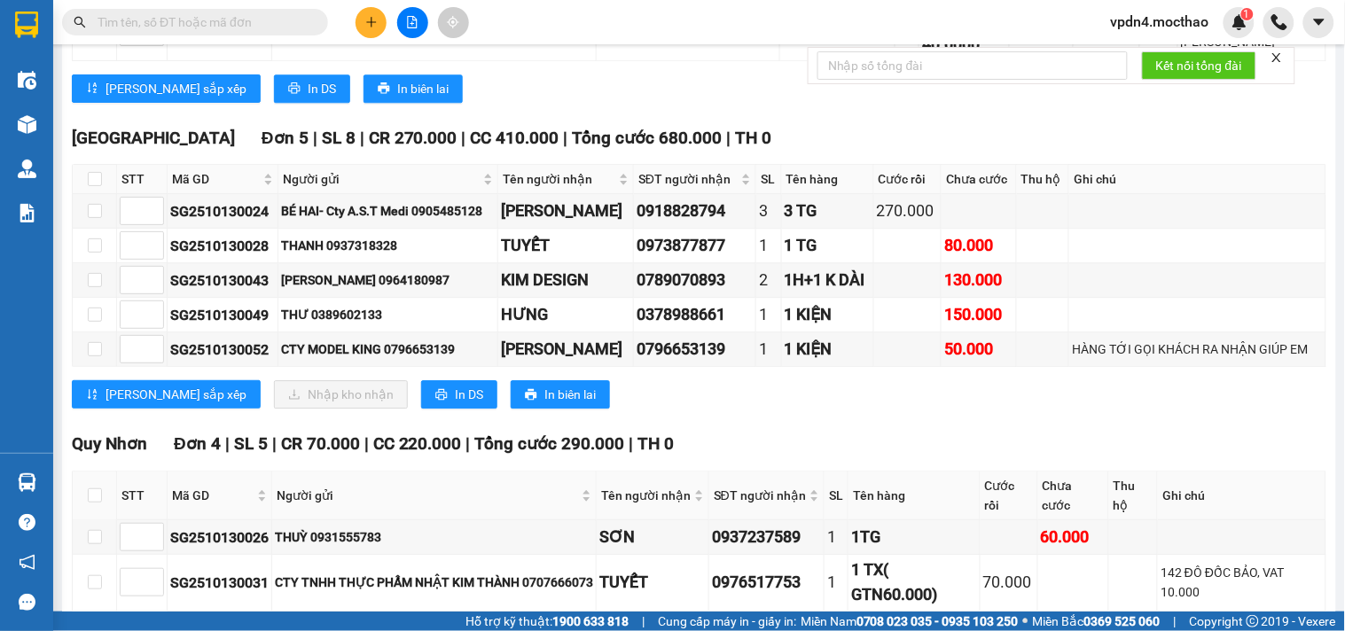
scroll to position [1128, 0]
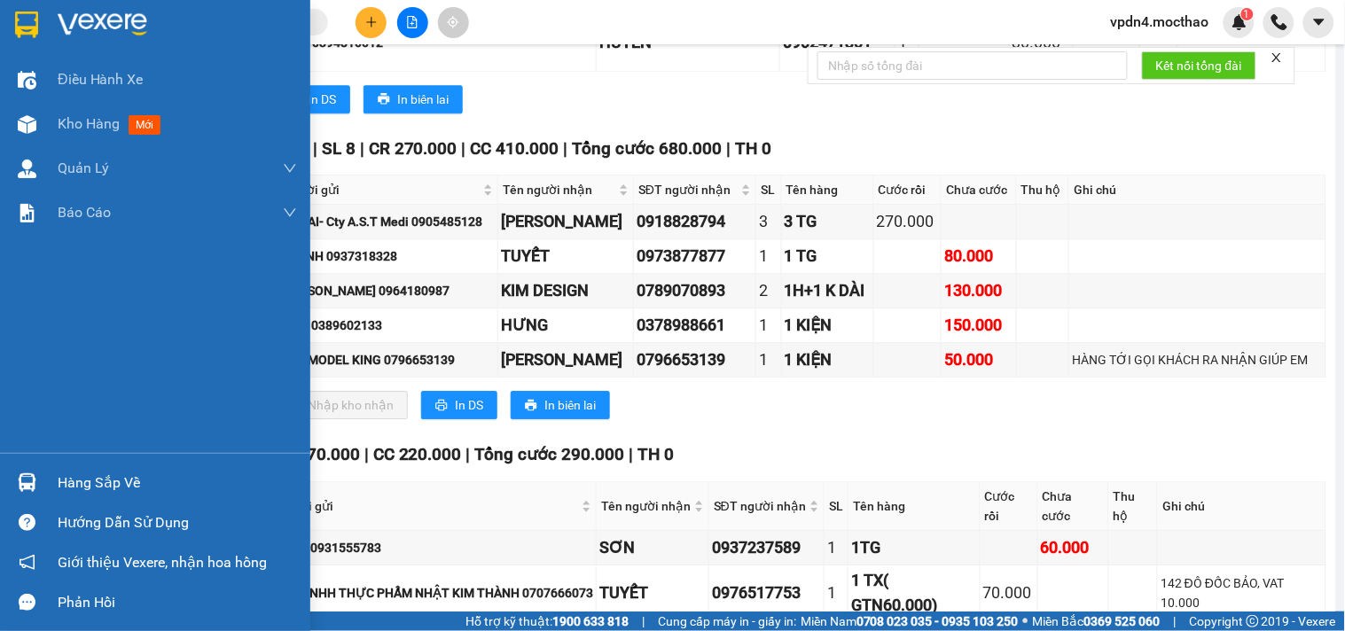
click at [101, 480] on div "Hàng sắp về" at bounding box center [177, 483] width 239 height 27
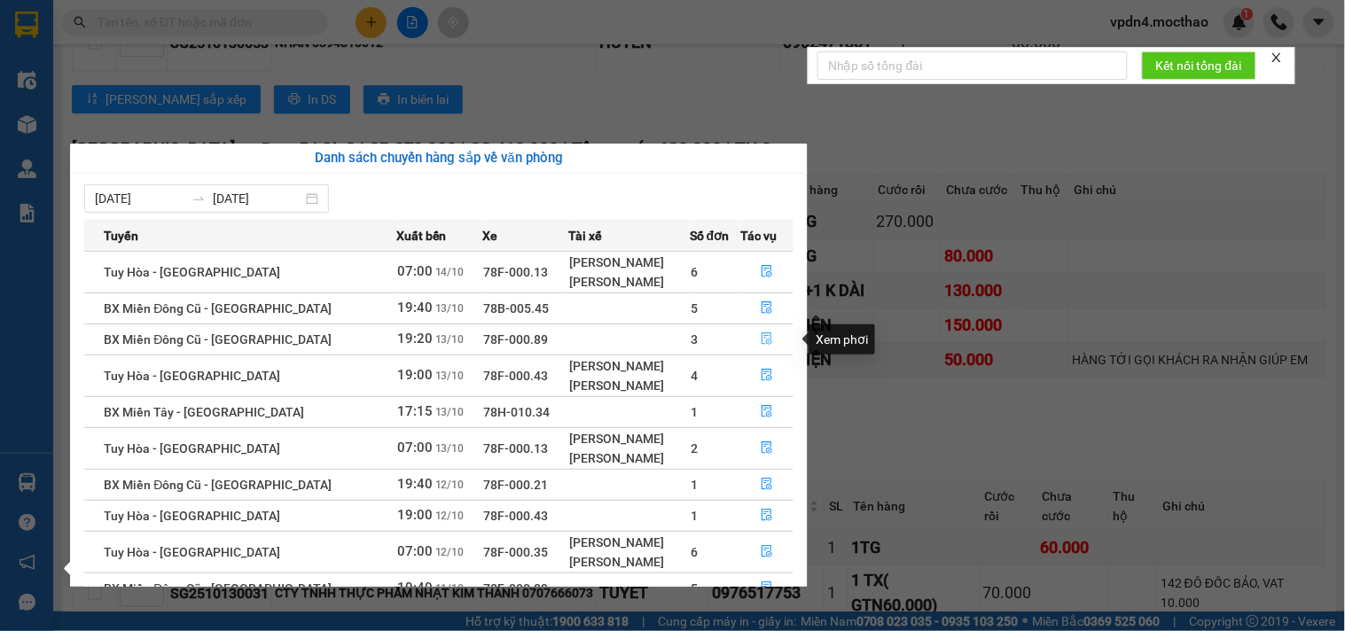
click at [761, 342] on icon "file-done" at bounding box center [767, 339] width 12 height 12
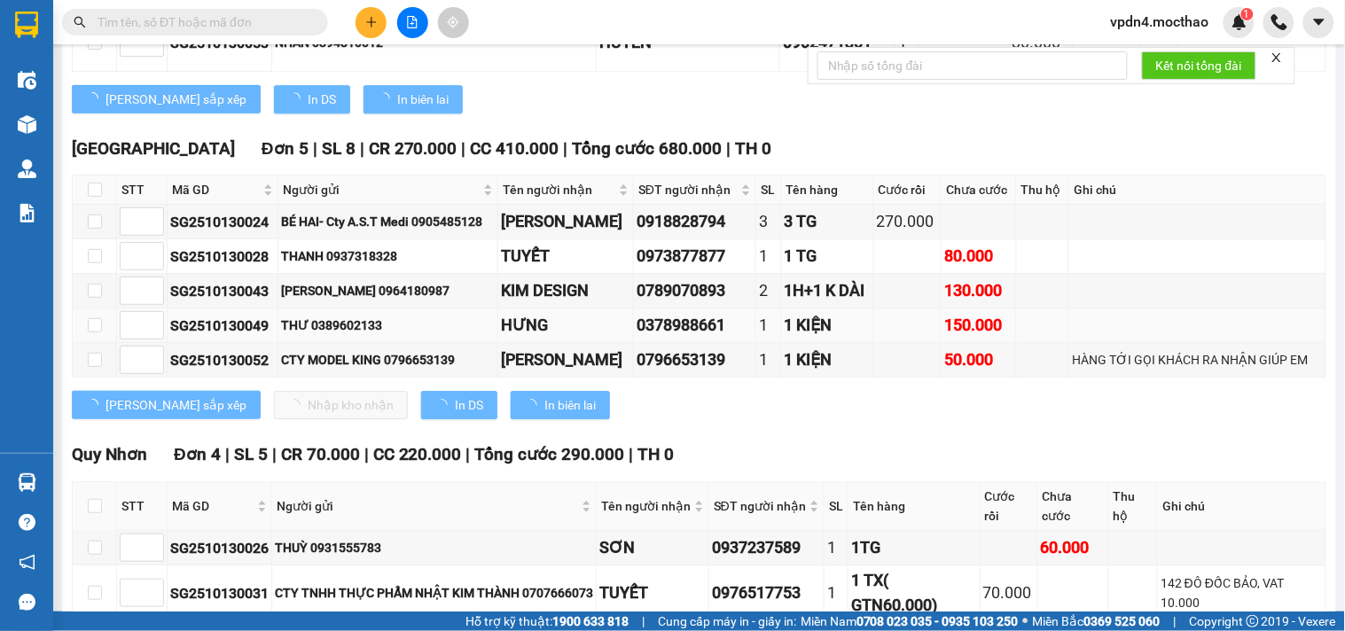
scroll to position [907, 0]
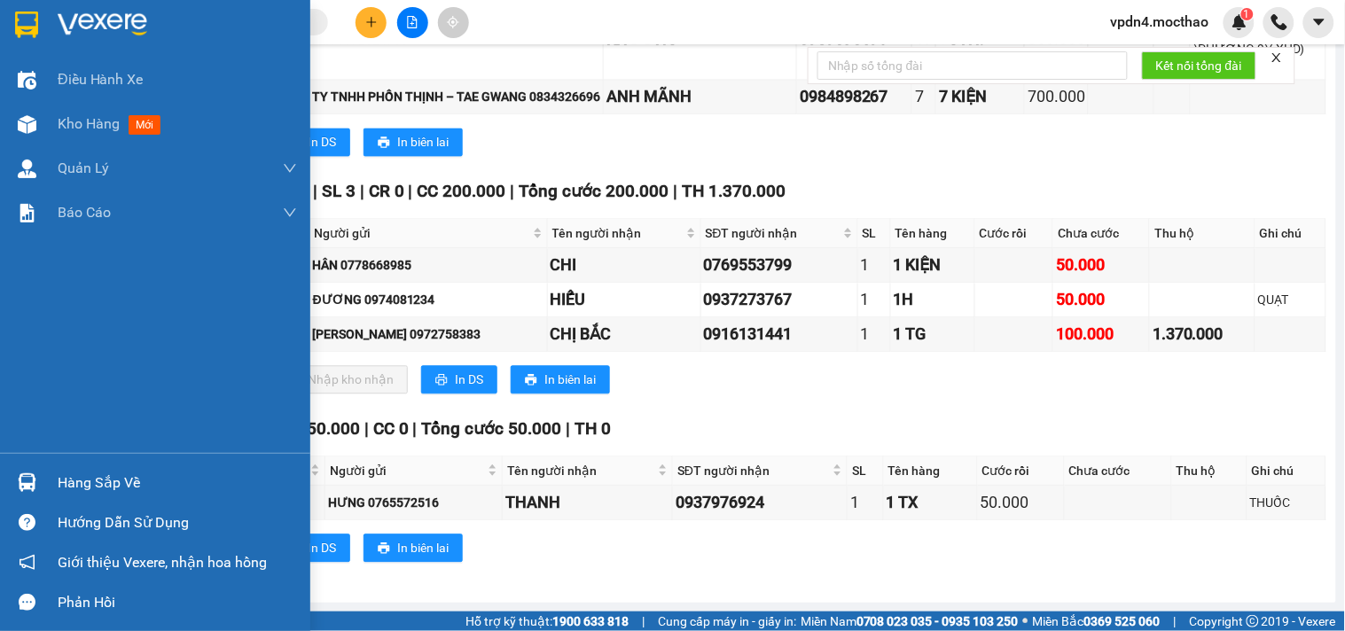
click at [98, 483] on div "Hàng sắp về" at bounding box center [177, 483] width 239 height 27
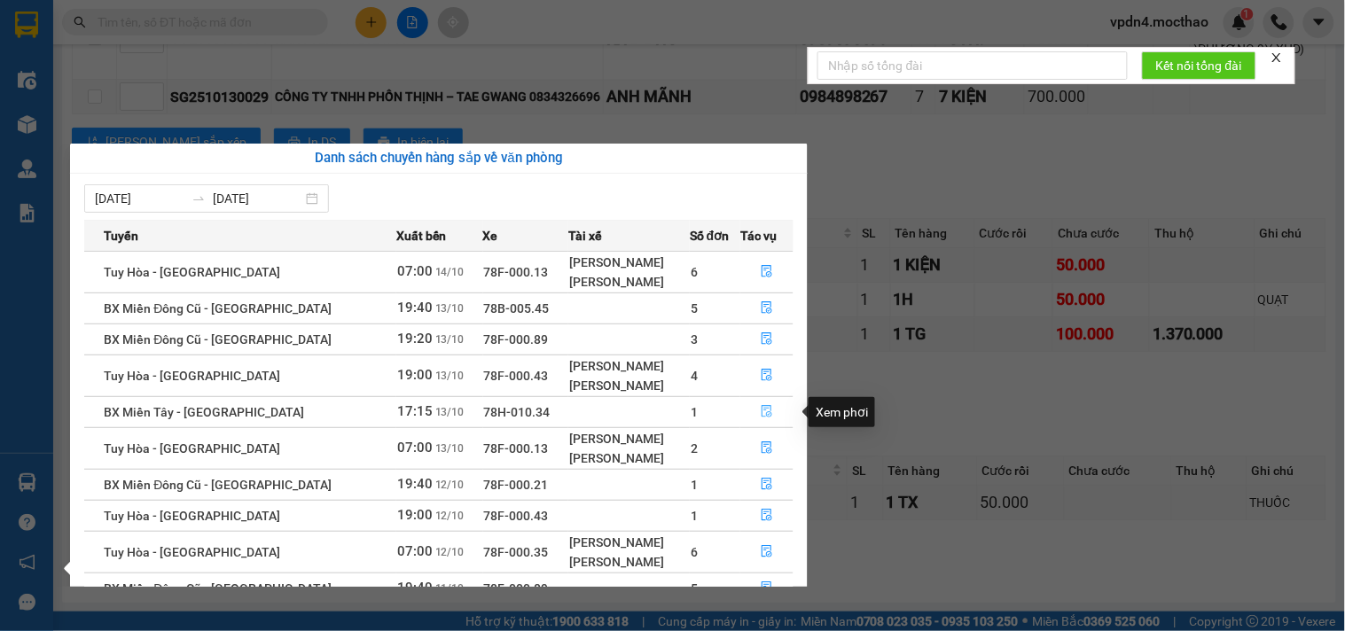
click at [761, 413] on icon "file-done" at bounding box center [767, 411] width 12 height 12
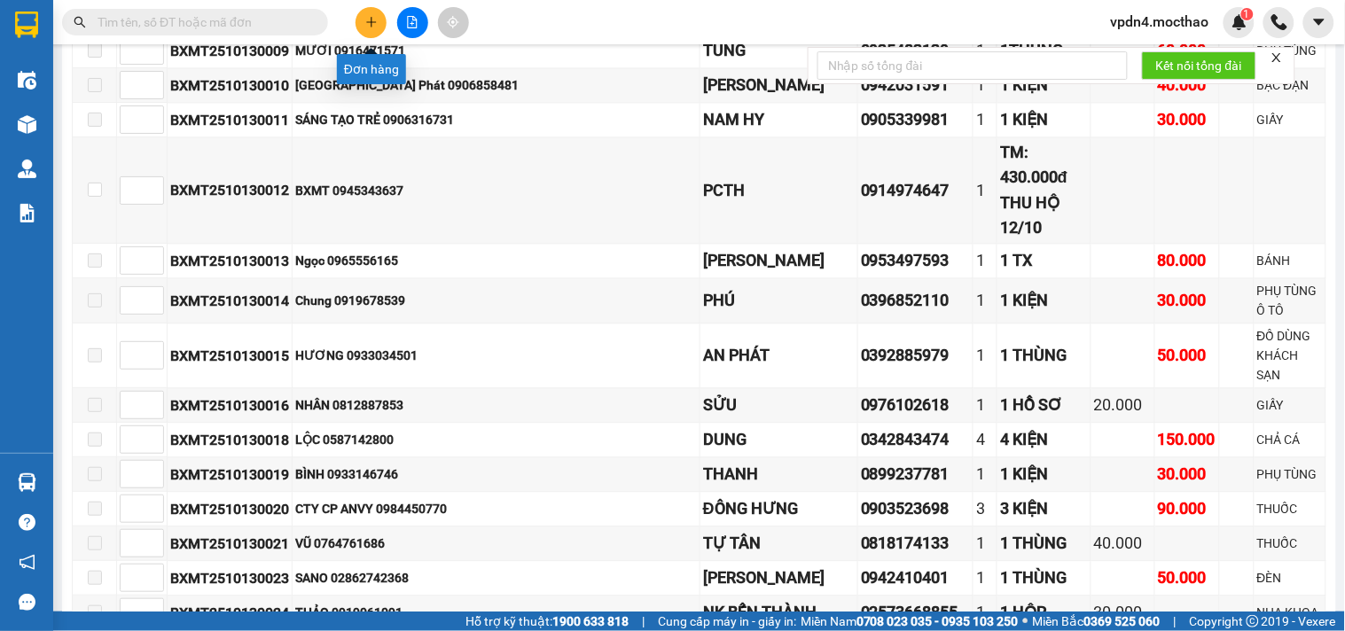
click at [375, 33] on button at bounding box center [371, 22] width 31 height 31
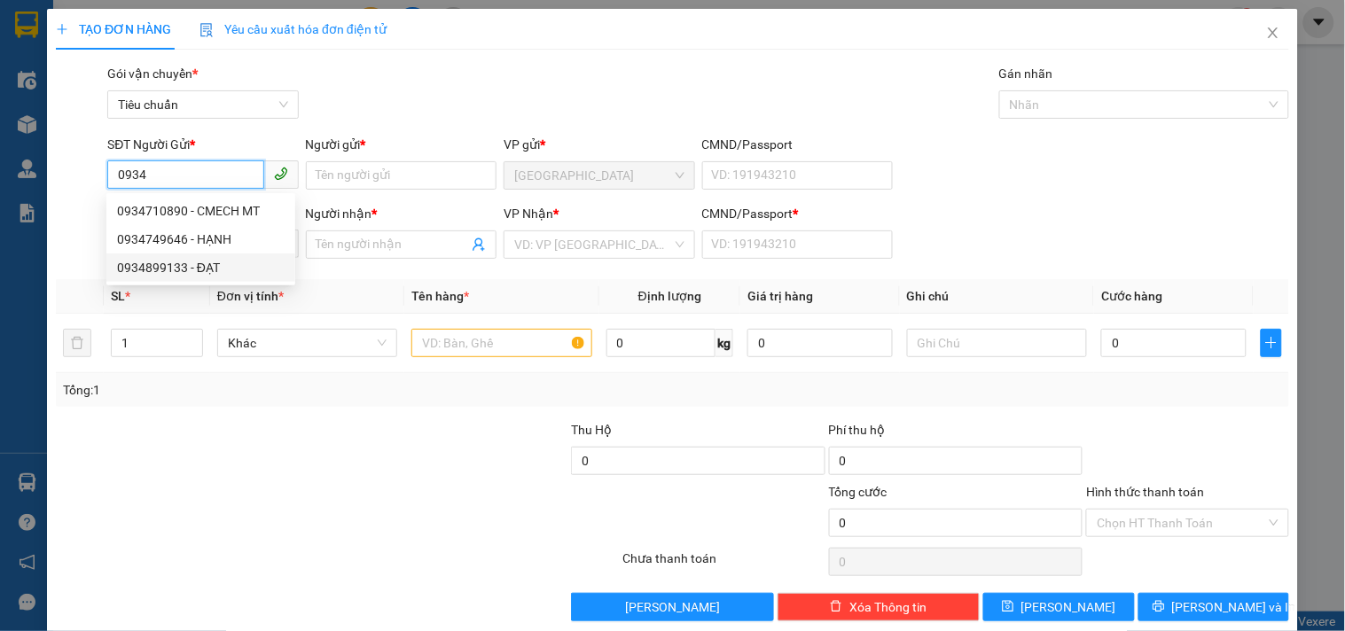
click at [184, 269] on div "0934899133 - ĐẠT" at bounding box center [201, 268] width 168 height 20
type input "0934899133"
type input "ĐẠT"
type input "0765502842"
type input "K TÊN"
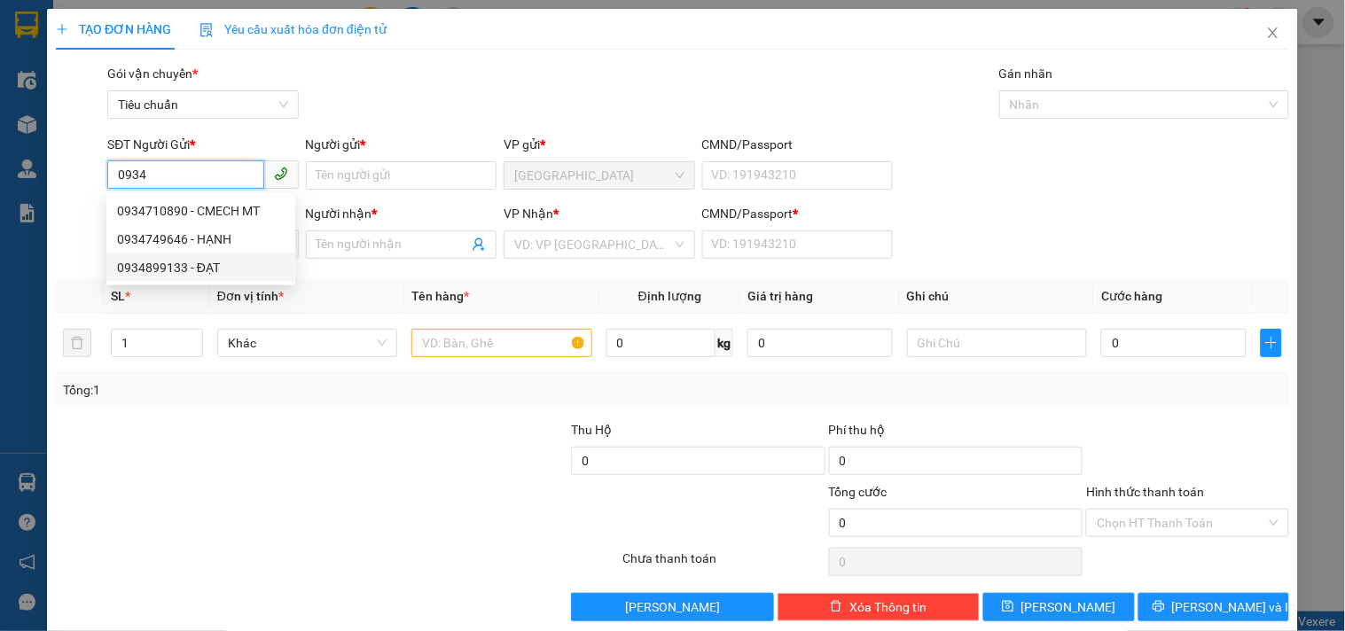
type input "0"
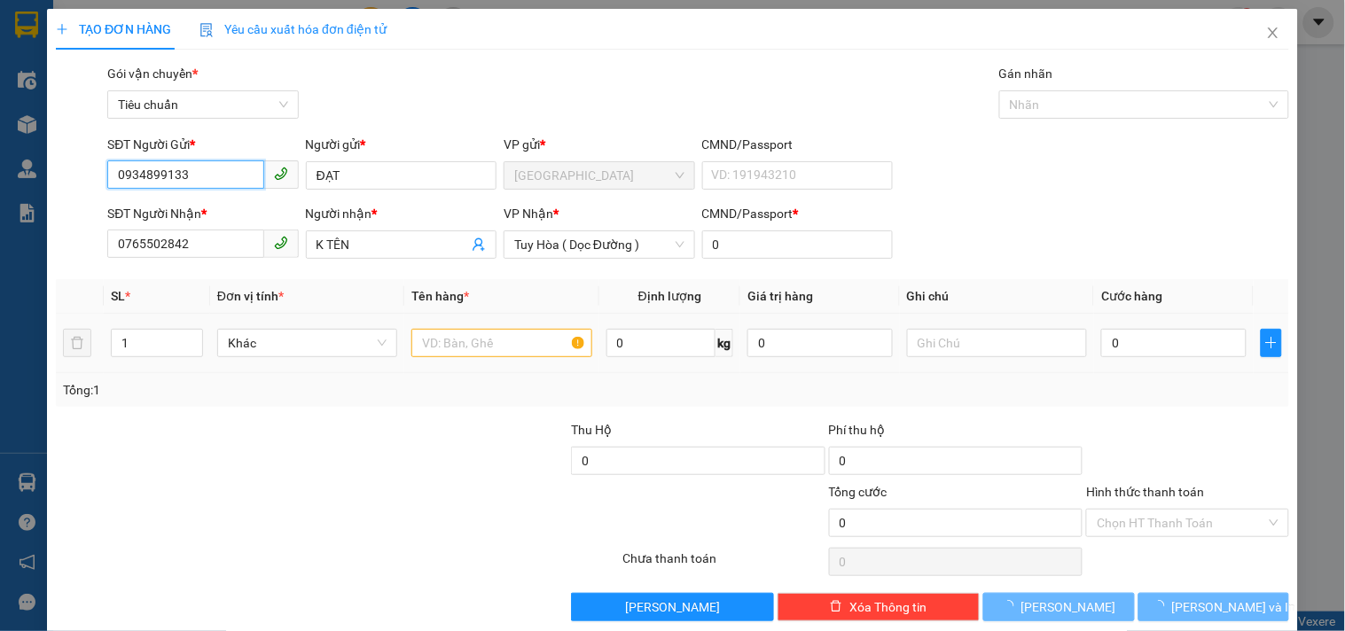
type input "50.000"
type input "0934899133"
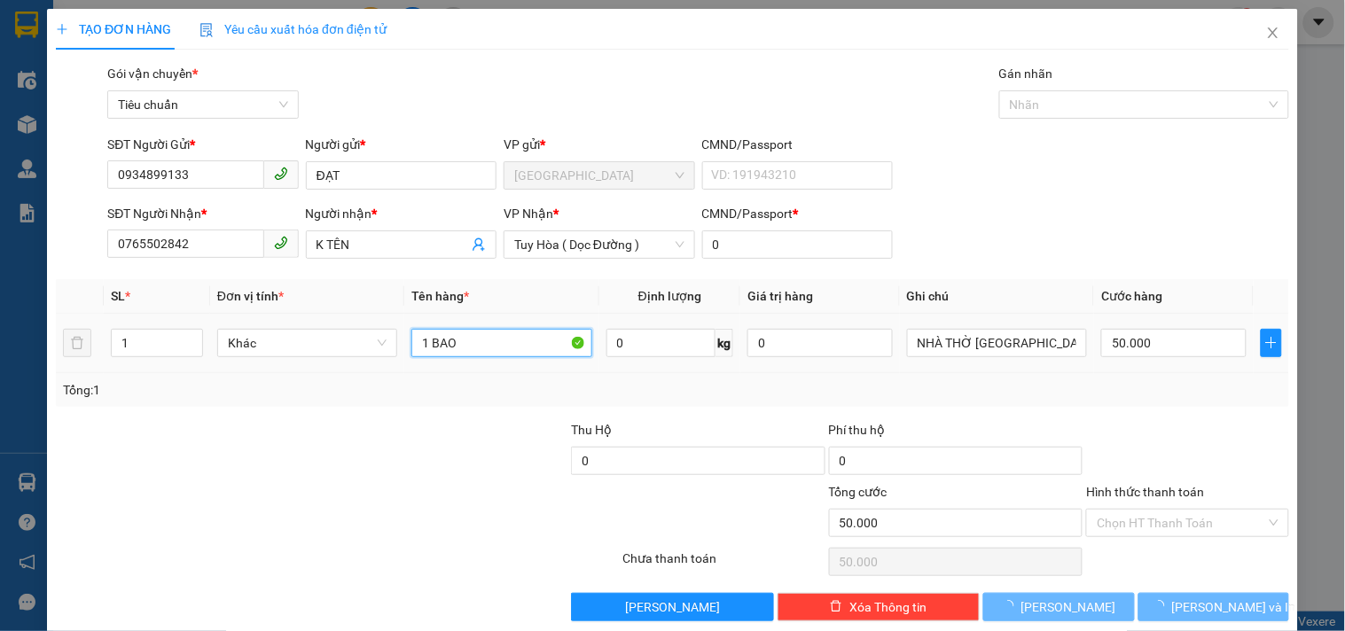
click at [529, 347] on input "1 BAO" at bounding box center [502, 343] width 180 height 28
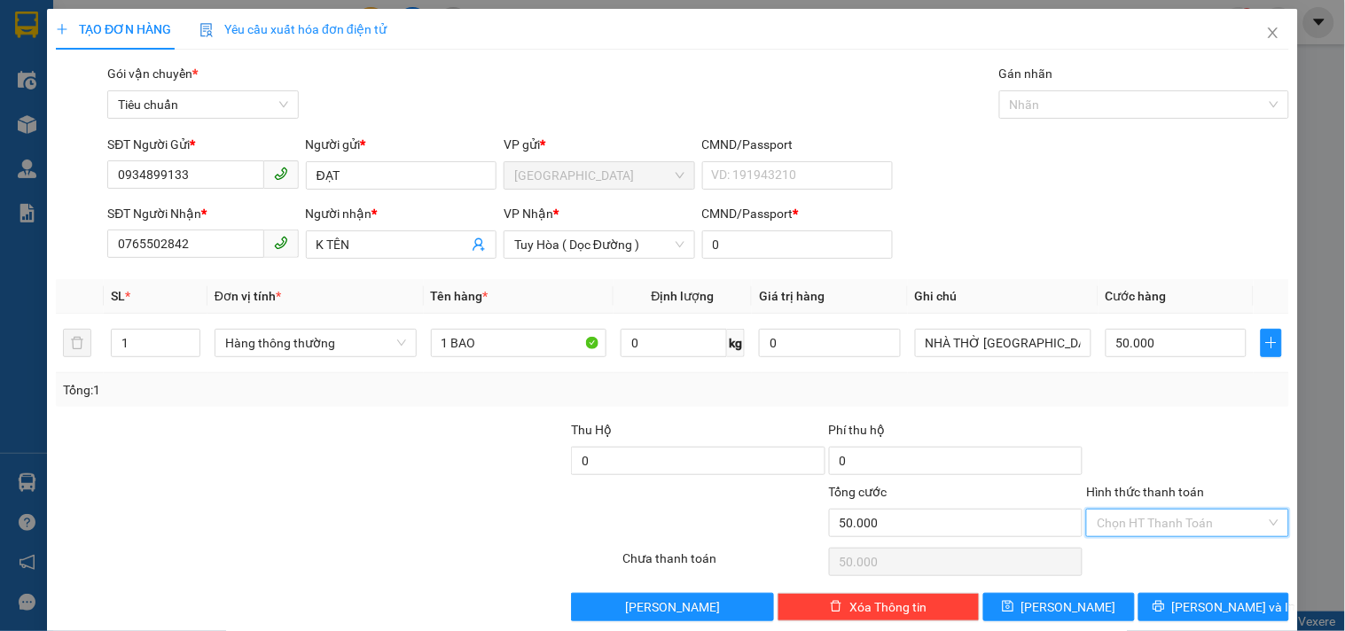
click at [1156, 521] on input "Hình thức thanh toán" at bounding box center [1181, 523] width 169 height 27
click at [1131, 406] on div "Tại văn phòng" at bounding box center [1176, 403] width 179 height 20
type input "0"
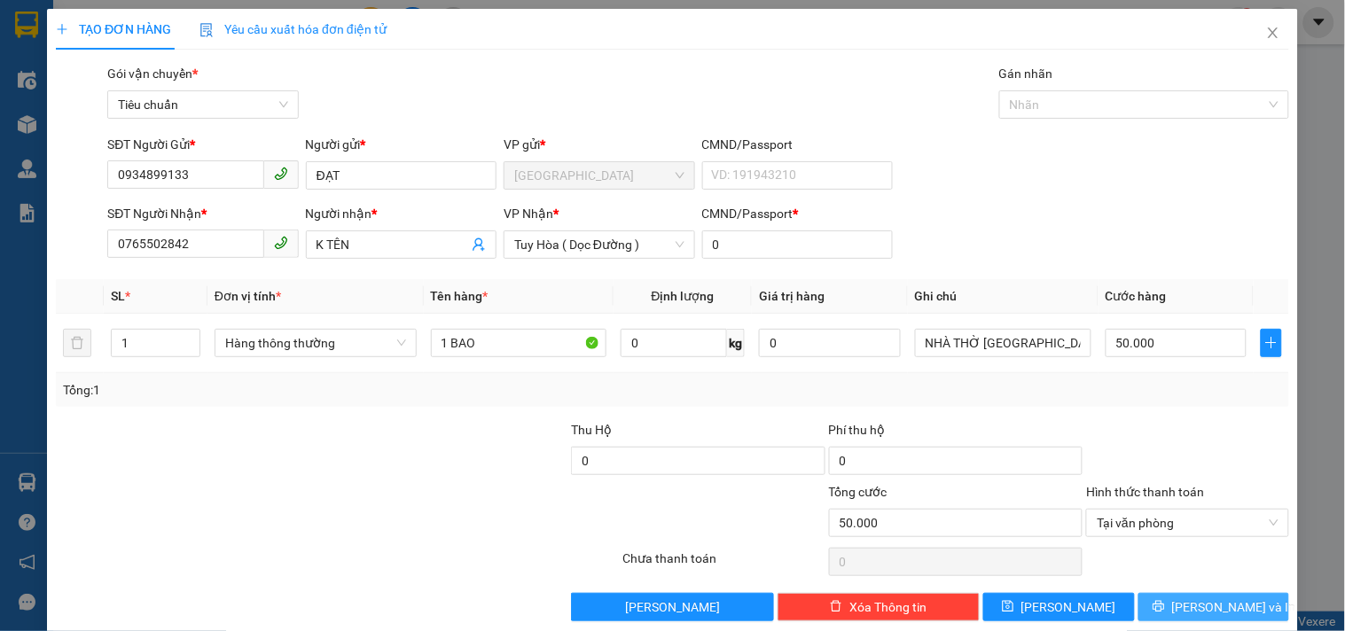
drag, startPoint x: 1149, startPoint y: 596, endPoint x: 1156, endPoint y: 590, distance: 9.4
click at [1151, 596] on button "[PERSON_NAME] và In" at bounding box center [1214, 607] width 151 height 28
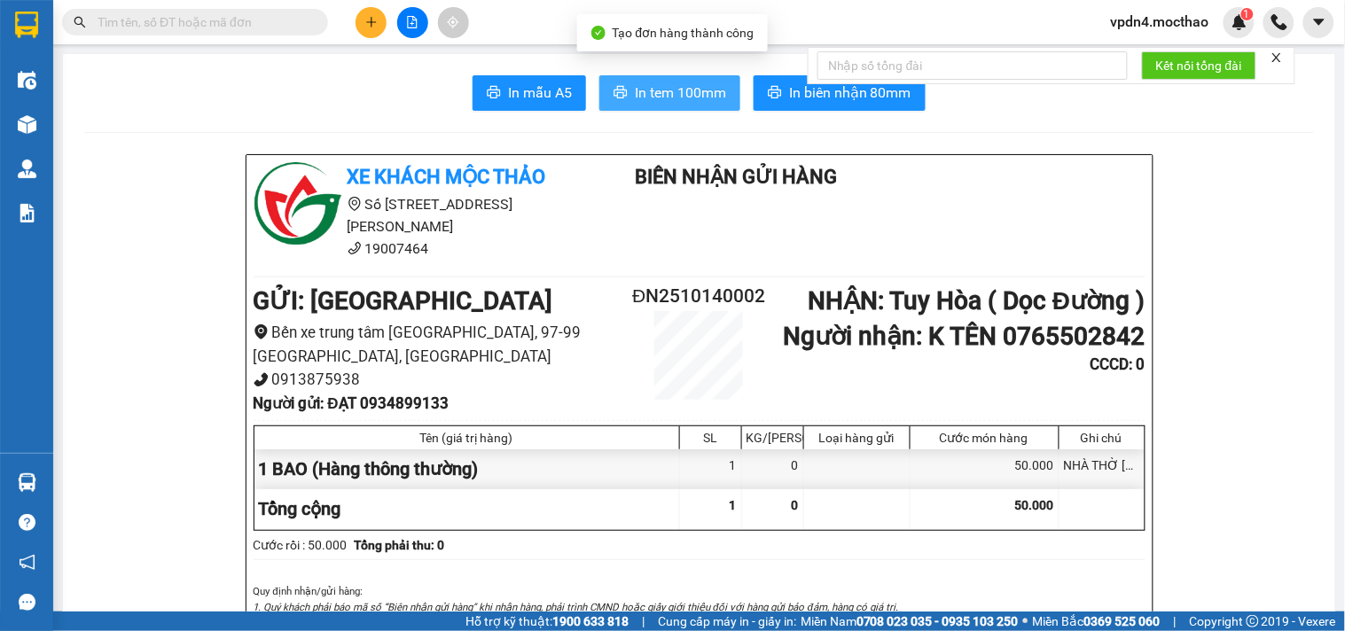
click at [707, 98] on span "In tem 100mm" at bounding box center [680, 93] width 91 height 22
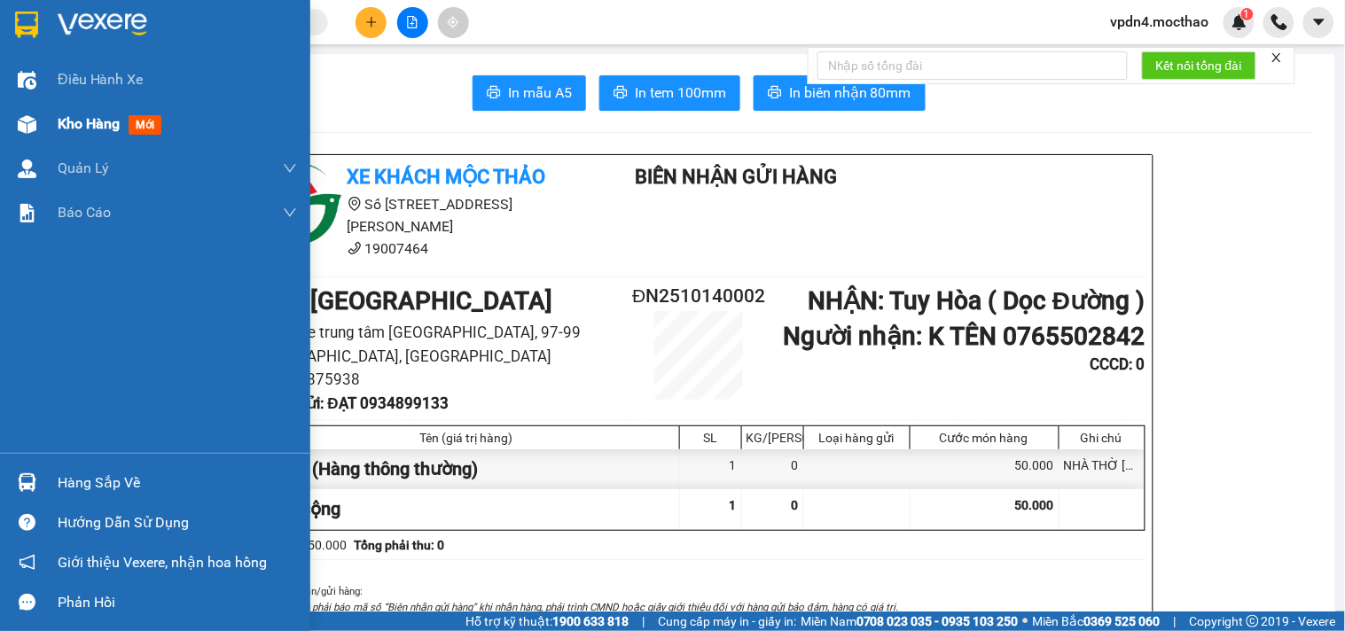
click at [98, 117] on span "Kho hàng" at bounding box center [89, 123] width 62 height 17
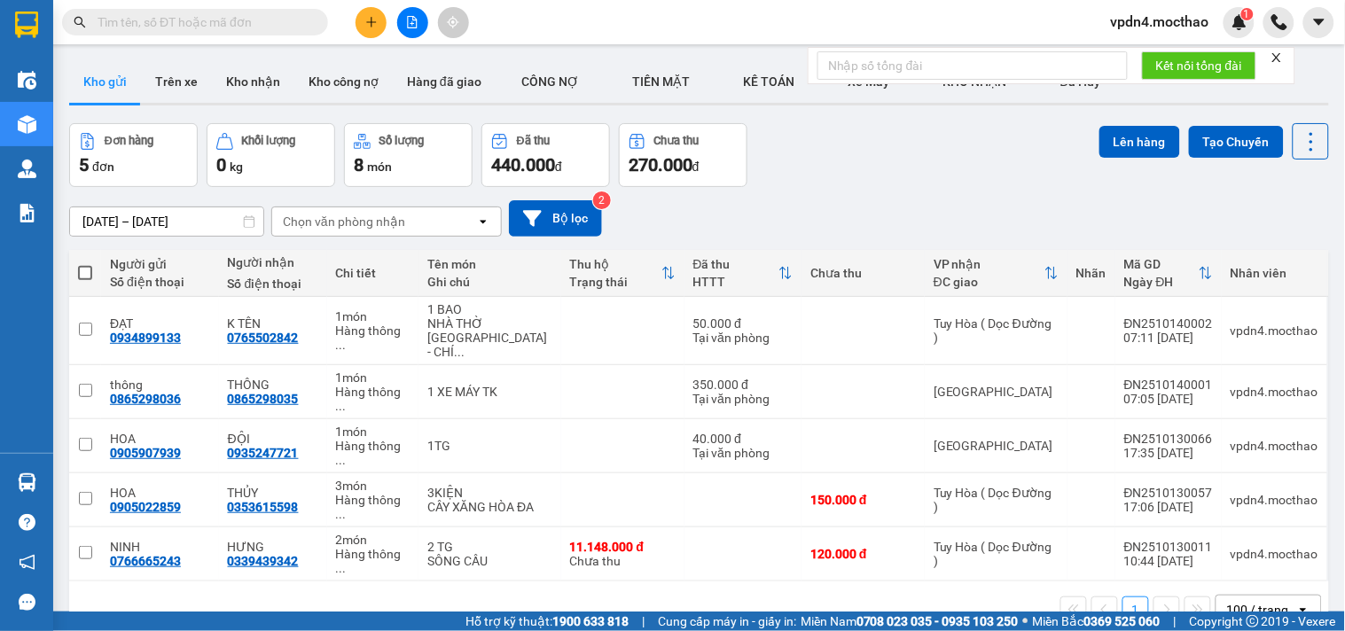
click at [87, 268] on span at bounding box center [85, 273] width 14 height 14
click at [85, 264] on input "checkbox" at bounding box center [85, 264] width 0 height 0
checkbox input "true"
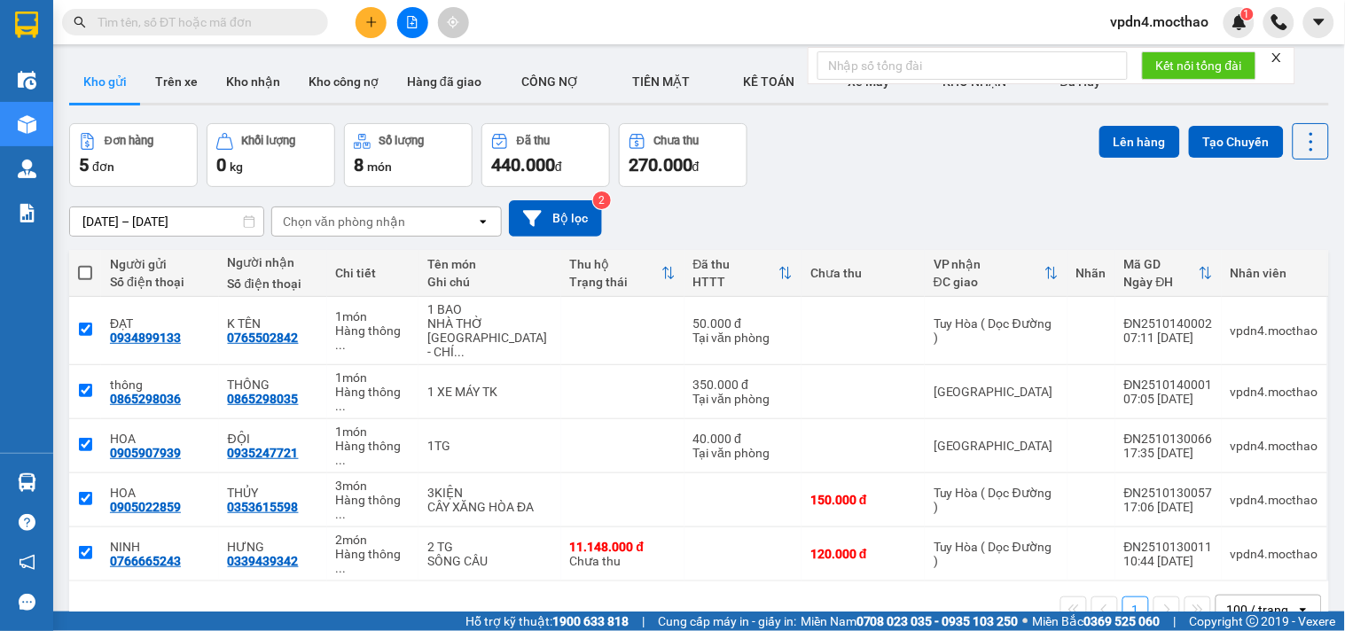
checkbox input "true"
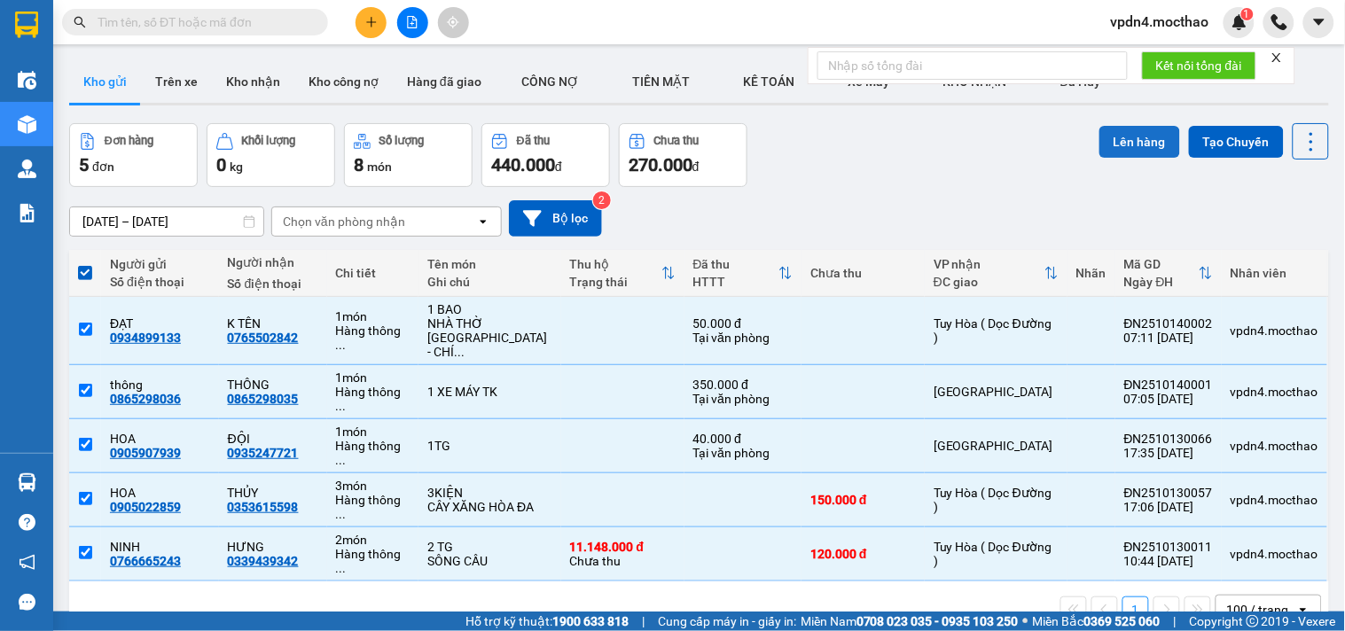
click at [1117, 136] on button "Lên hàng" at bounding box center [1140, 142] width 81 height 32
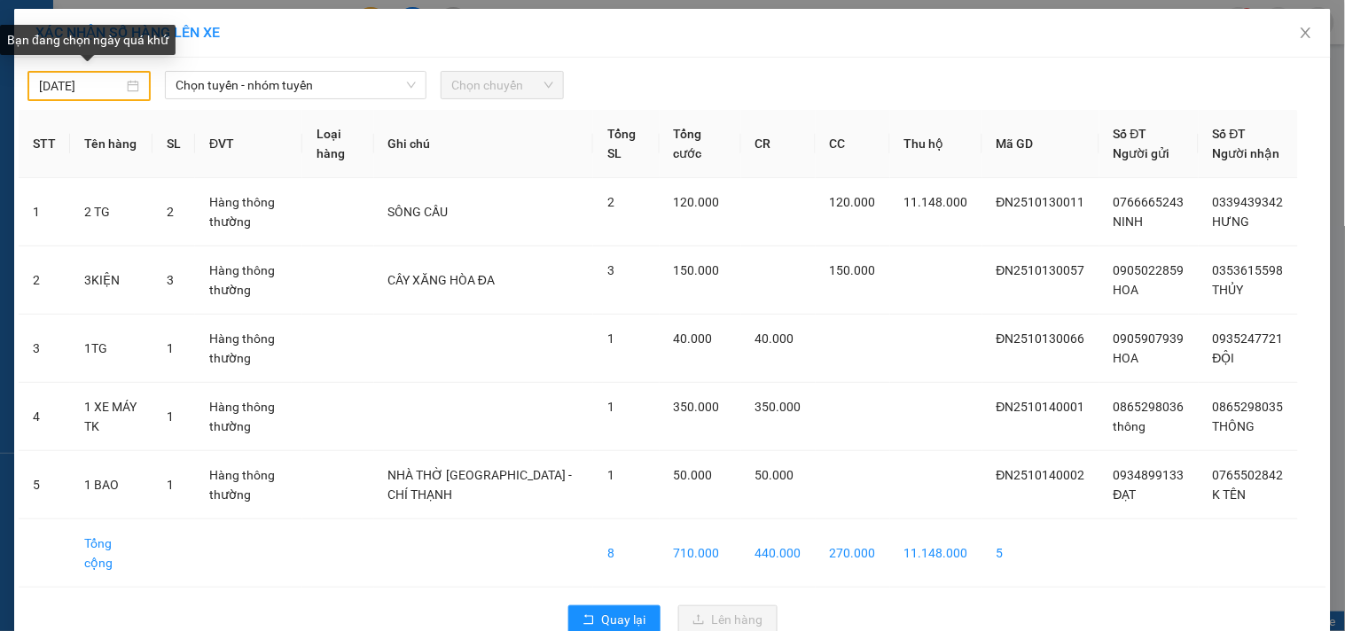
click at [124, 86] on div "[DATE]" at bounding box center [89, 86] width 100 height 20
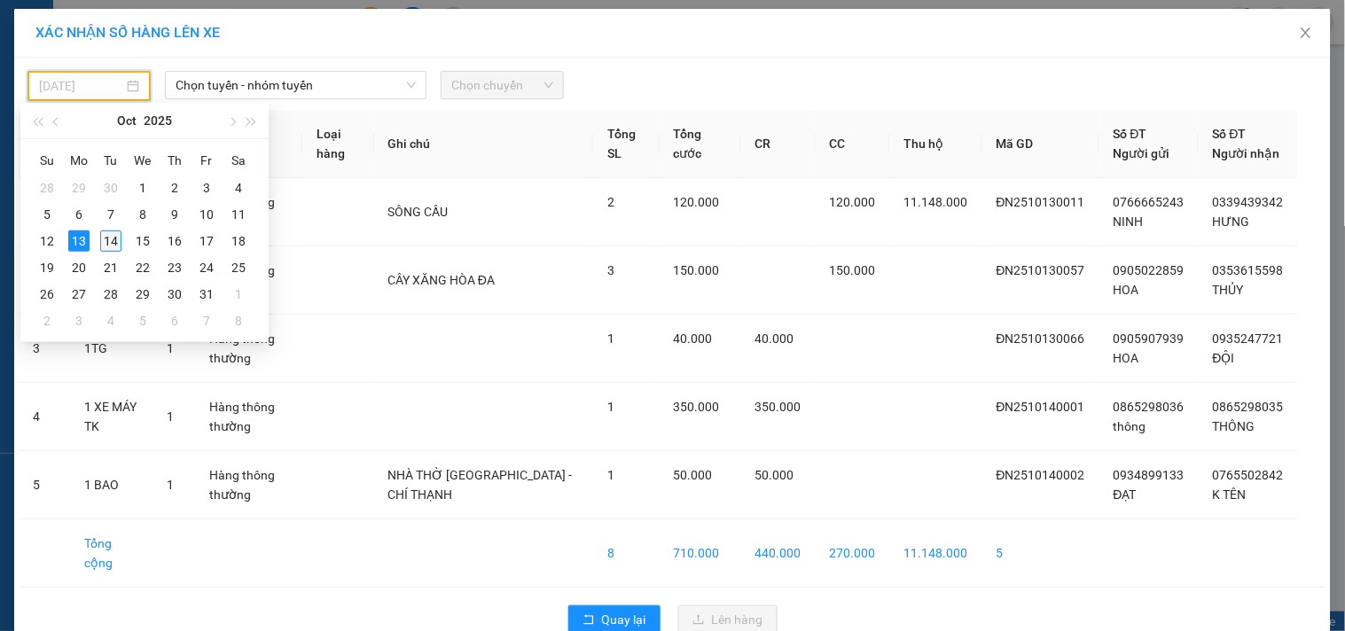
click at [110, 244] on div "14" at bounding box center [110, 241] width 21 height 21
type input "[DATE]"
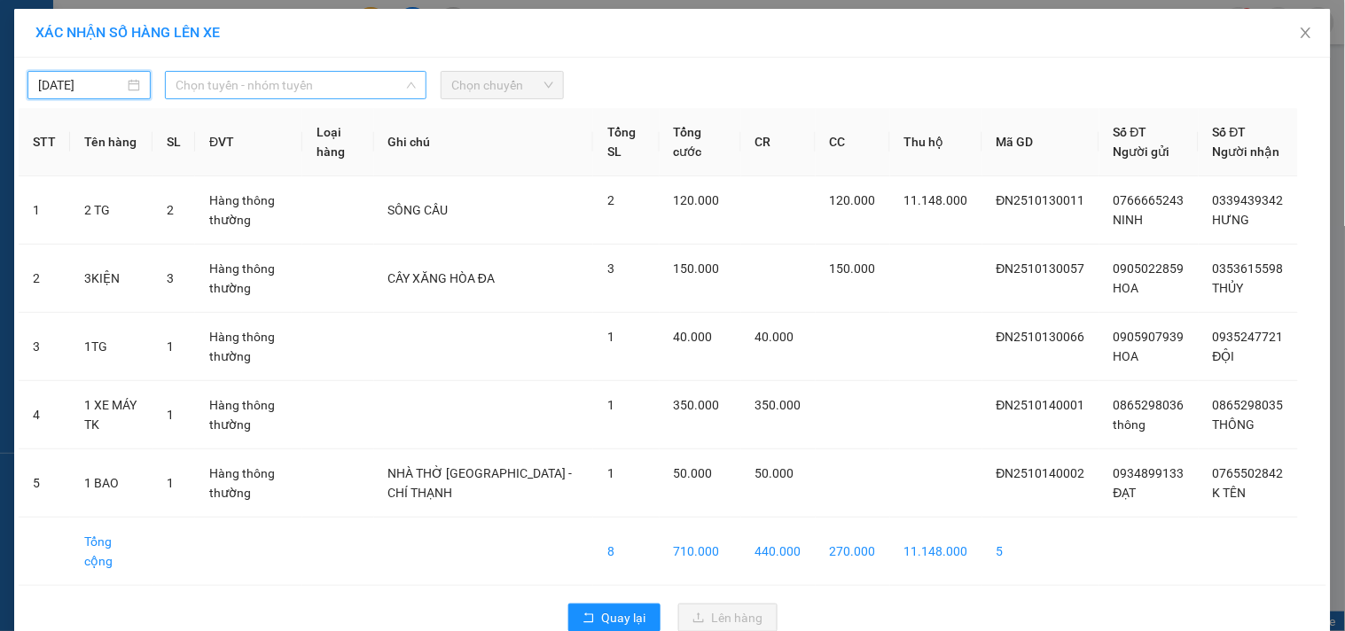
click at [339, 82] on span "Chọn tuyến - nhóm tuyến" at bounding box center [296, 85] width 240 height 27
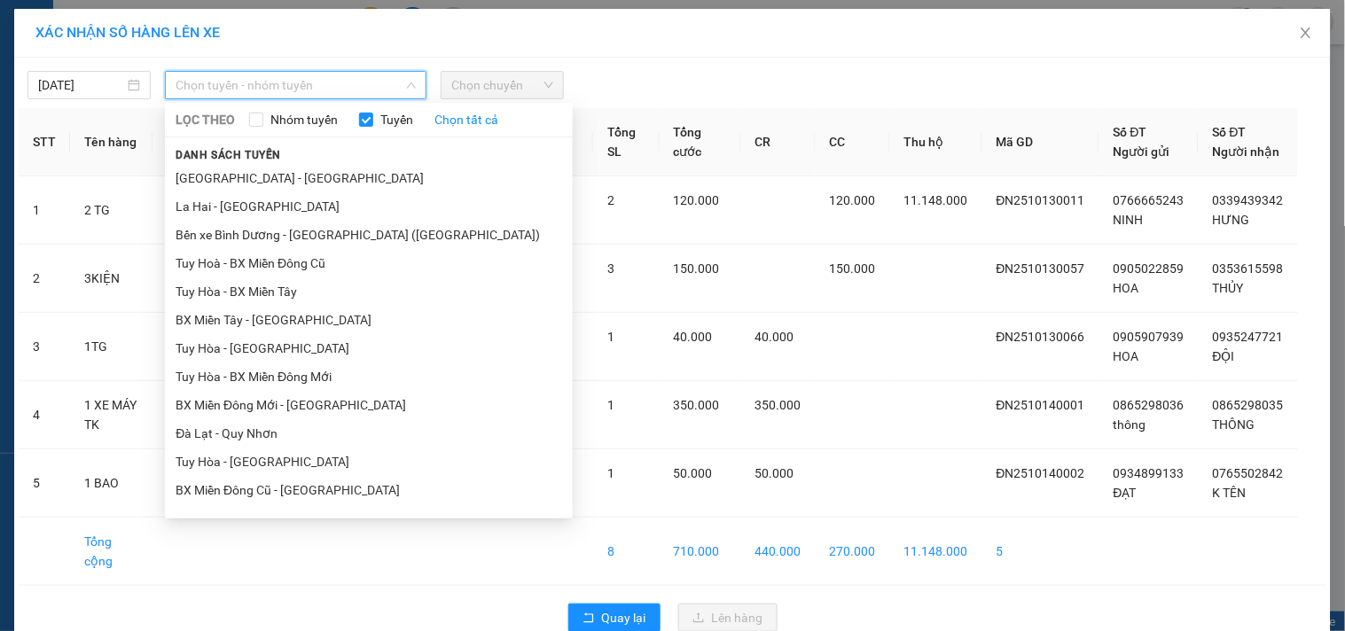
type input "D"
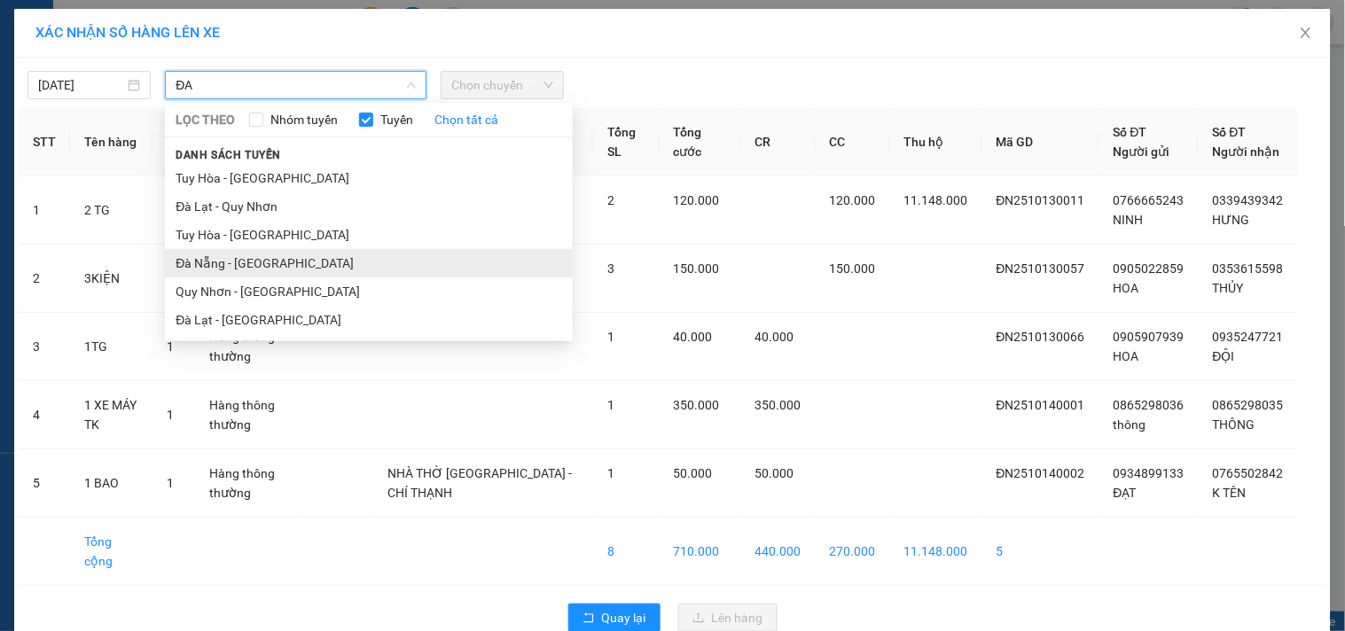
type input "ĐA"
click at [210, 258] on li "Đà Nẵng - [GEOGRAPHIC_DATA]" at bounding box center [369, 263] width 408 height 28
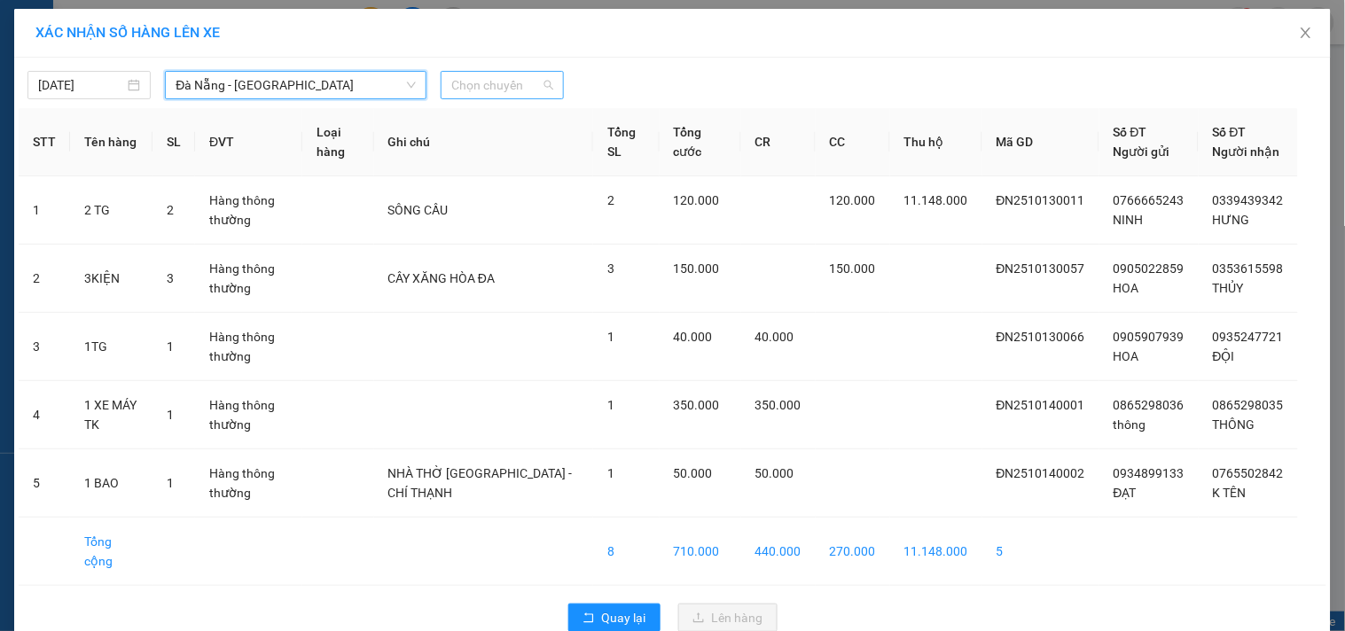
click at [502, 83] on span "Chọn chuyến" at bounding box center [502, 85] width 102 height 27
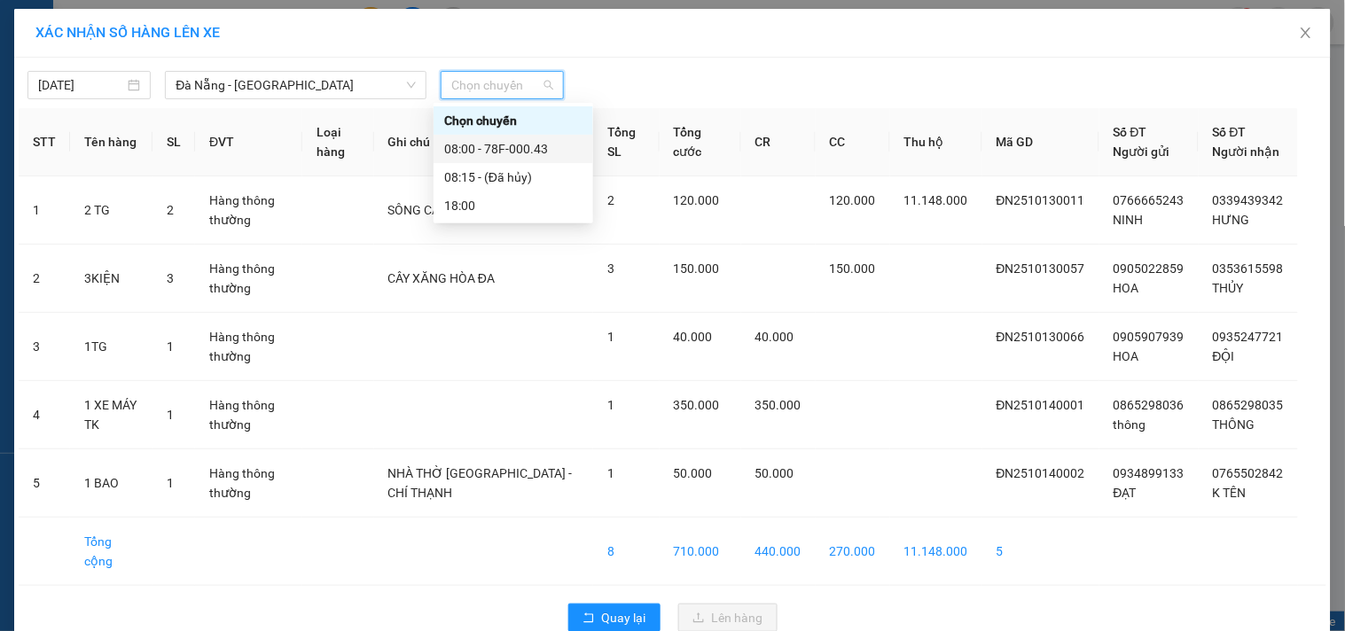
click at [482, 146] on div "08:00 - 78F-000.43" at bounding box center [513, 149] width 138 height 20
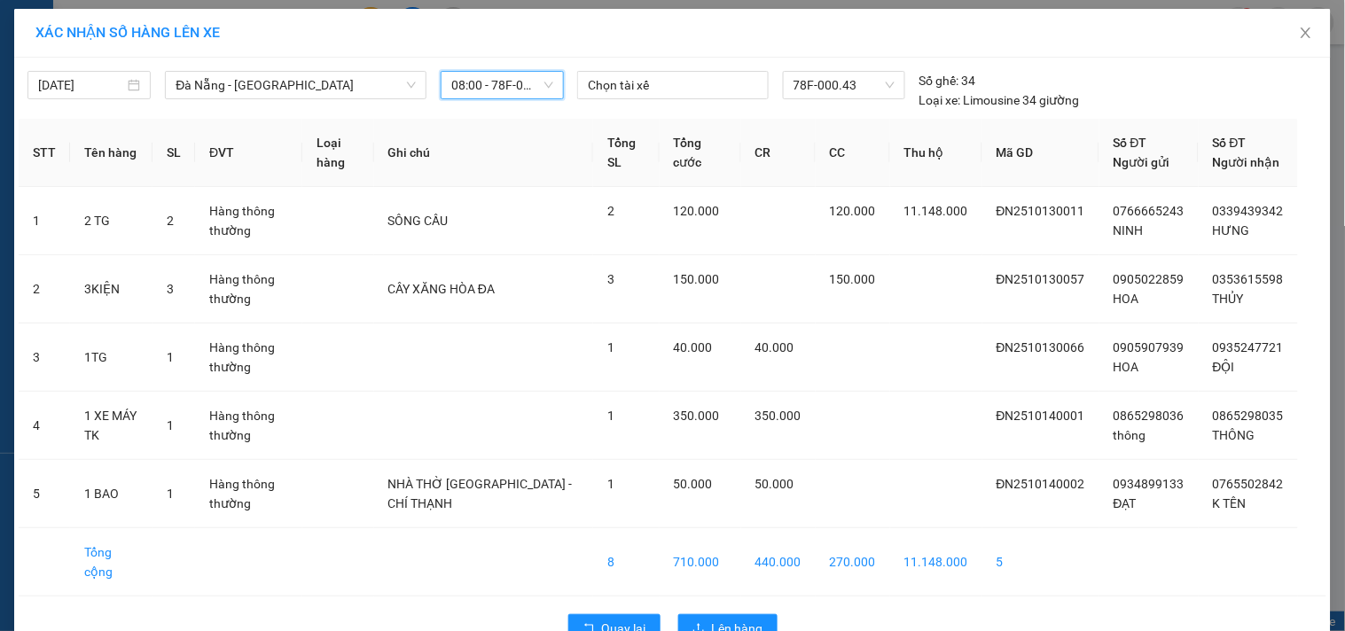
scroll to position [46, 0]
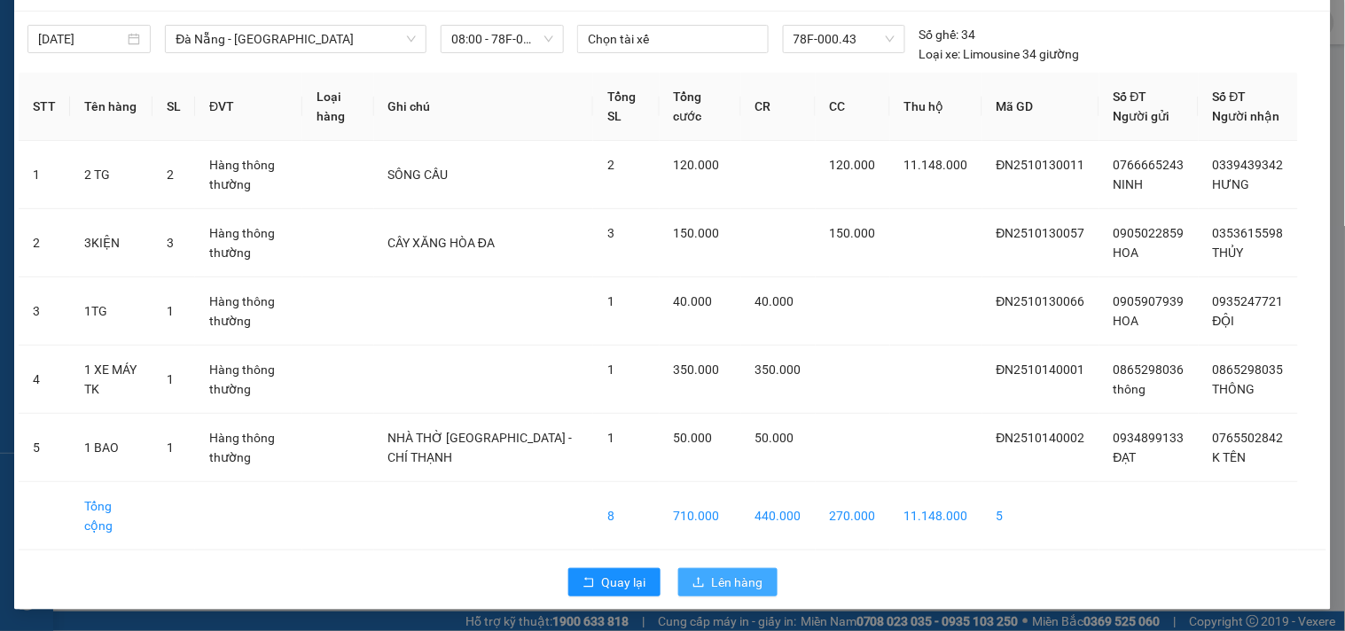
click at [719, 583] on span "Lên hàng" at bounding box center [737, 583] width 51 height 20
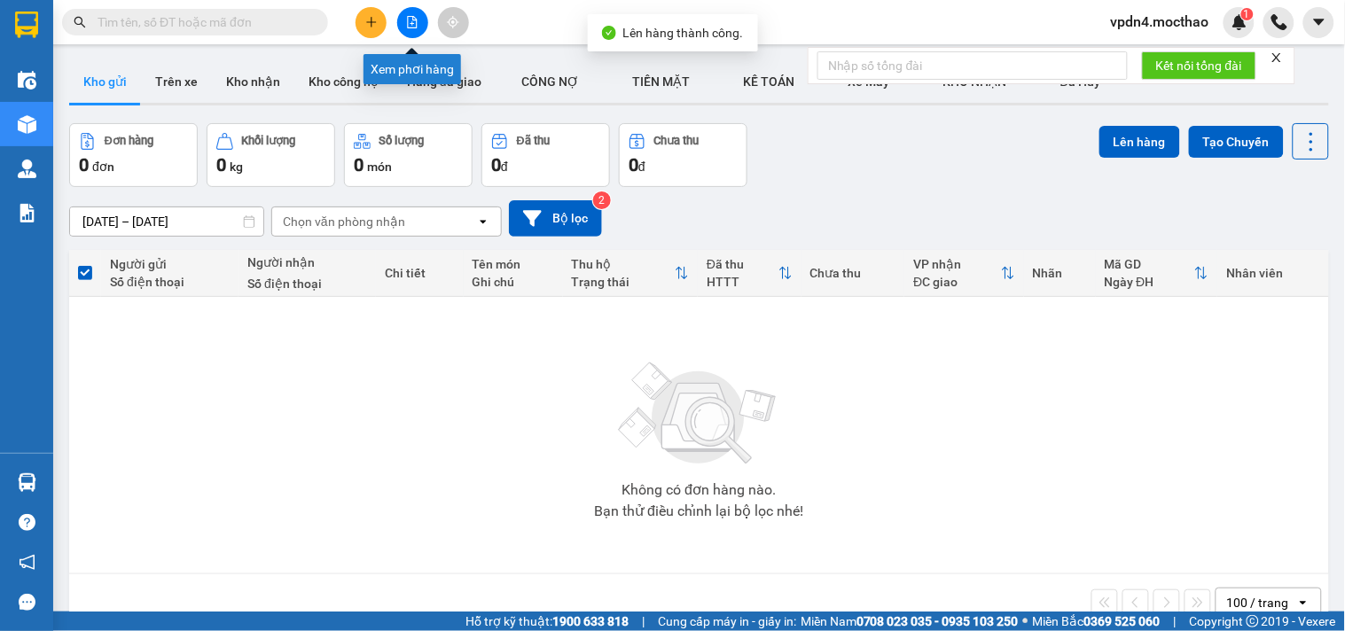
click at [415, 27] on icon "file-add" at bounding box center [413, 22] width 10 height 12
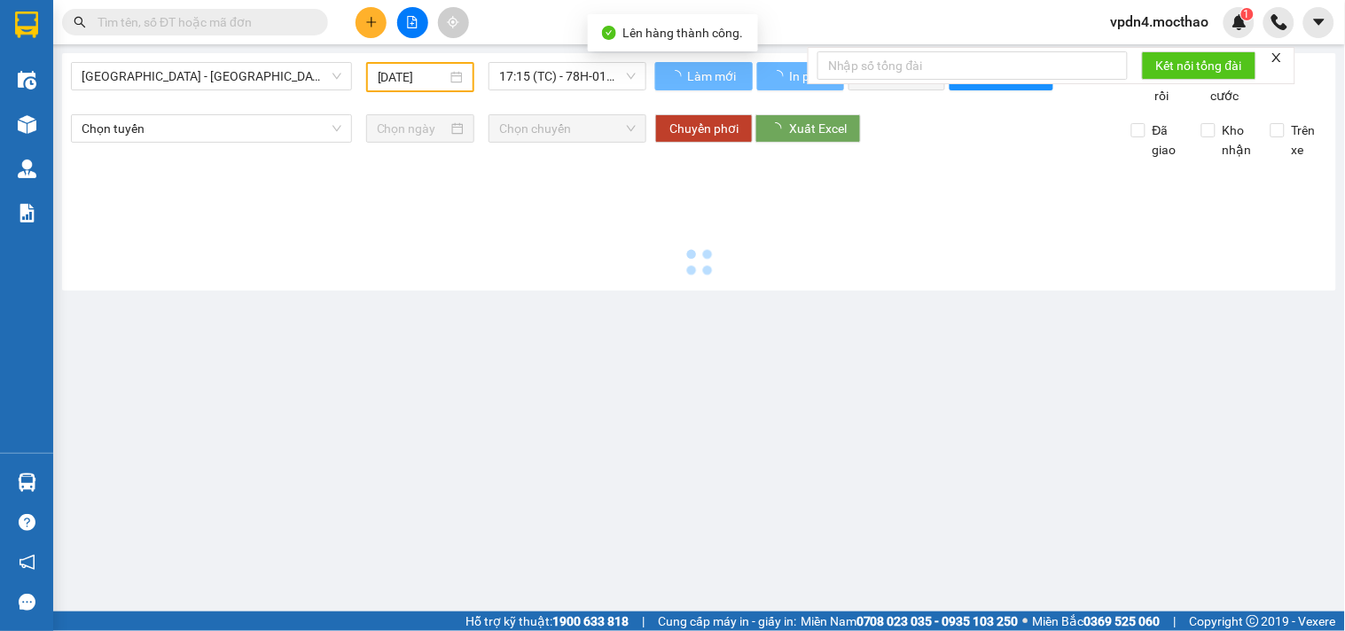
type input "[DATE]"
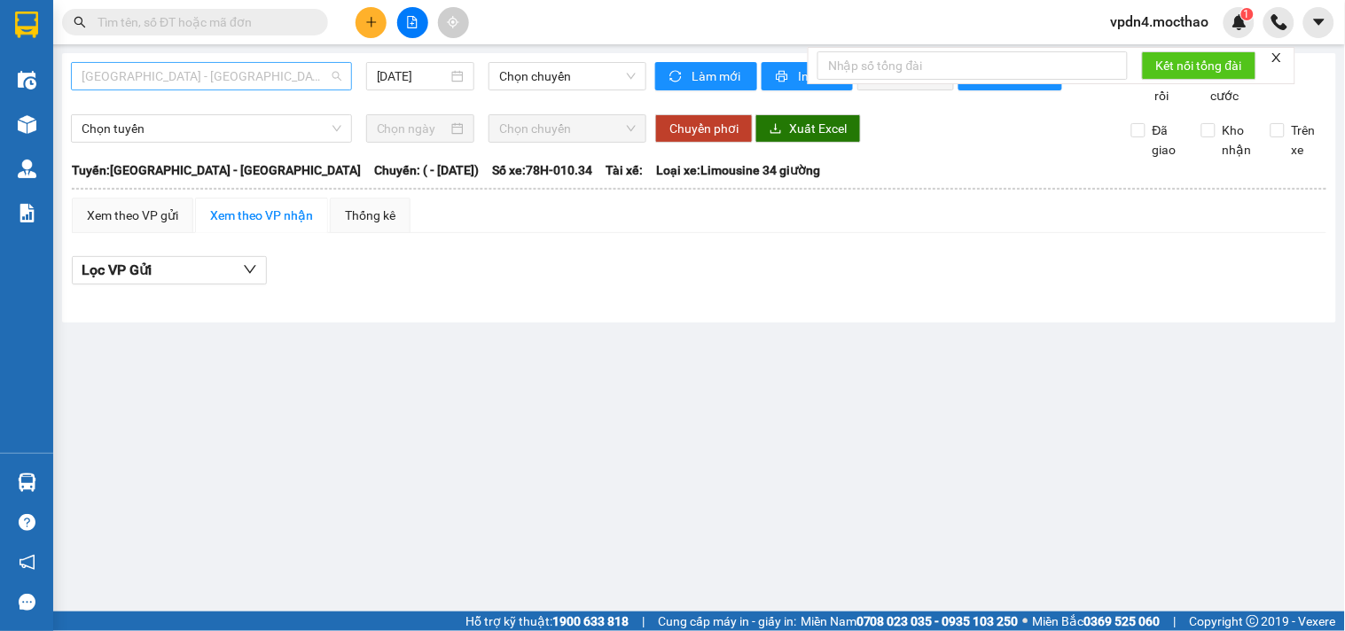
click at [260, 81] on span "[GEOGRAPHIC_DATA] - [GEOGRAPHIC_DATA]" at bounding box center [212, 76] width 260 height 27
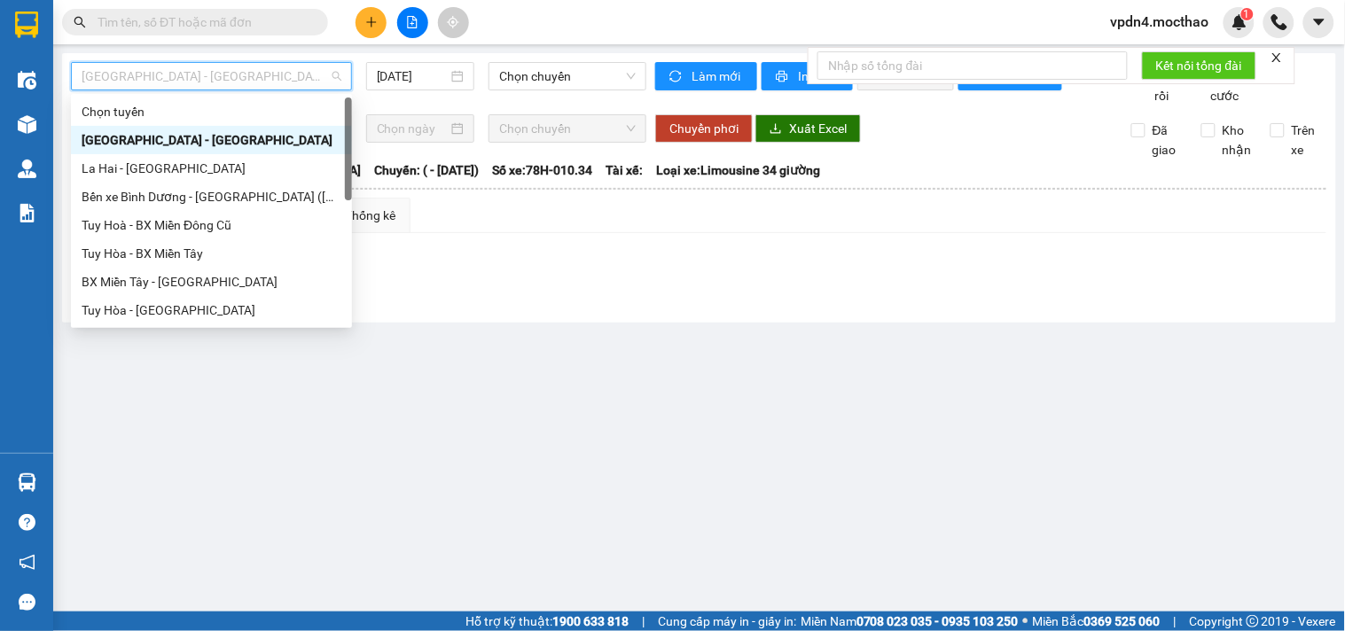
type input "D"
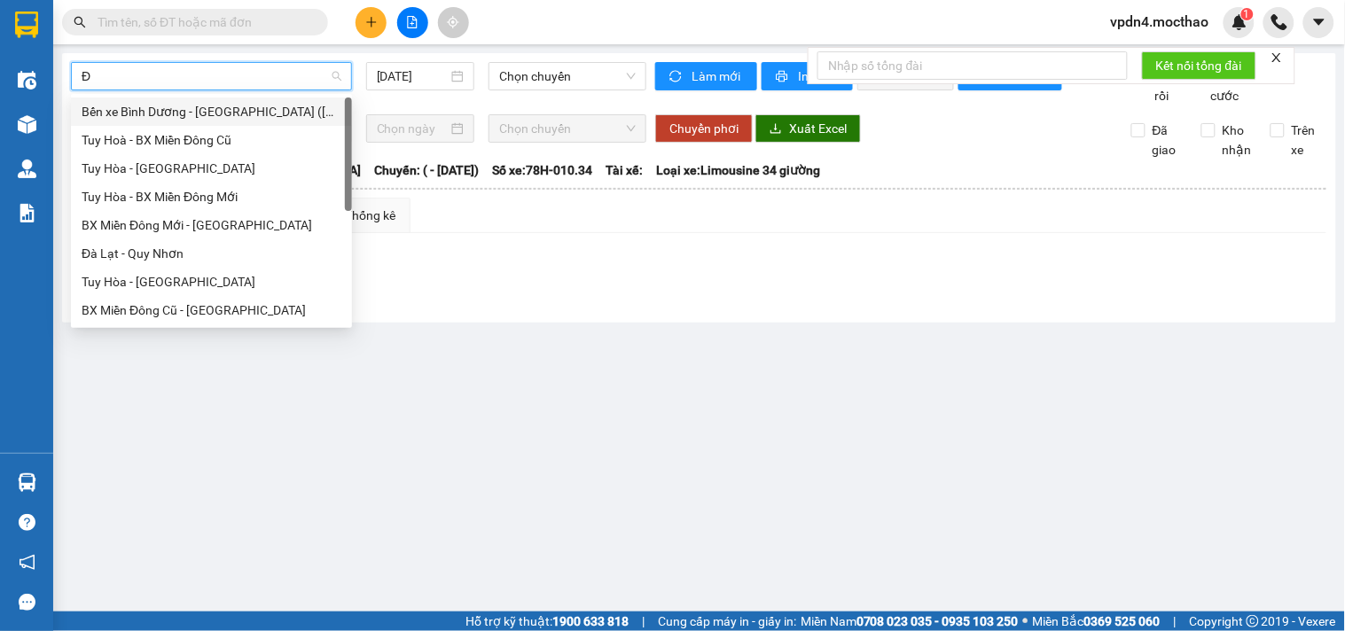
type input "ĐA"
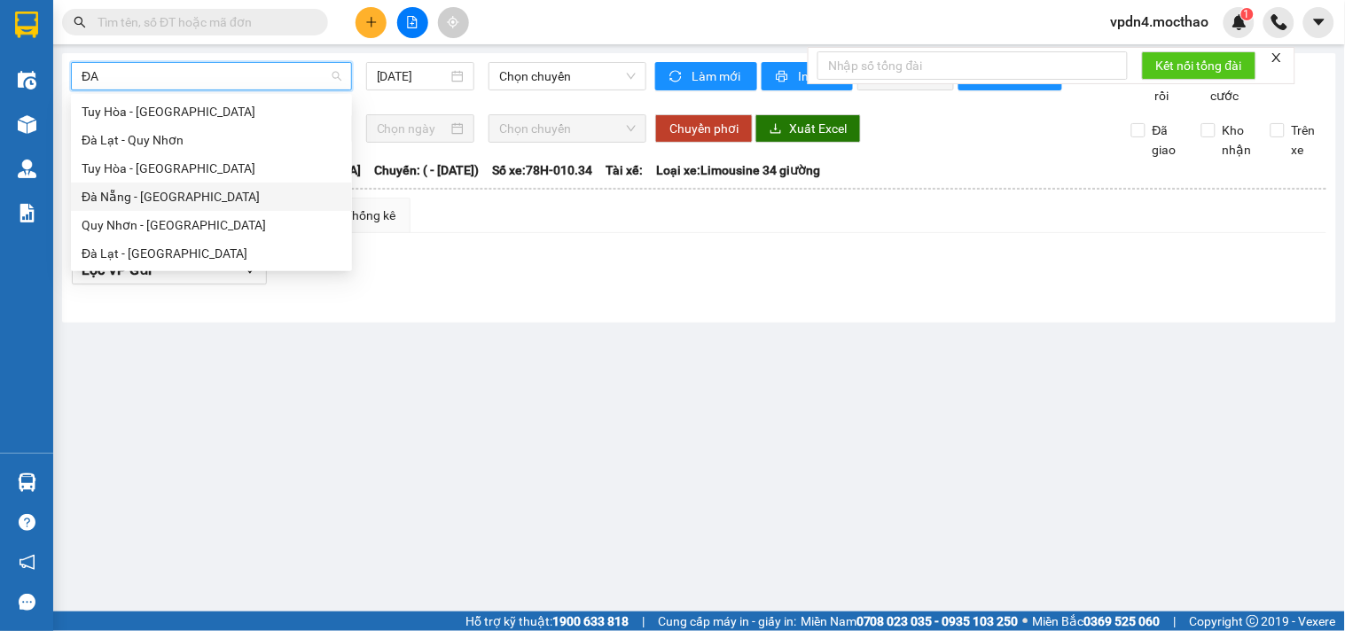
click at [131, 199] on div "Đà Nẵng - [GEOGRAPHIC_DATA]" at bounding box center [212, 197] width 260 height 20
type input "[DATE]"
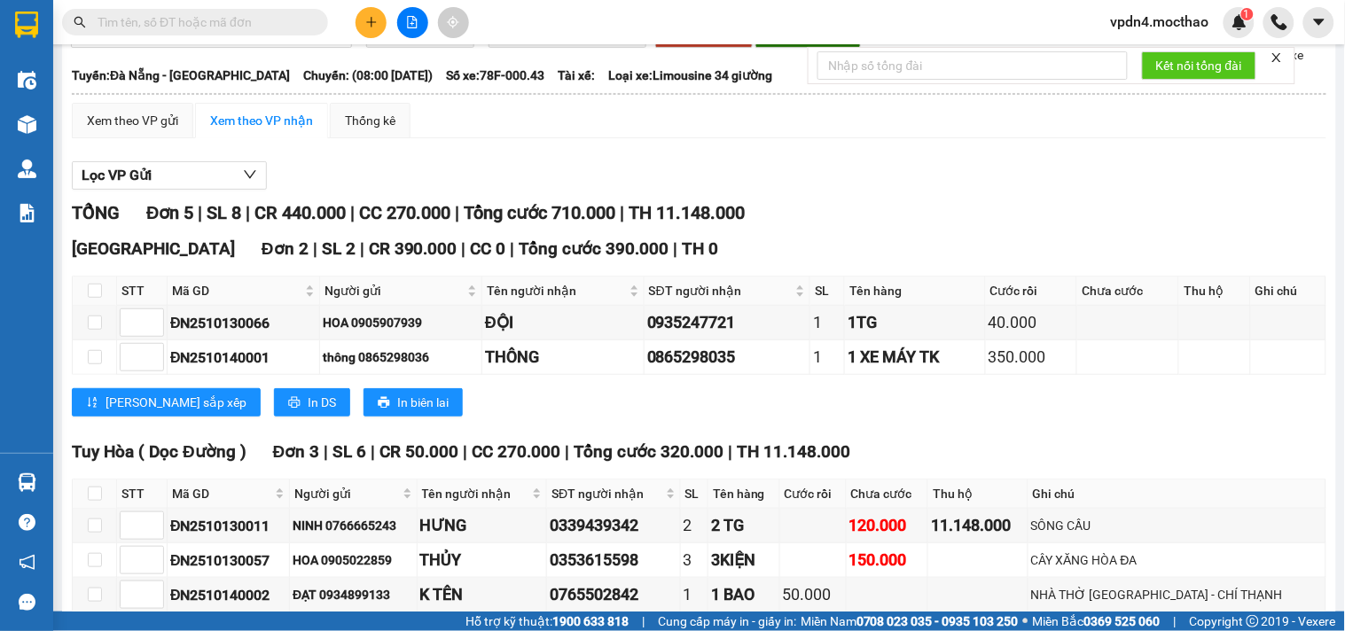
scroll to position [102, 0]
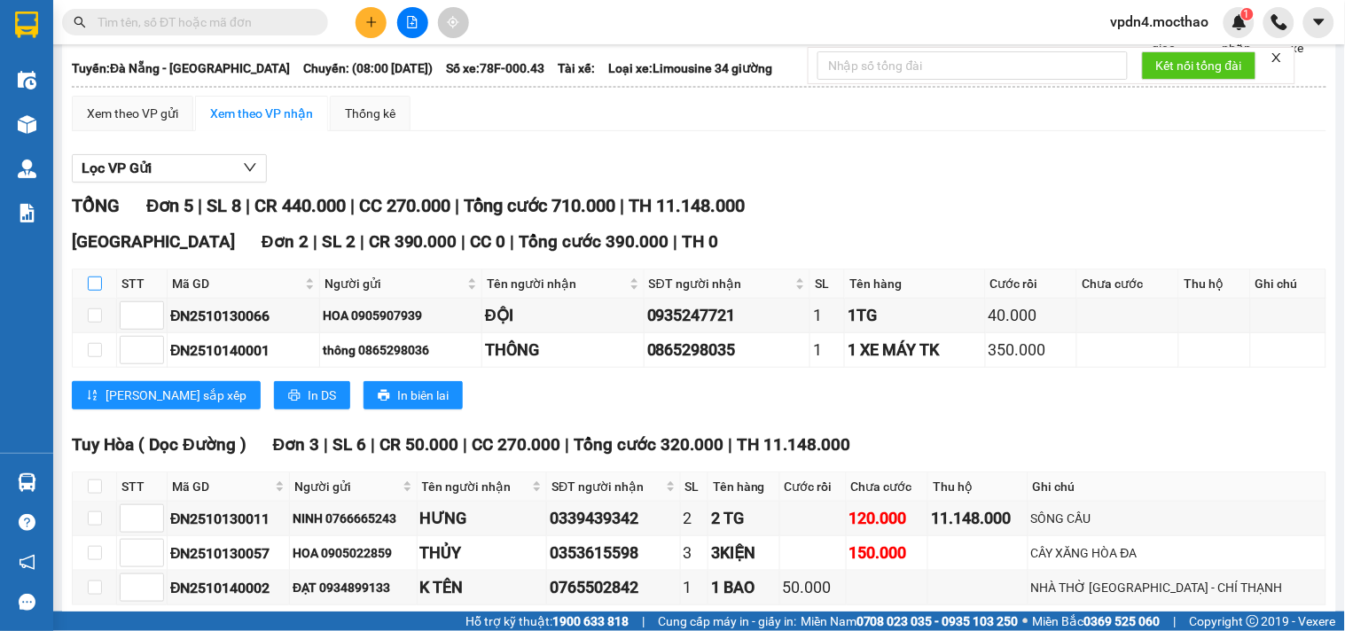
click at [98, 291] on input "checkbox" at bounding box center [95, 284] width 14 height 14
checkbox input "true"
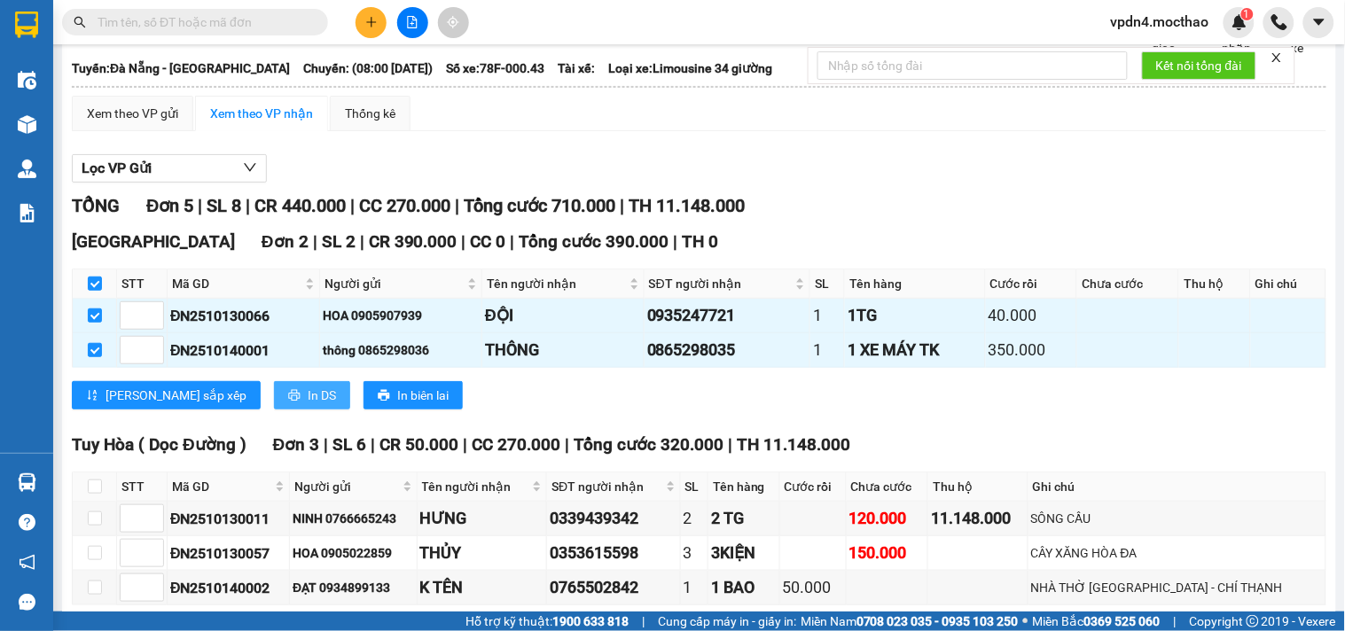
click at [308, 405] on span "In DS" at bounding box center [322, 396] width 28 height 20
click at [91, 494] on input "checkbox" at bounding box center [95, 487] width 14 height 14
checkbox input "true"
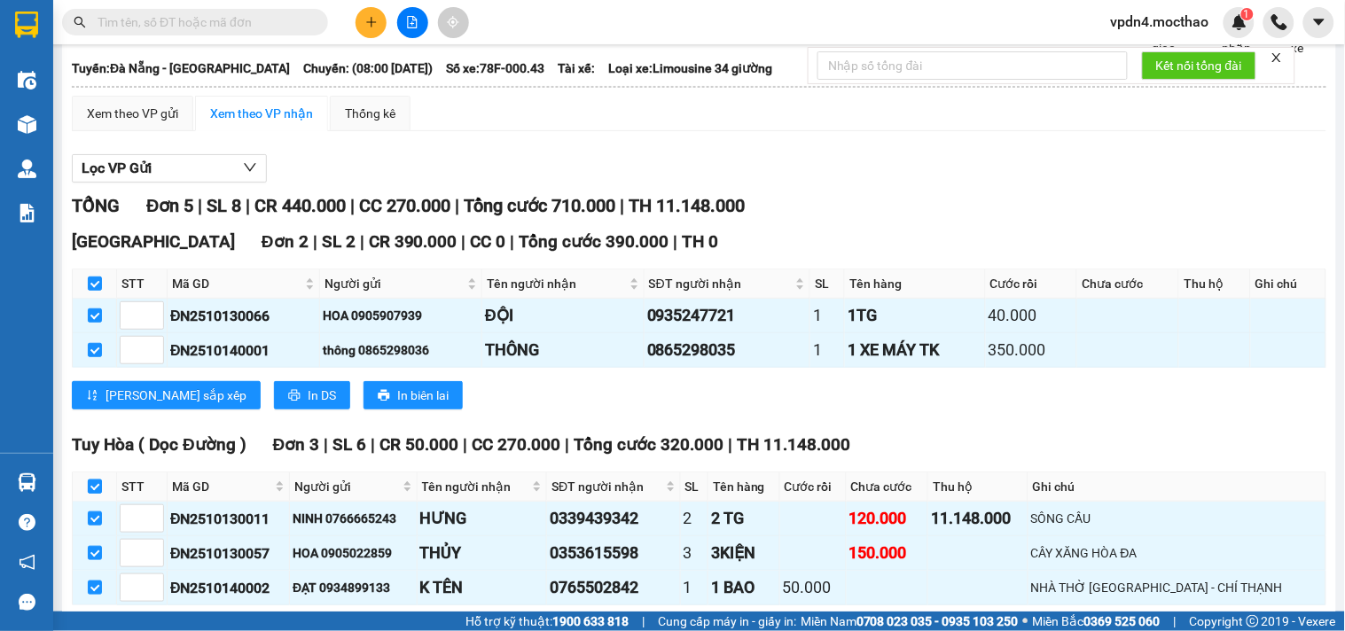
checkbox input "true"
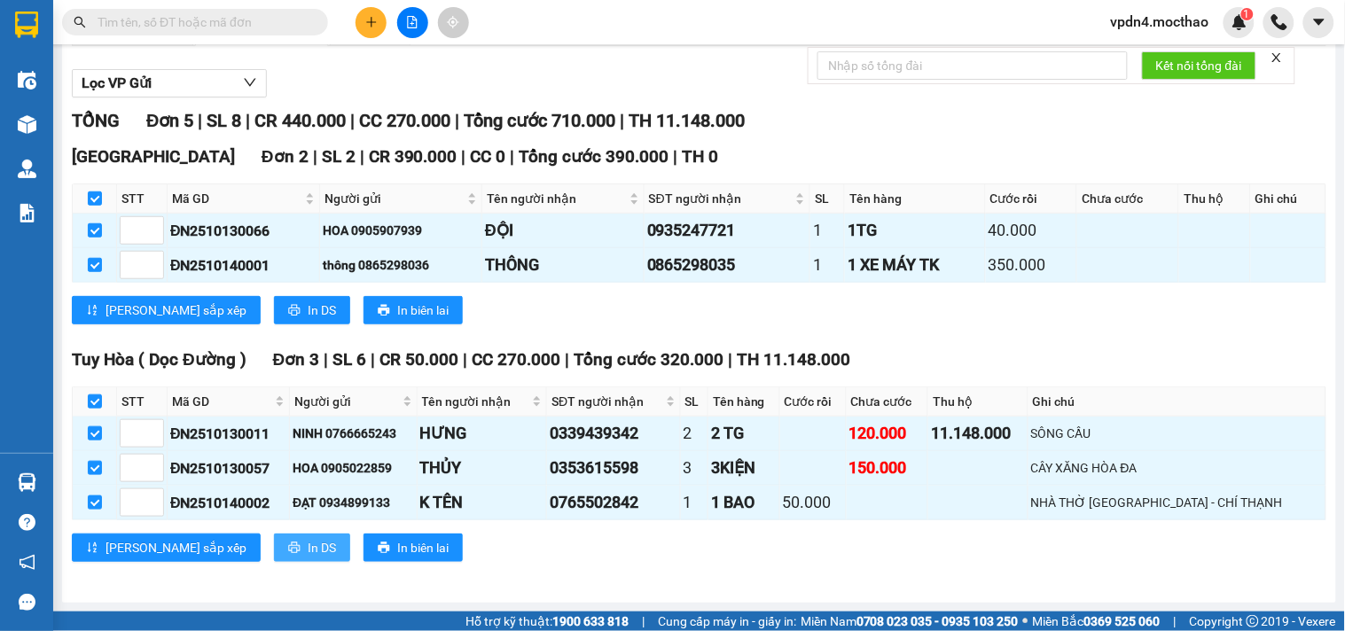
click at [308, 542] on span "In DS" at bounding box center [322, 548] width 28 height 20
click at [376, 23] on icon "plus" at bounding box center [371, 22] width 12 height 12
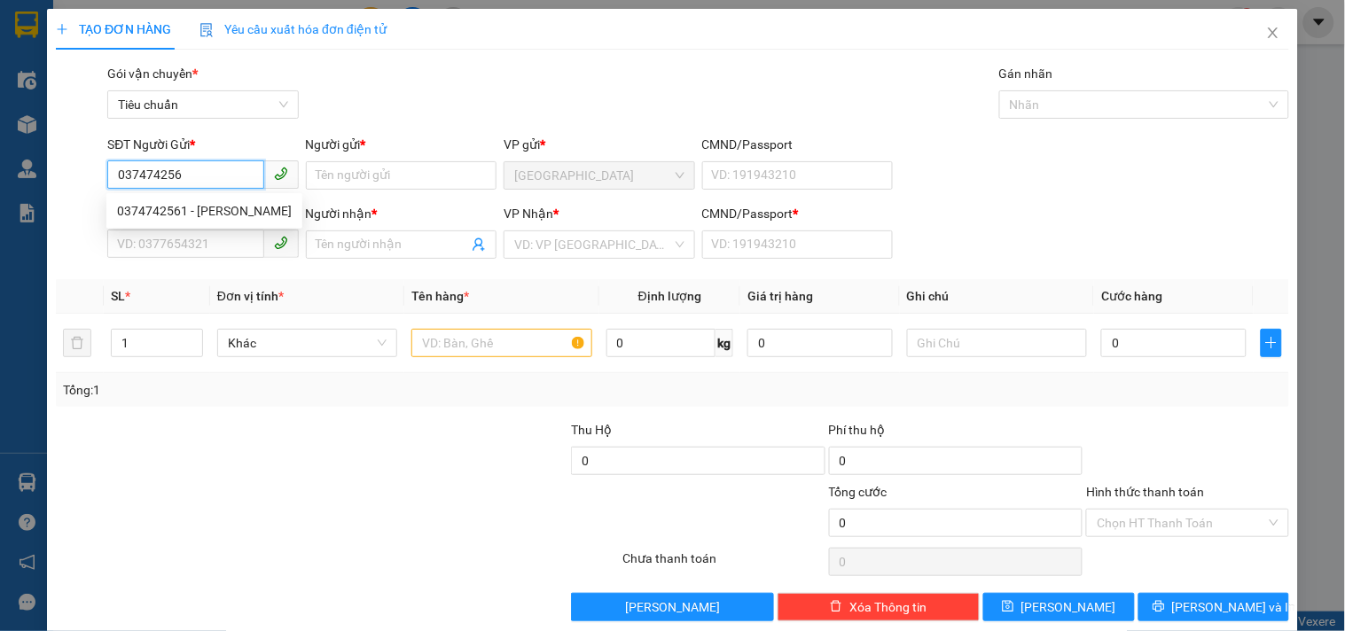
type input "0374742561"
click at [200, 208] on div "0374742561 - [PERSON_NAME]" at bounding box center [204, 211] width 175 height 20
type input "ĐOAN"
type input "0837849043"
type input "HỢP"
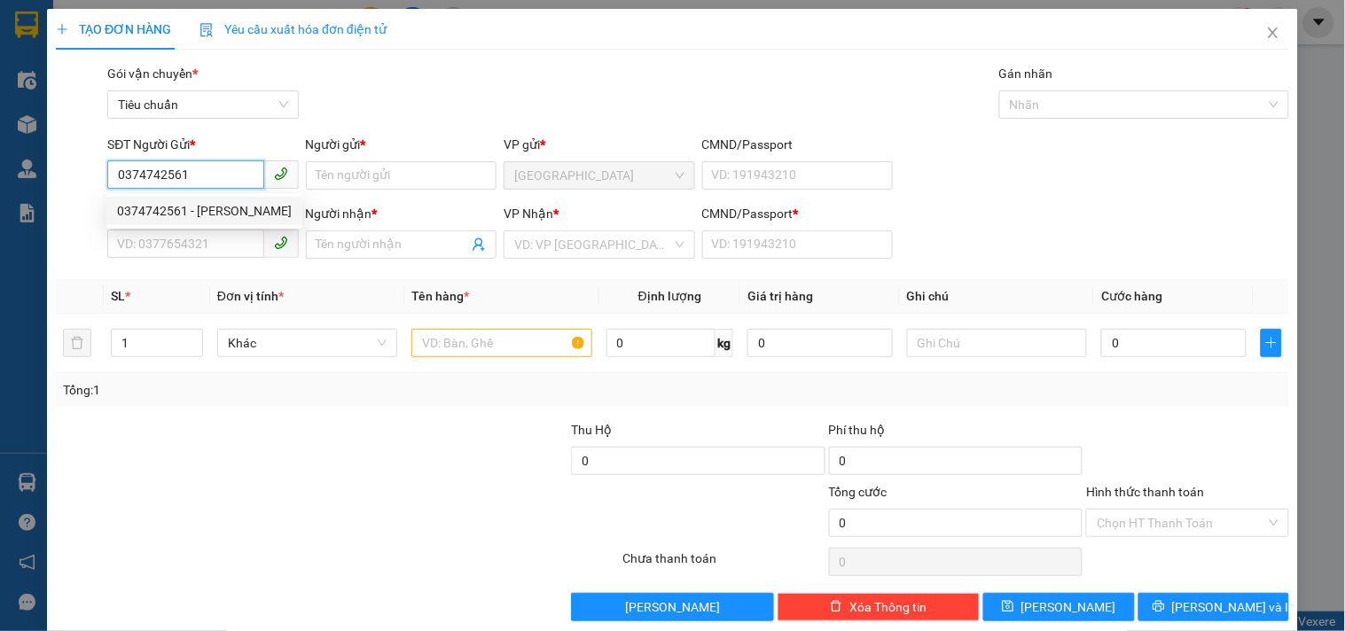
type input "0"
type input "100.000"
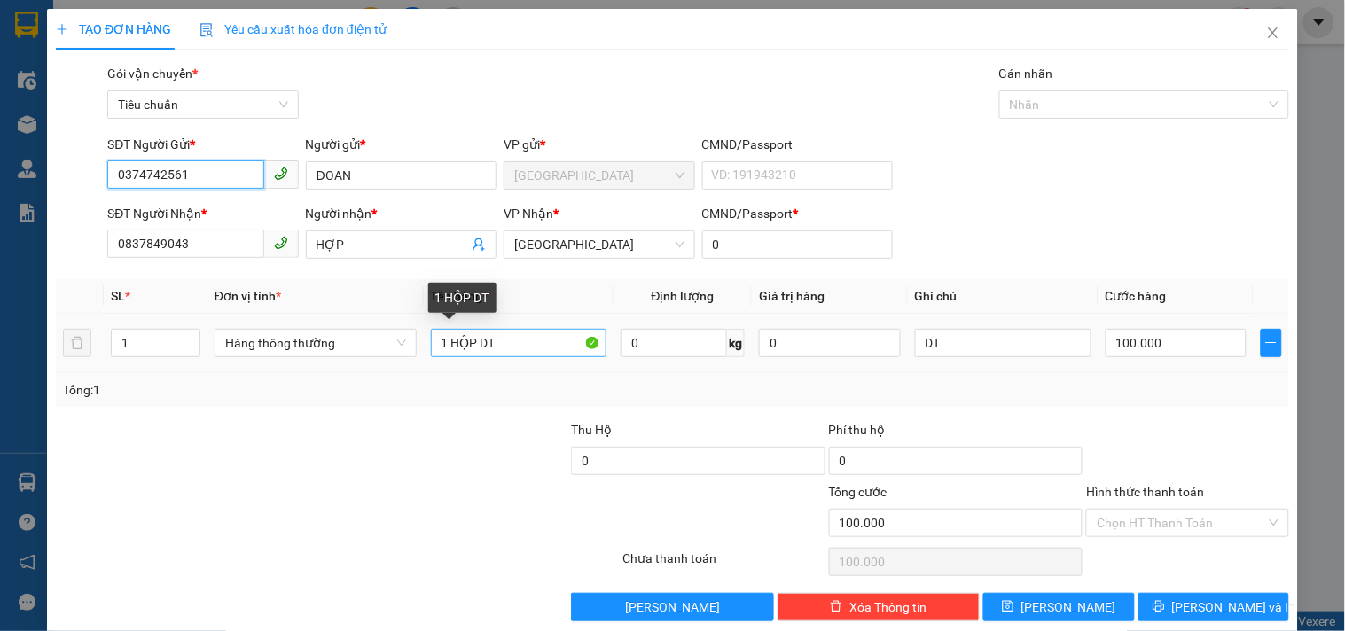
type input "0374742561"
click at [517, 344] on input "1 HỘP DT" at bounding box center [519, 343] width 176 height 28
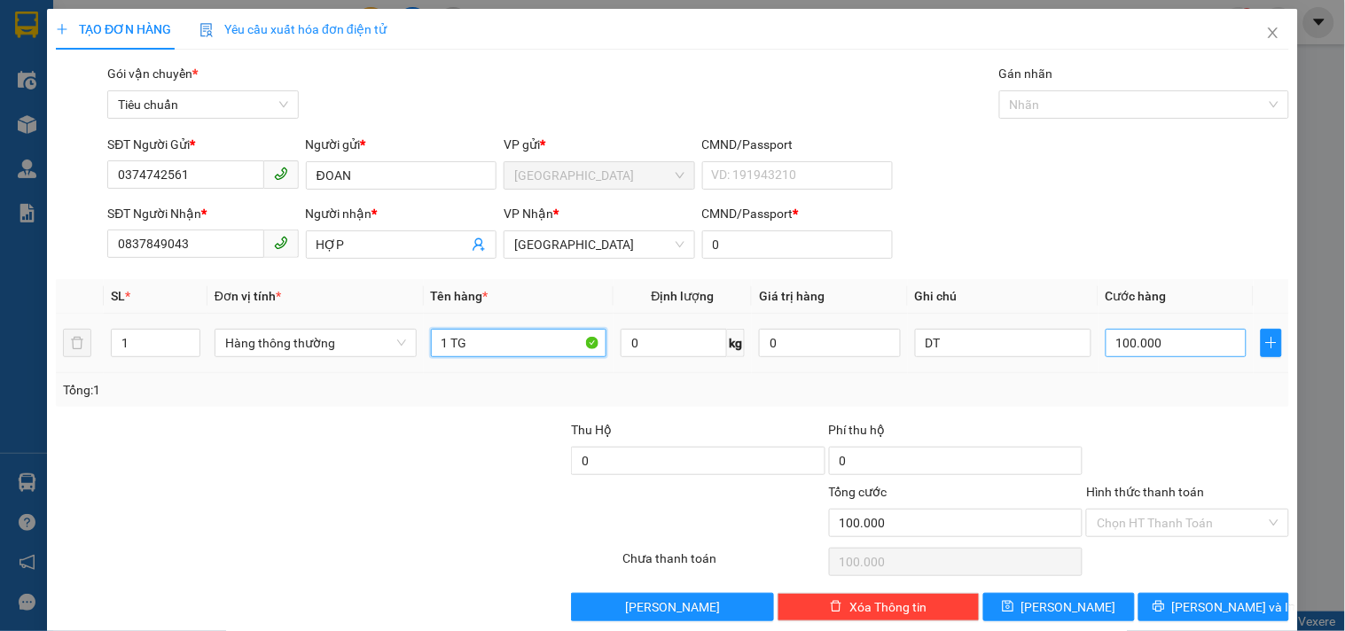
type input "1 TG"
click at [1148, 341] on input "100.000" at bounding box center [1177, 343] width 142 height 28
type input "7"
type input "70"
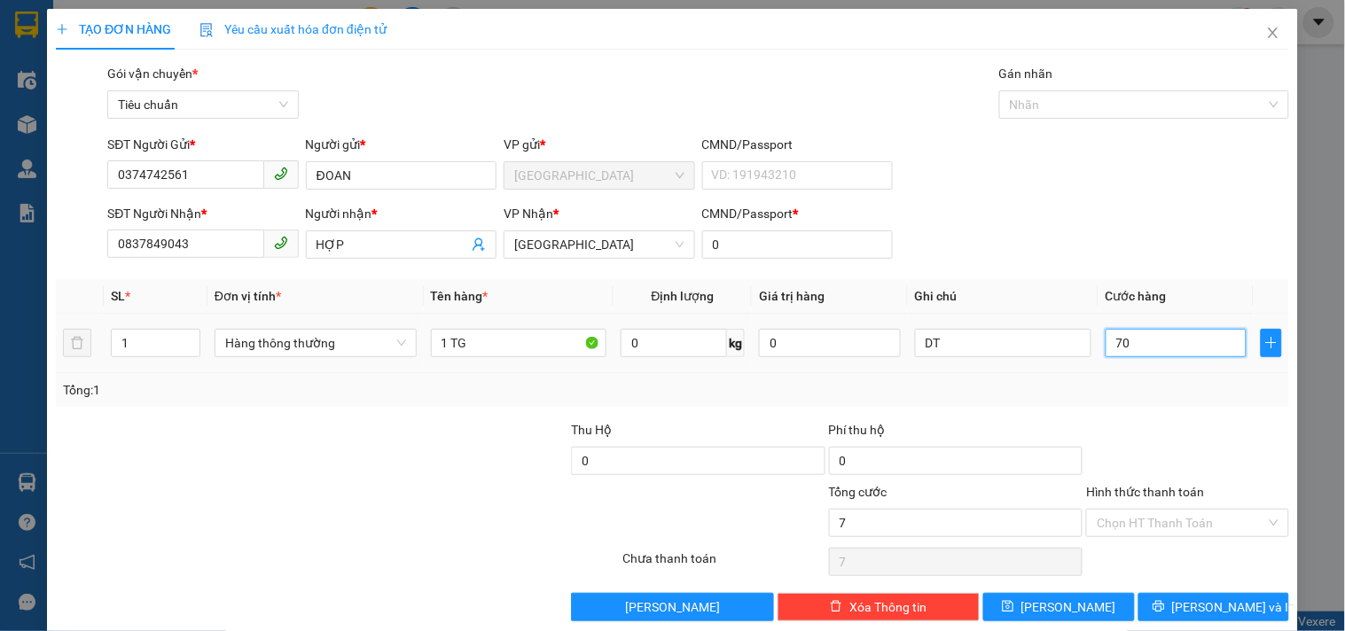
type input "70"
type input "70.000"
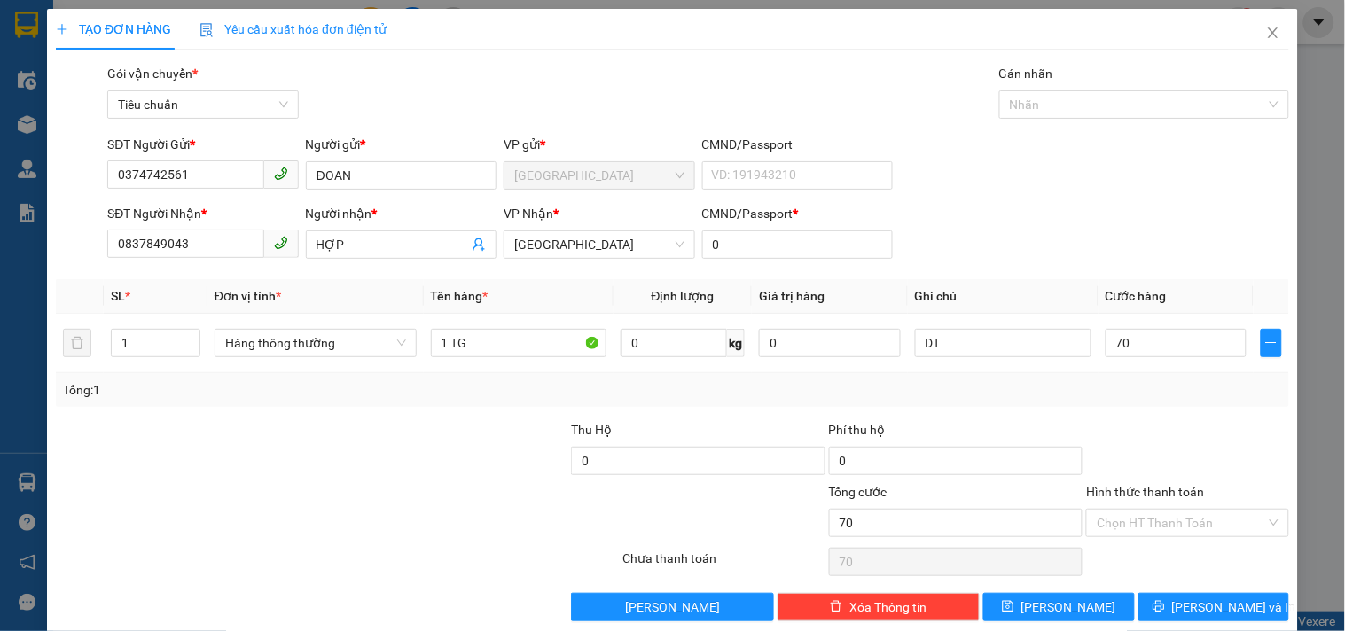
type input "70.000"
click at [1056, 396] on div "Tổng: 1" at bounding box center [672, 390] width 1219 height 20
click at [1145, 518] on input "Hình thức thanh toán" at bounding box center [1181, 523] width 169 height 27
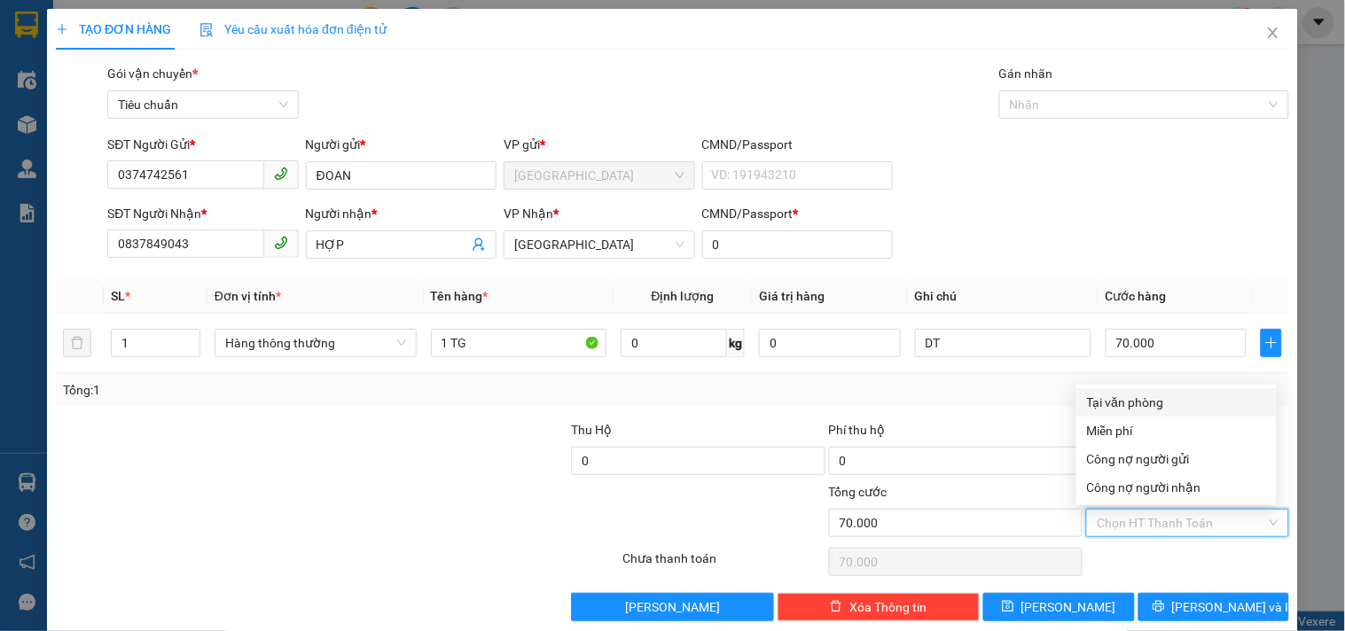
drag, startPoint x: 1135, startPoint y: 410, endPoint x: 1147, endPoint y: 451, distance: 42.4
click at [1136, 409] on div "Tại văn phòng" at bounding box center [1176, 403] width 179 height 20
type input "0"
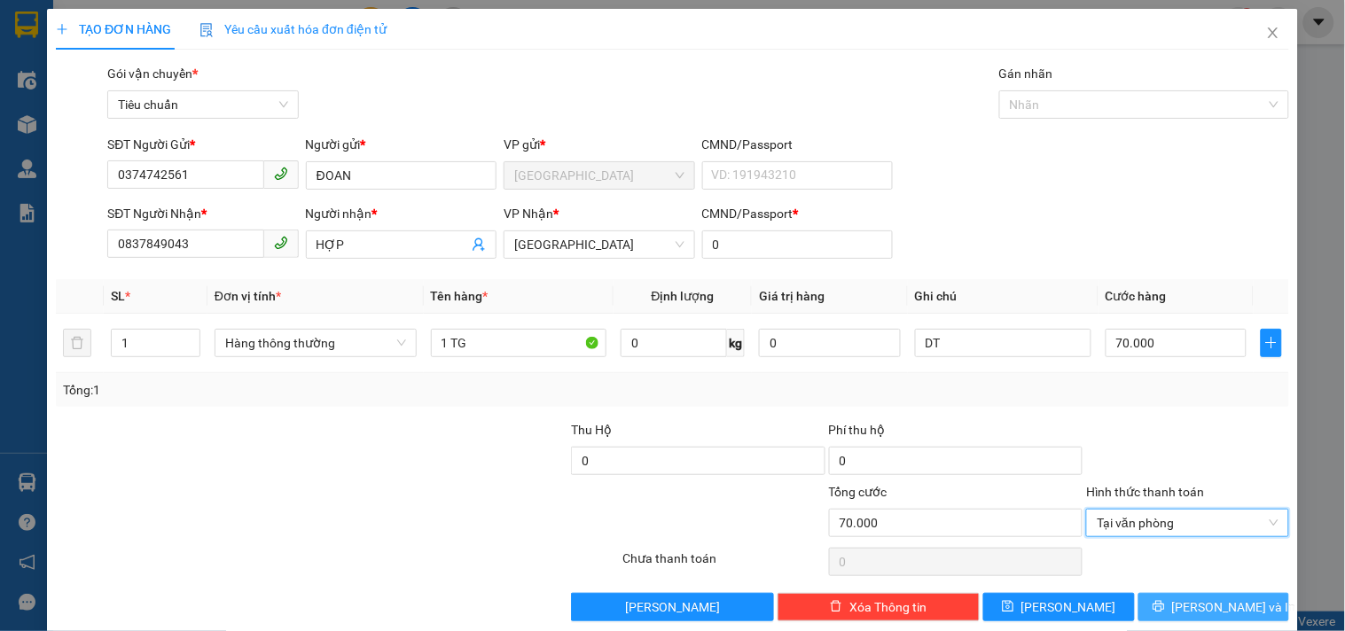
click at [1199, 604] on span "[PERSON_NAME] và In" at bounding box center [1234, 608] width 124 height 20
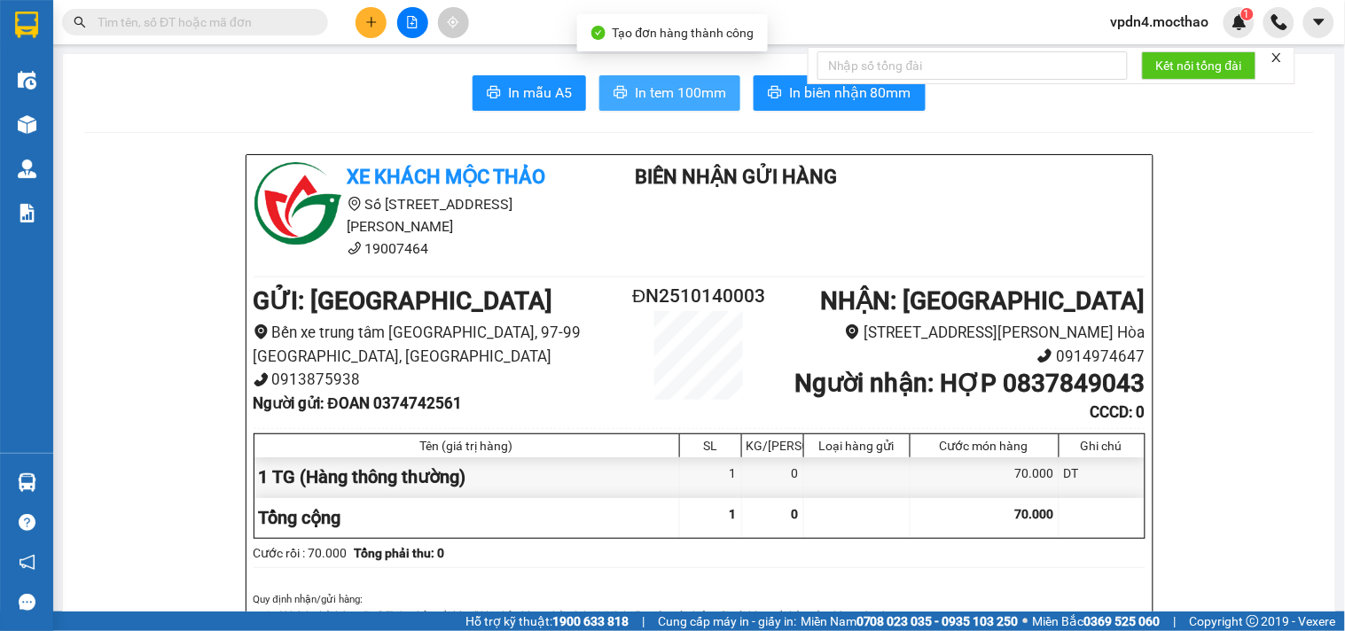
click at [652, 90] on span "In tem 100mm" at bounding box center [680, 93] width 91 height 22
click at [683, 86] on span "In tem 100mm" at bounding box center [680, 93] width 91 height 22
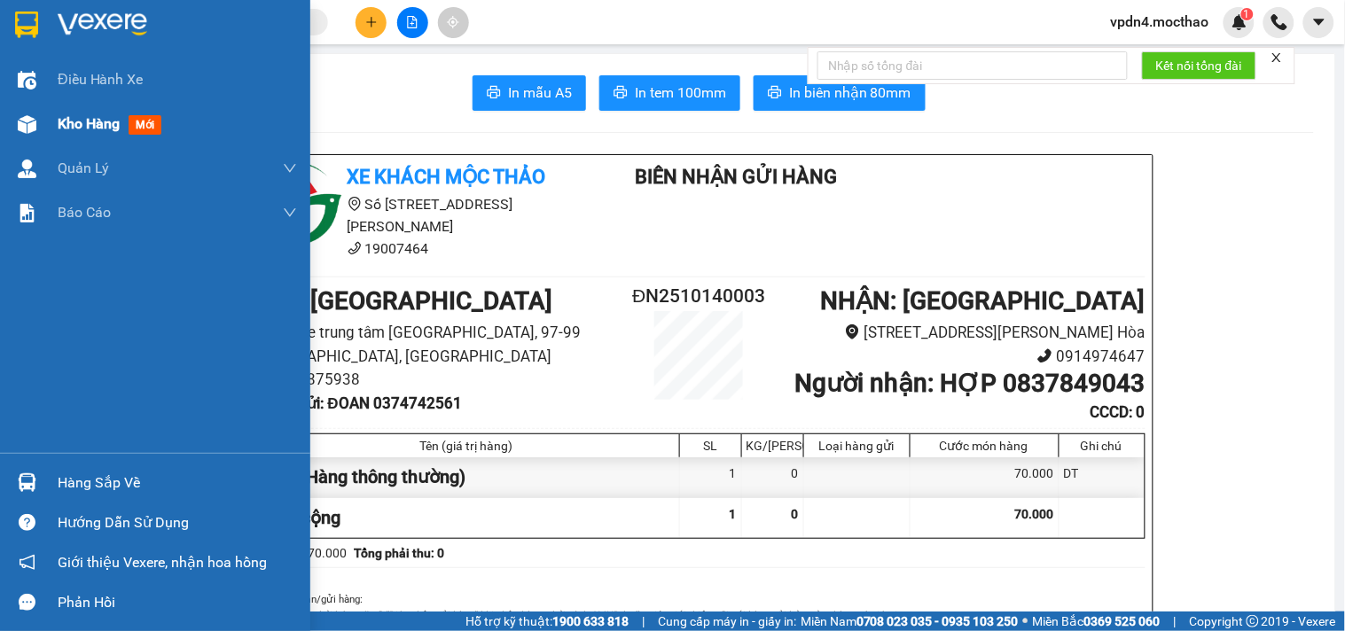
click at [90, 135] on div "Kho hàng mới" at bounding box center [113, 124] width 111 height 22
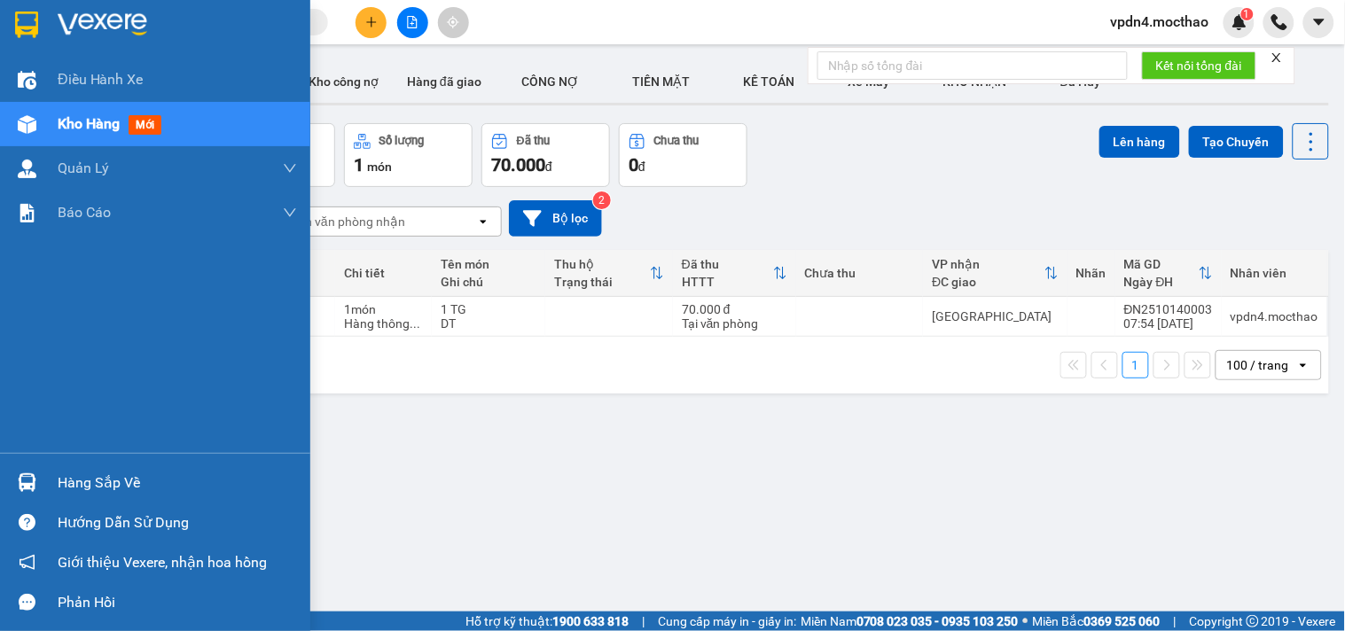
click at [108, 474] on div "Hàng sắp về" at bounding box center [177, 483] width 239 height 27
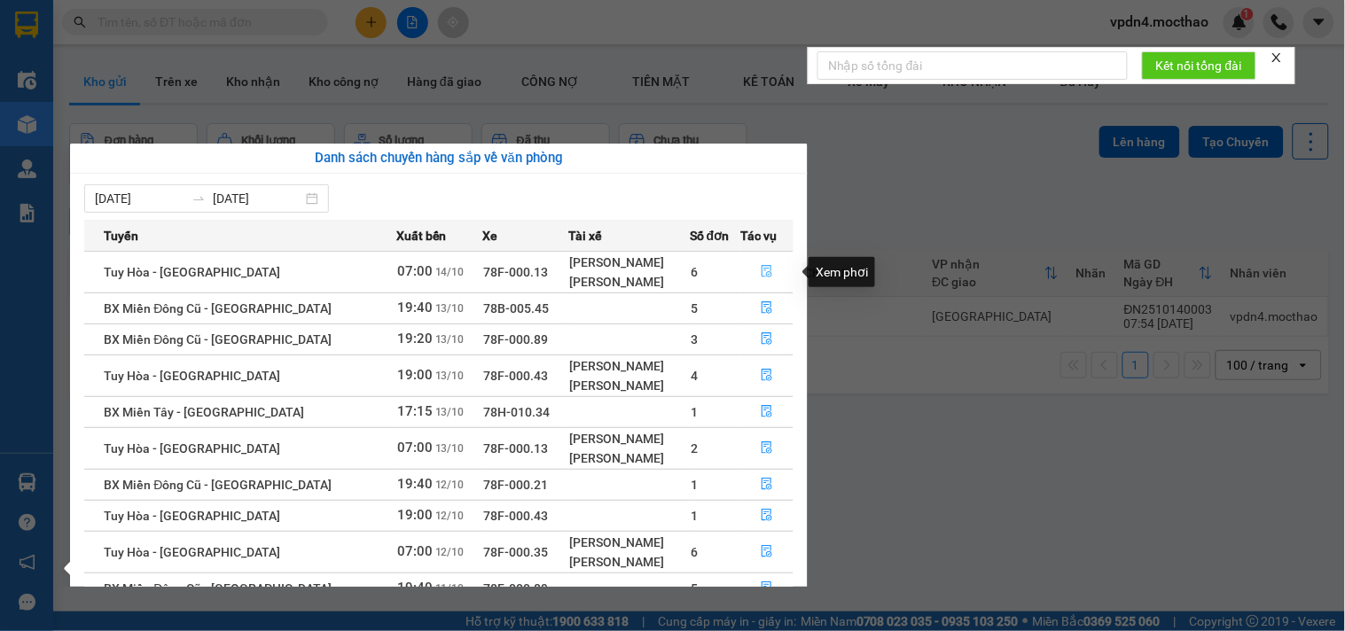
click at [761, 270] on icon "file-done" at bounding box center [767, 271] width 12 height 12
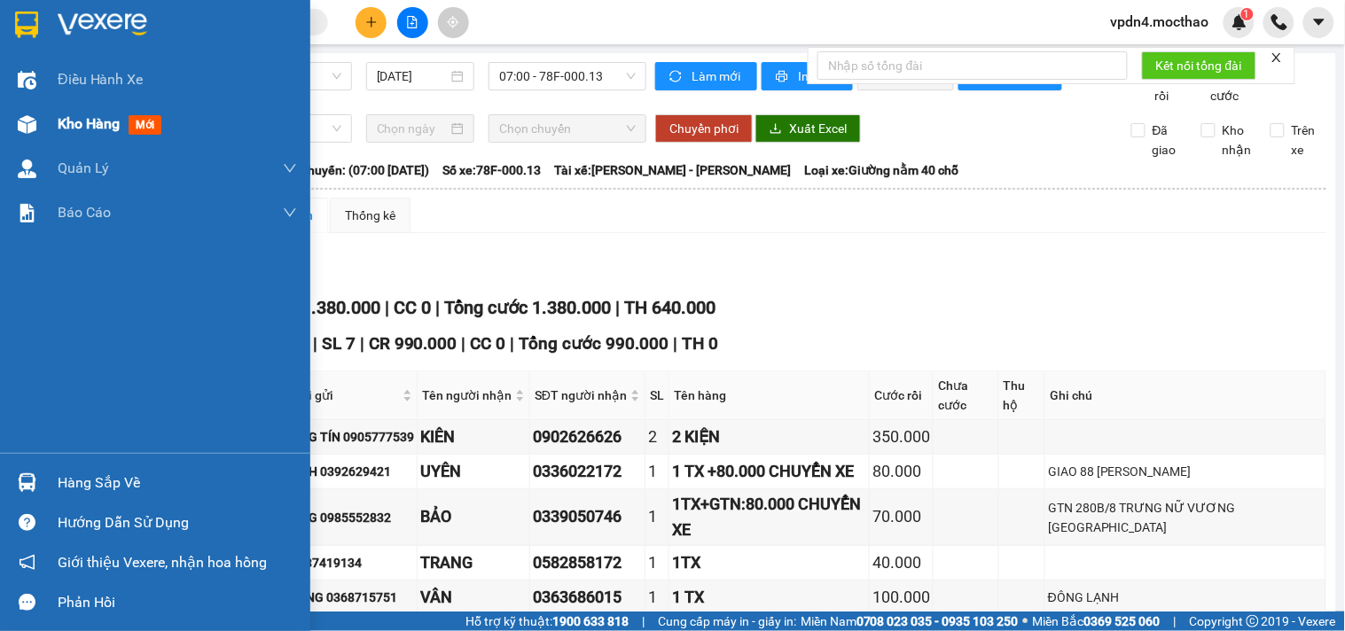
click at [63, 128] on span "Kho hàng" at bounding box center [89, 123] width 62 height 17
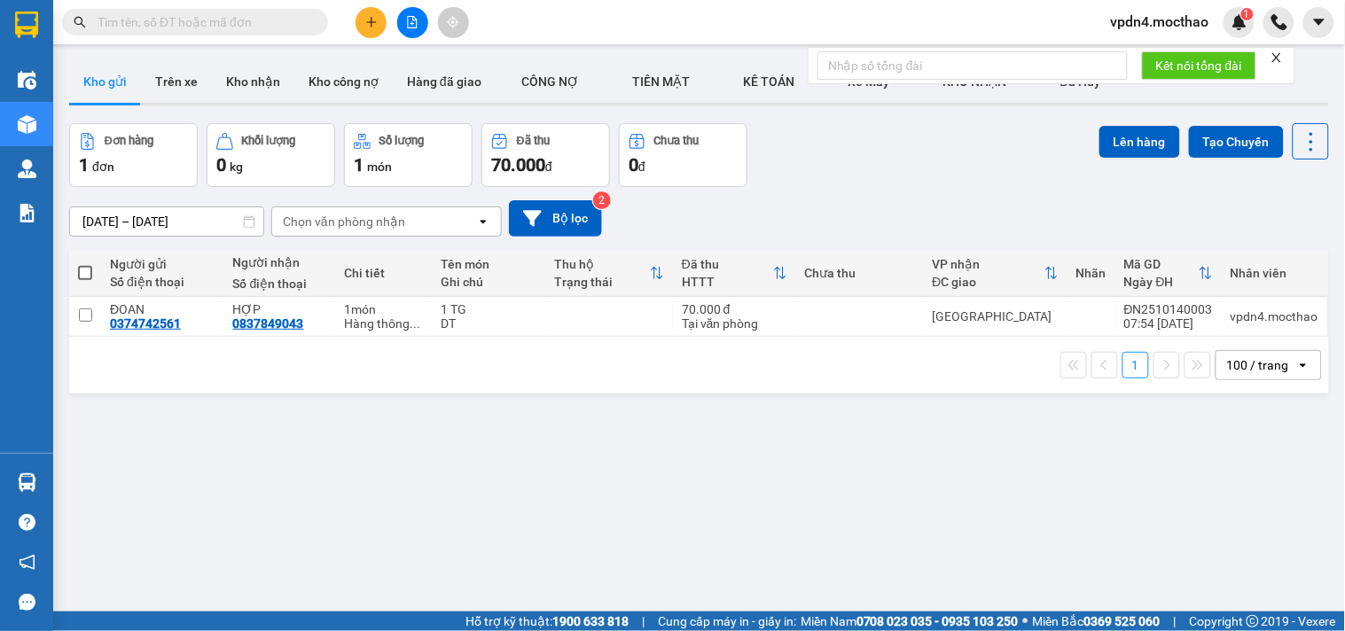
click at [78, 270] on span at bounding box center [85, 273] width 14 height 14
click at [85, 264] on input "checkbox" at bounding box center [85, 264] width 0 height 0
checkbox input "true"
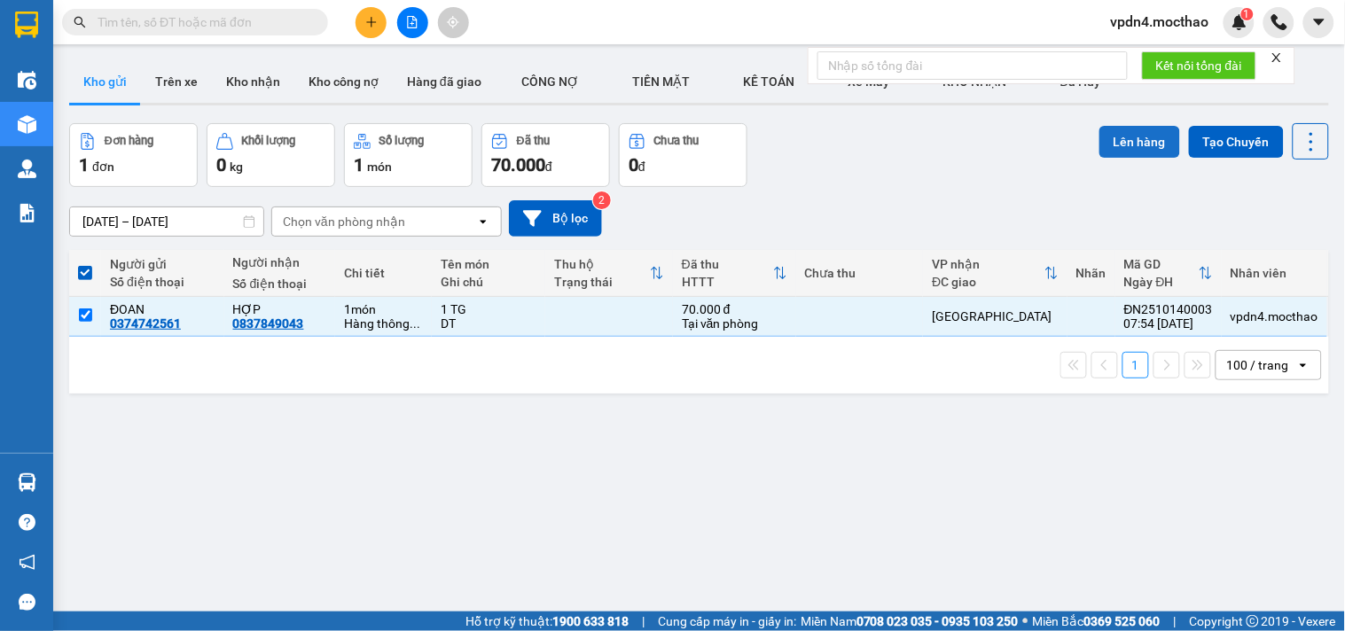
click at [1117, 144] on button "Lên hàng" at bounding box center [1140, 142] width 81 height 32
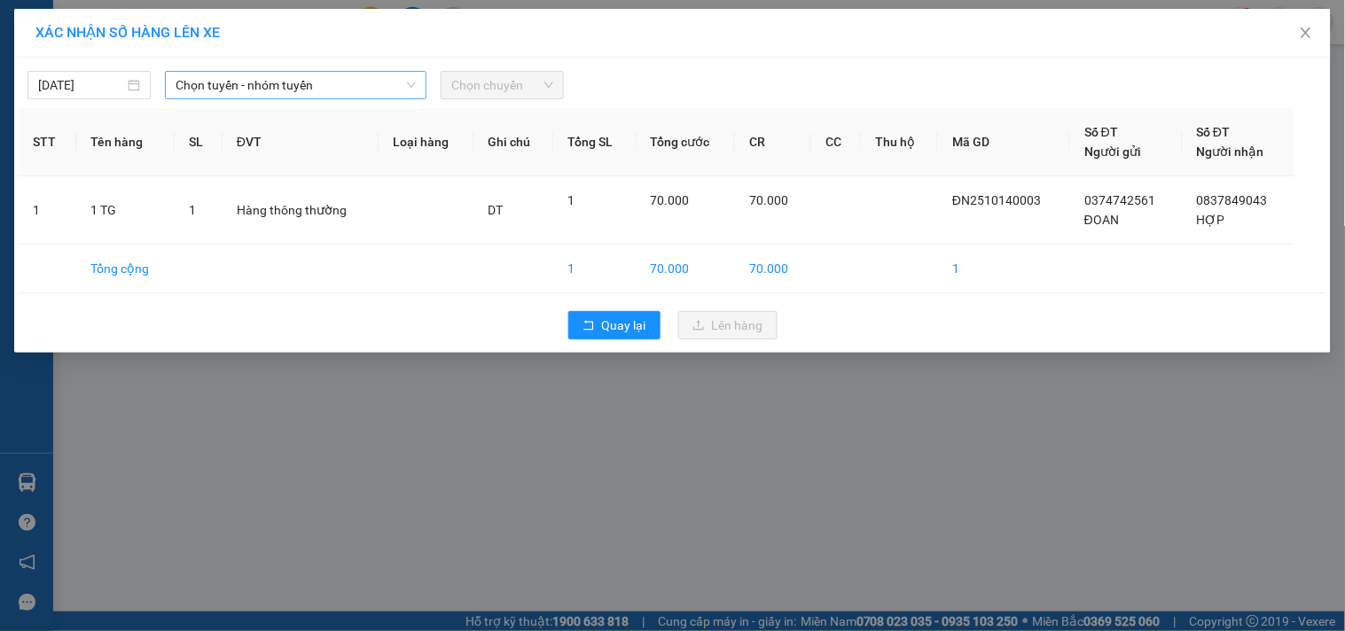
click at [303, 78] on span "Chọn tuyến - nhóm tuyến" at bounding box center [296, 85] width 240 height 27
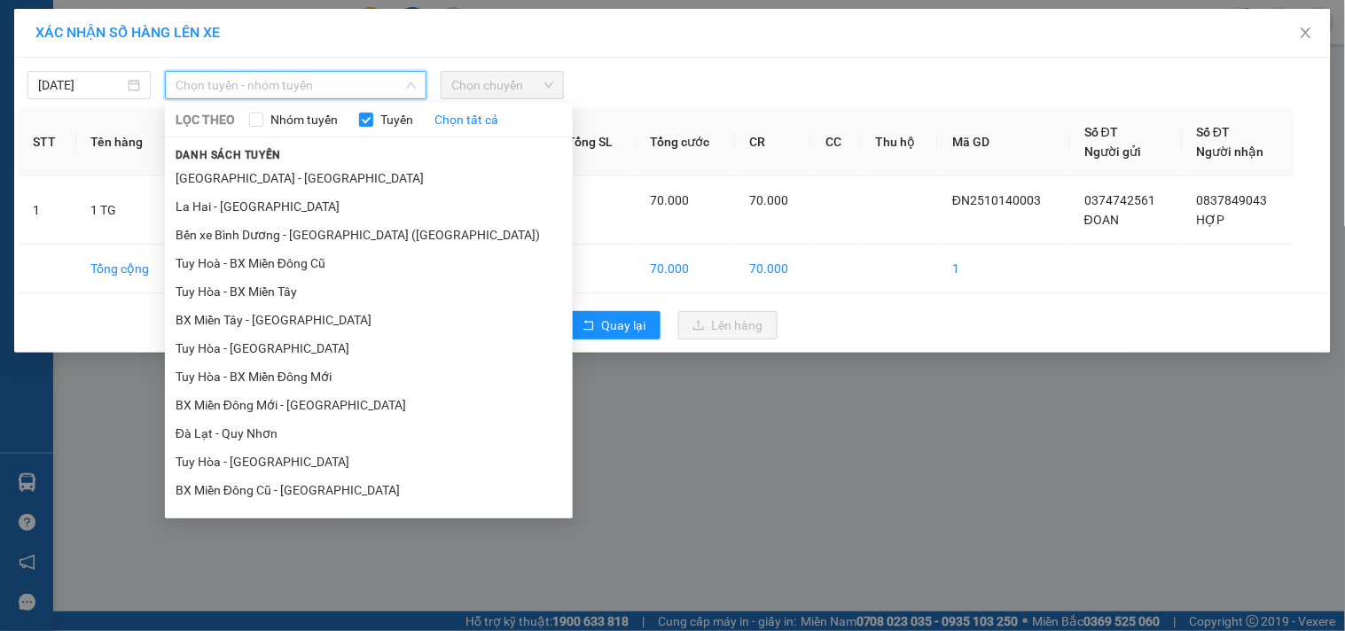
type input "D"
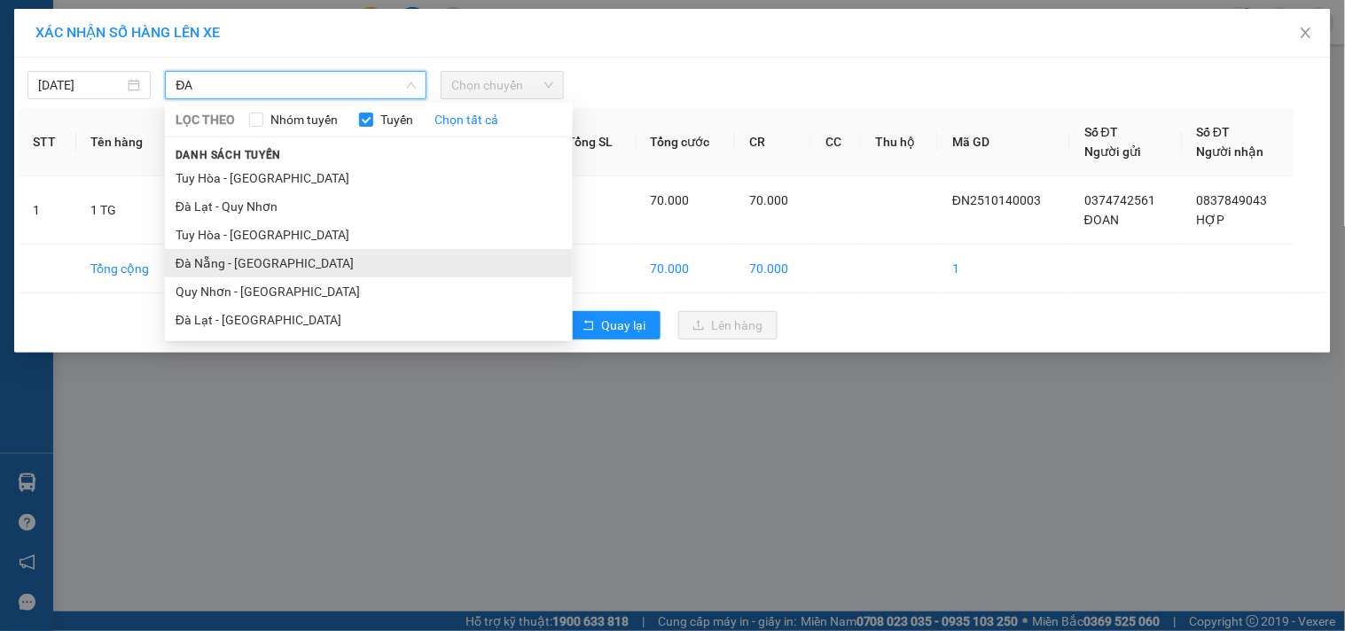
type input "ĐA"
click at [255, 267] on li "Đà Nẵng - [GEOGRAPHIC_DATA]" at bounding box center [369, 263] width 408 height 28
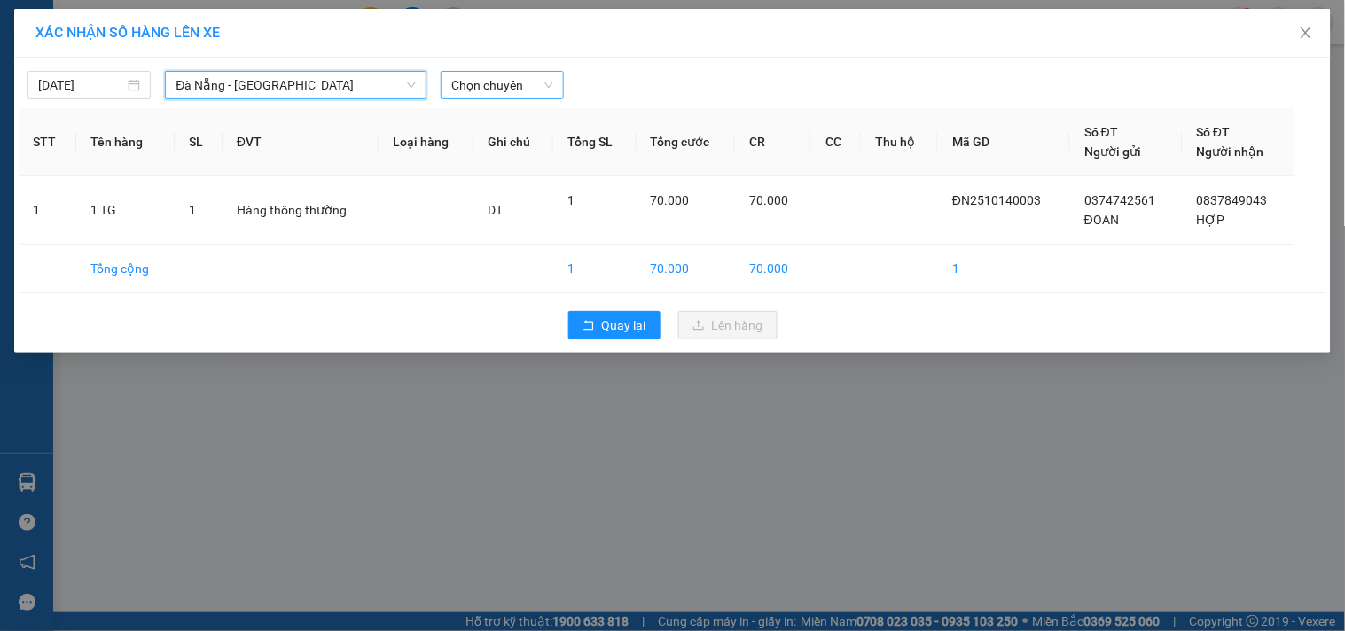
click at [494, 94] on span "Chọn chuyến" at bounding box center [502, 85] width 102 height 27
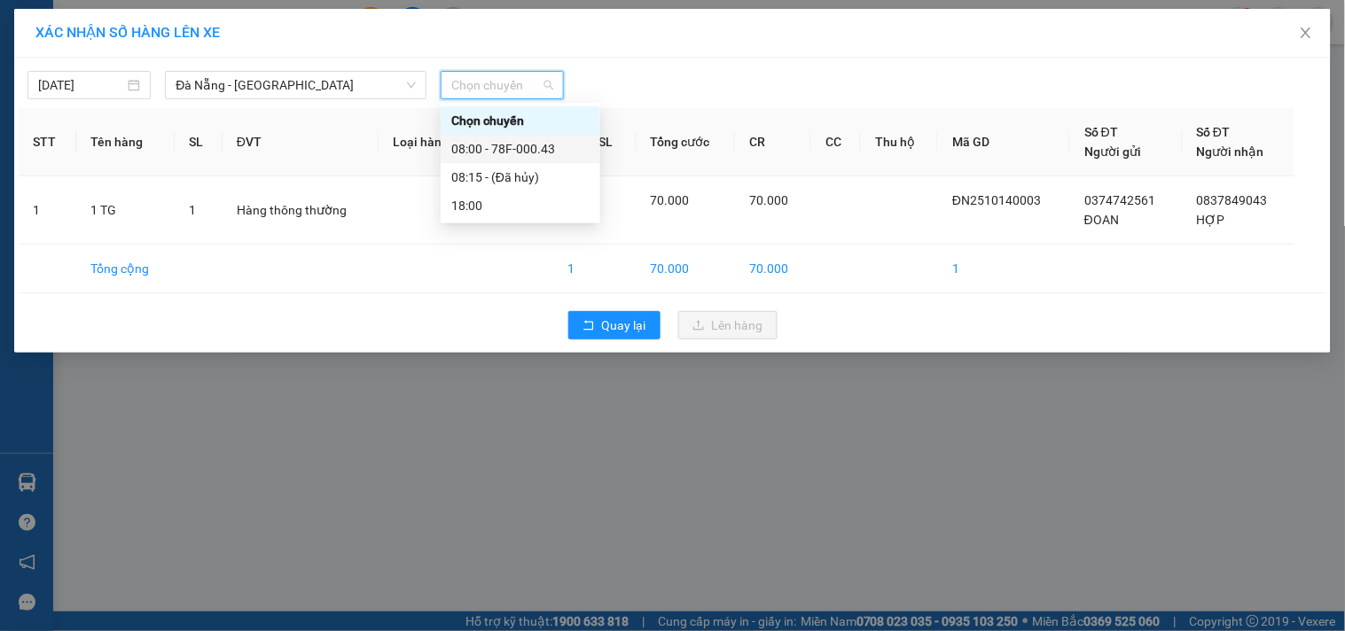
click at [507, 143] on div "08:00 - 78F-000.43" at bounding box center [520, 149] width 138 height 20
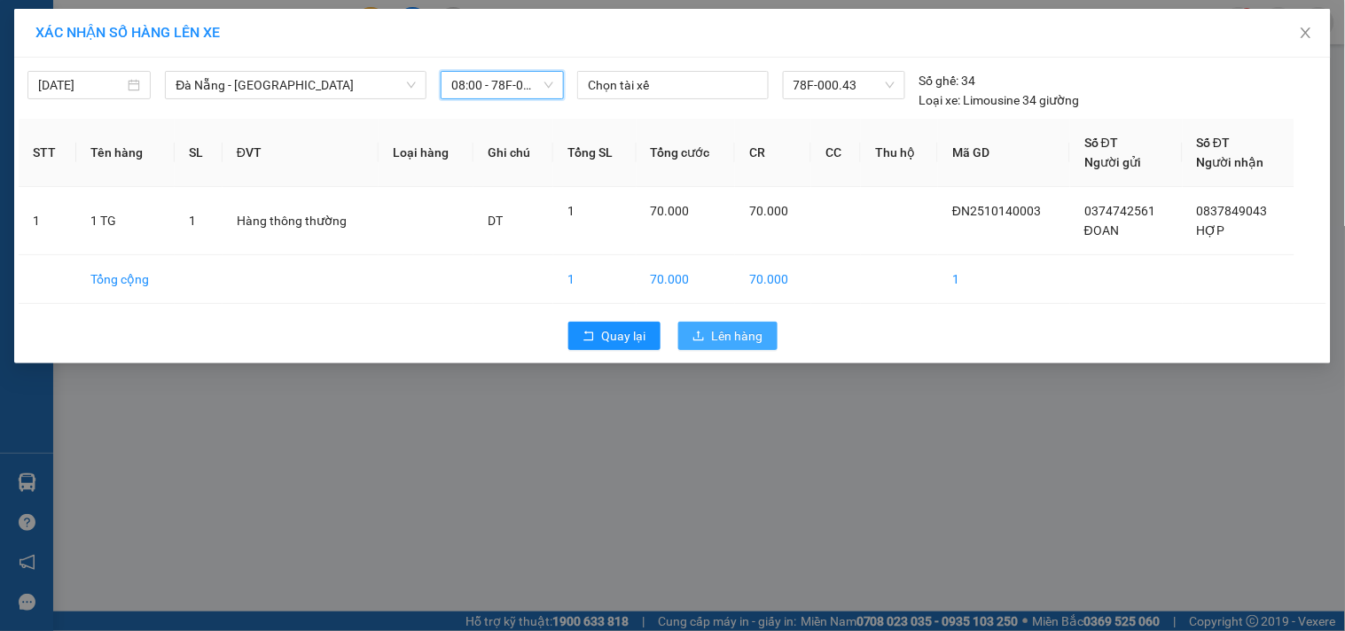
click at [729, 337] on span "Lên hàng" at bounding box center [737, 336] width 51 height 20
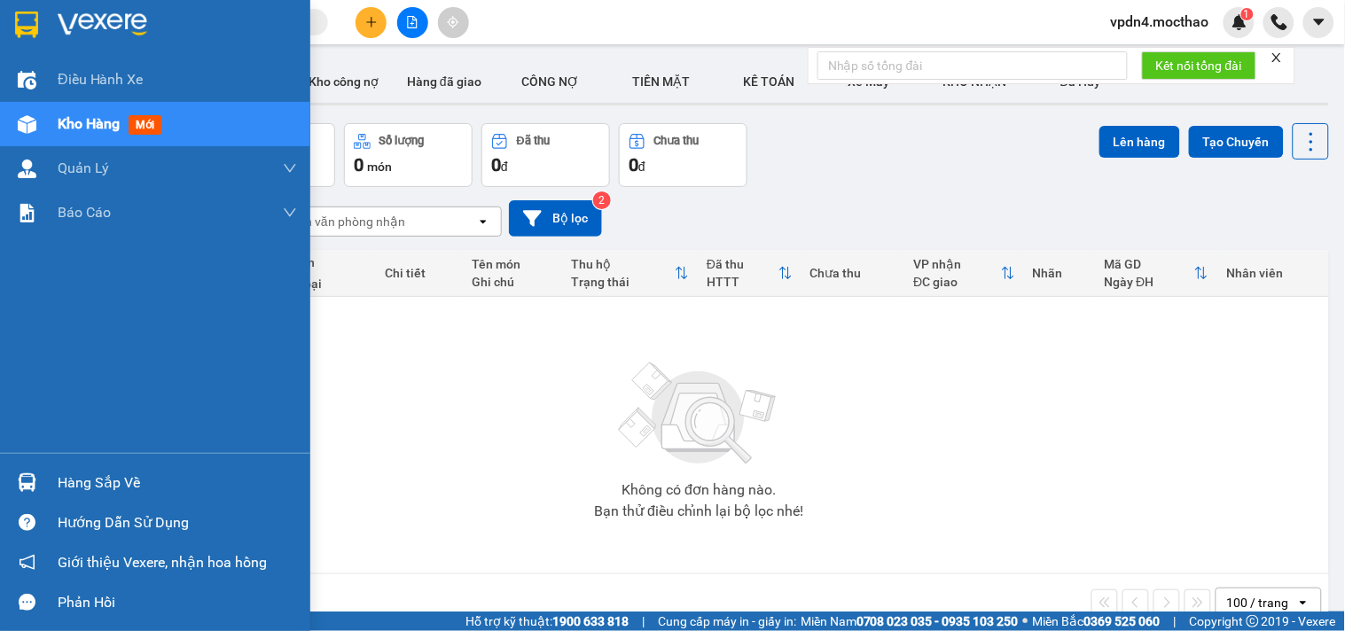
click at [105, 480] on div "Hàng sắp về" at bounding box center [177, 483] width 239 height 27
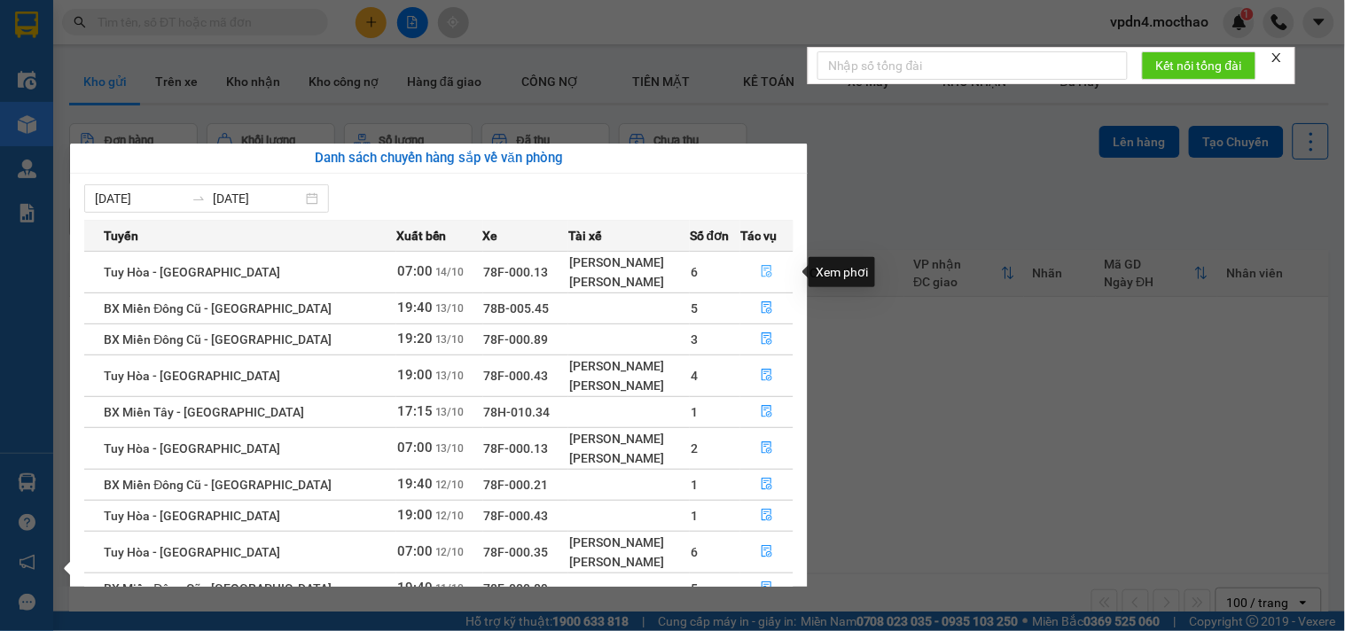
click at [756, 280] on button "button" at bounding box center [766, 272] width 51 height 28
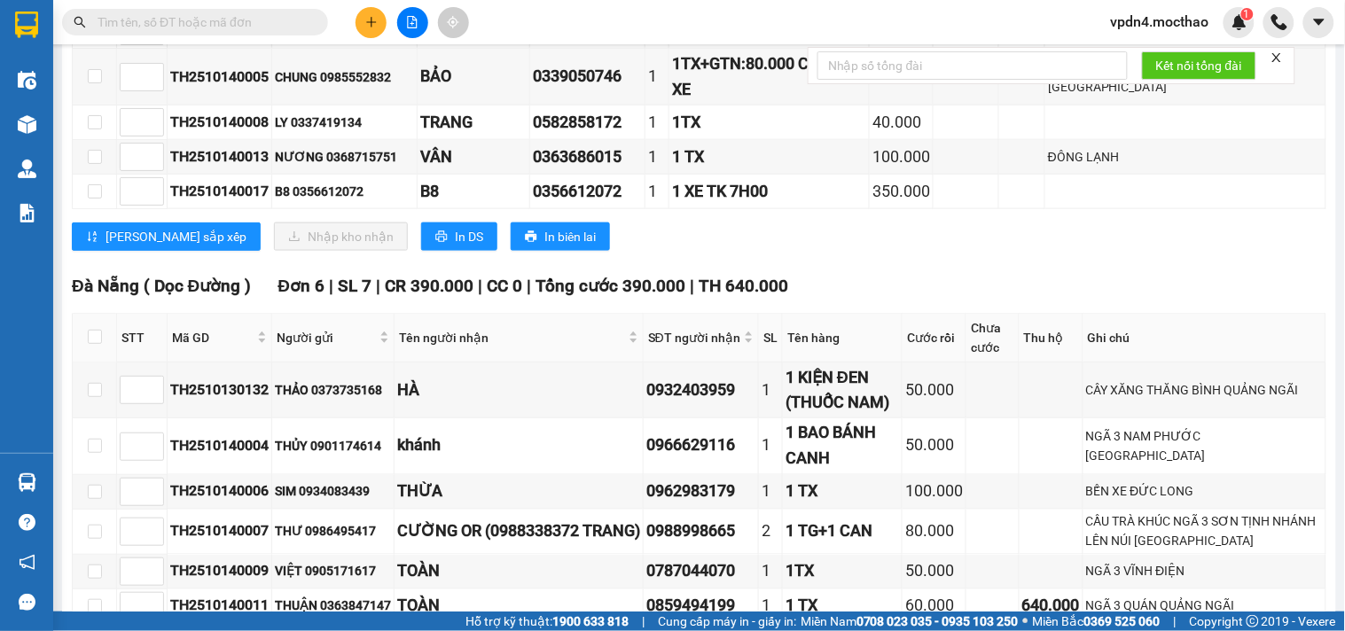
scroll to position [320, 0]
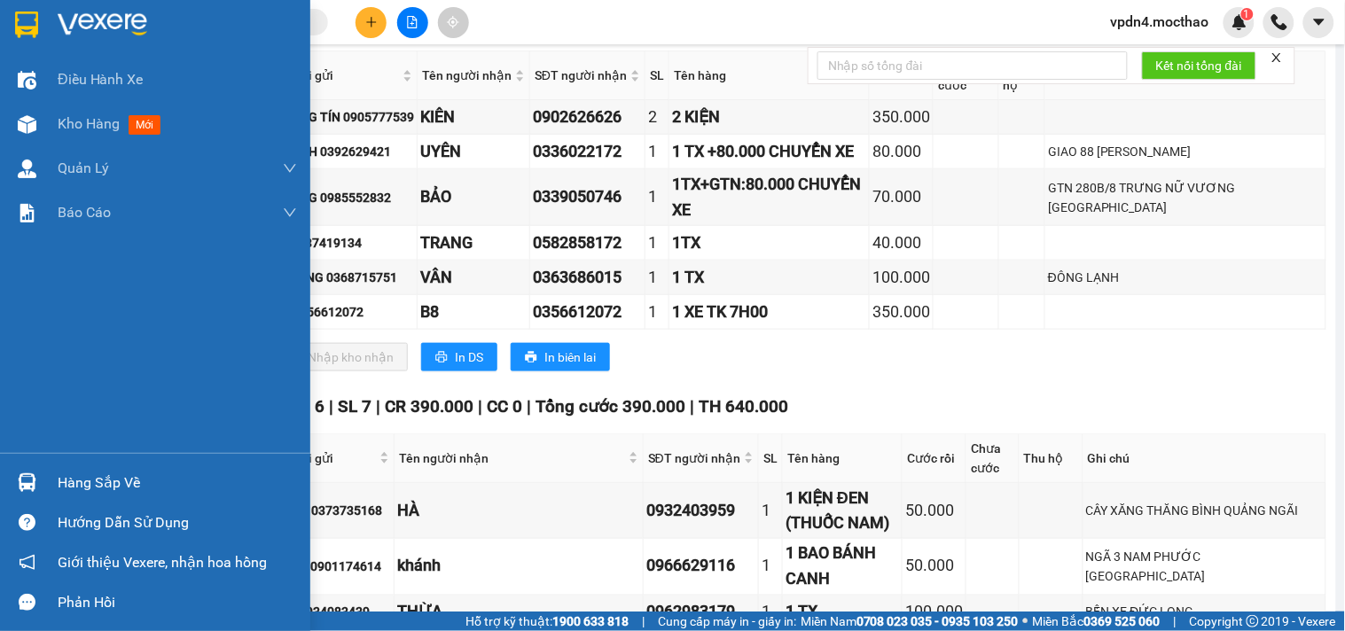
click at [87, 494] on div "Hàng sắp về" at bounding box center [177, 483] width 239 height 27
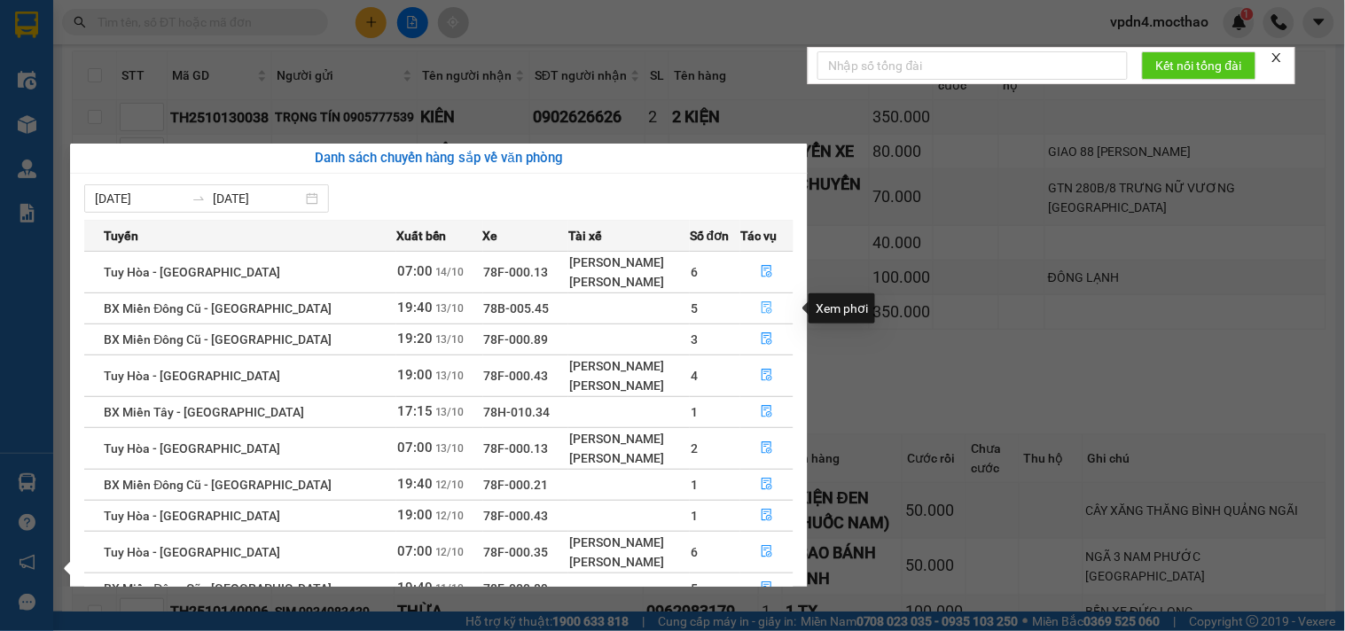
click at [761, 311] on icon "file-done" at bounding box center [767, 308] width 12 height 12
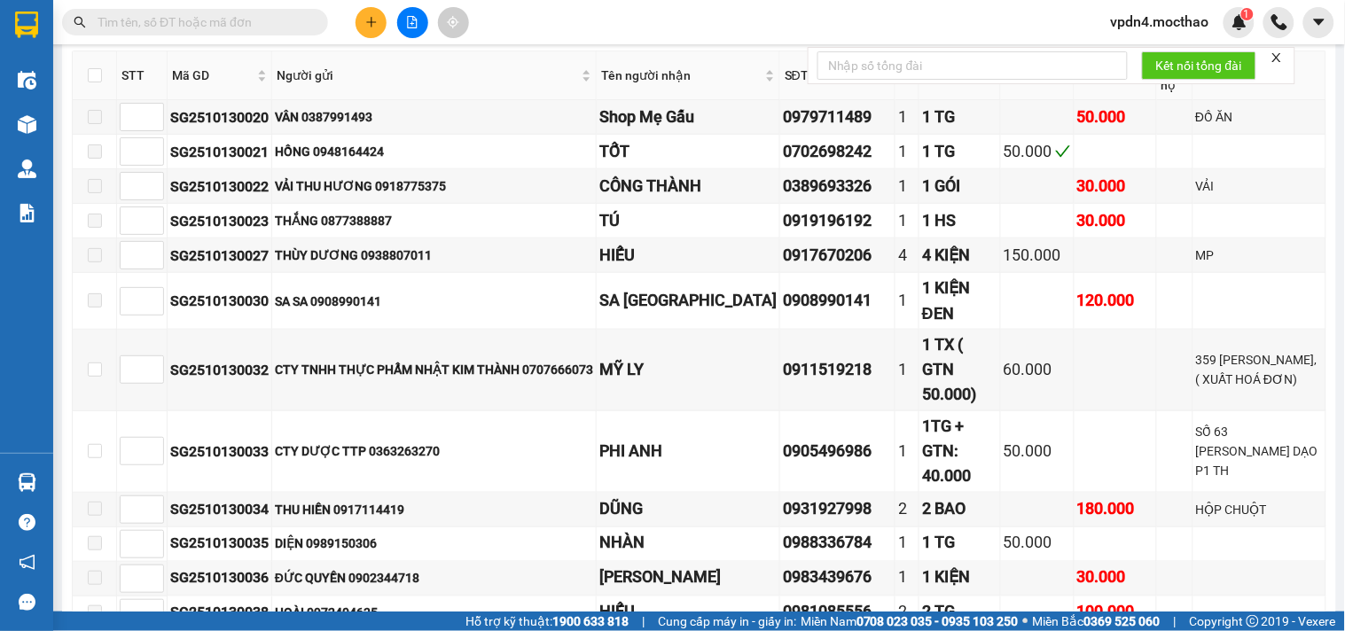
type input "[DATE]"
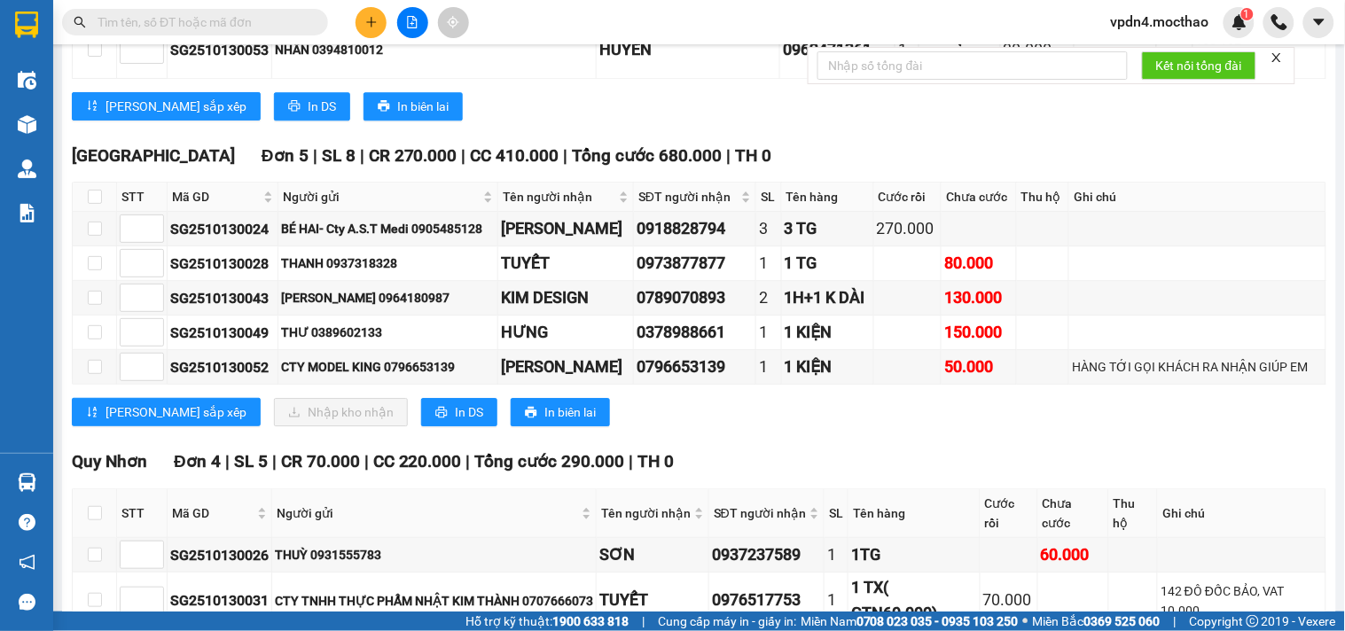
scroll to position [1174, 0]
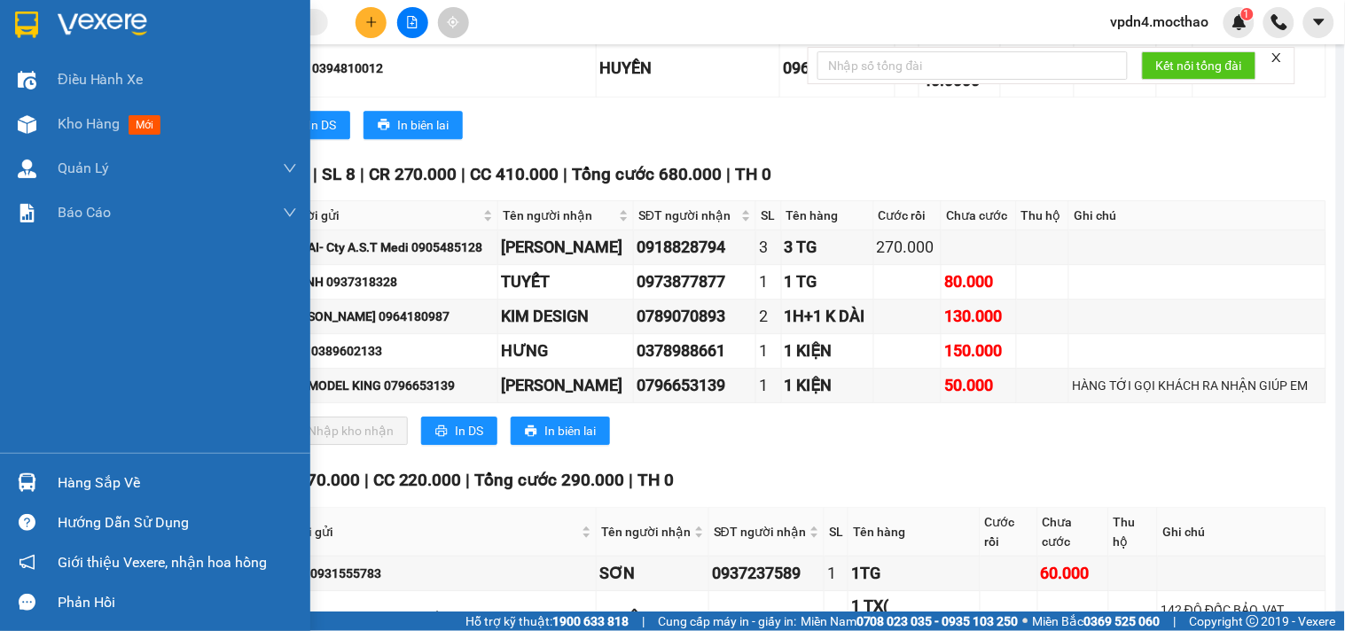
click at [95, 482] on div "Hàng sắp về" at bounding box center [177, 483] width 239 height 27
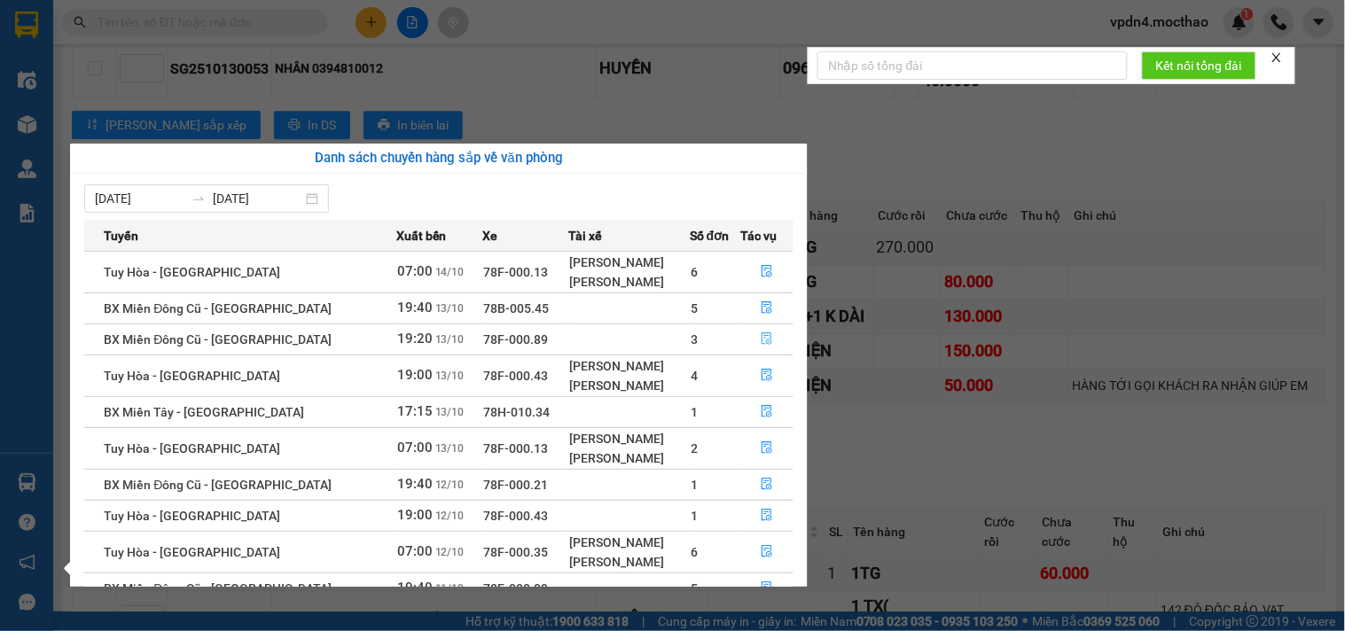
click at [761, 343] on icon "file-done" at bounding box center [767, 339] width 12 height 12
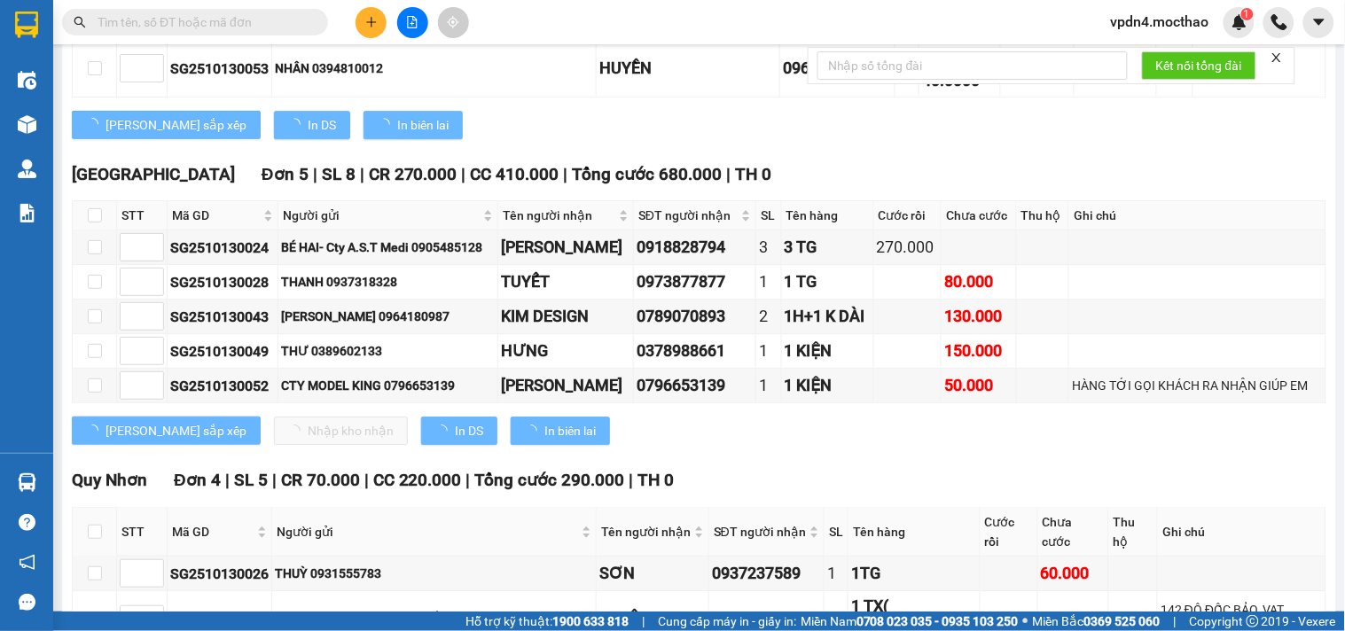
scroll to position [910, 0]
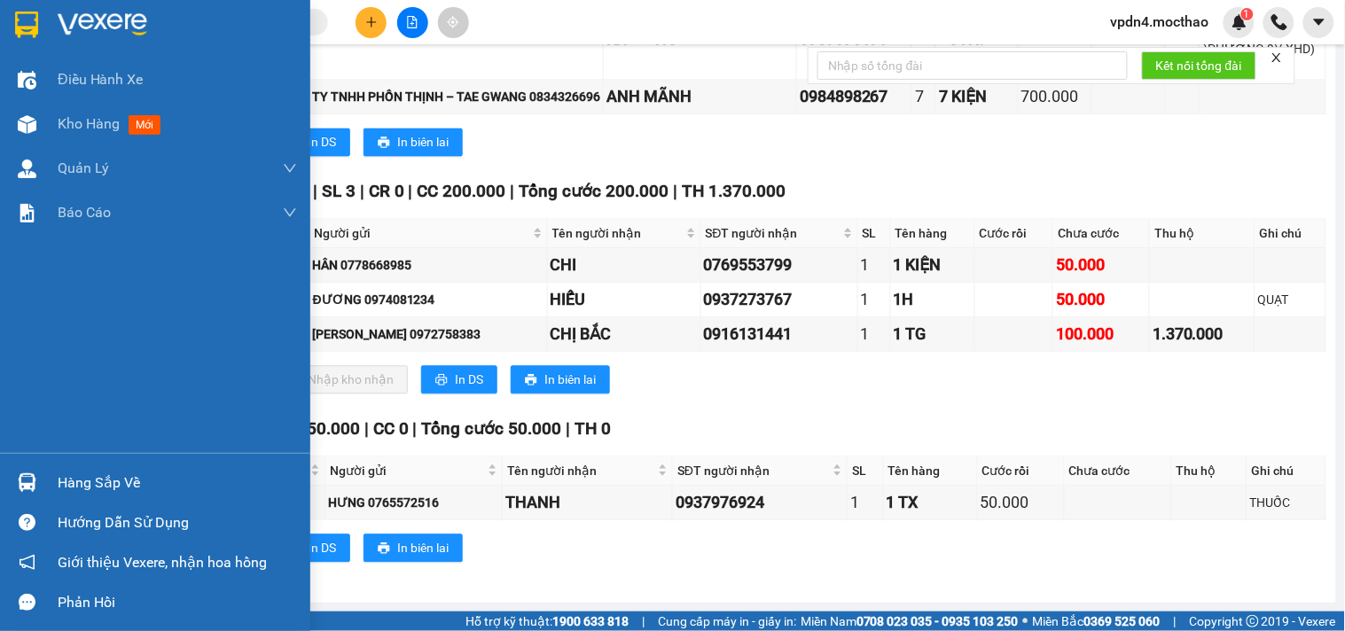
click at [104, 489] on div "Hàng sắp về" at bounding box center [177, 483] width 239 height 27
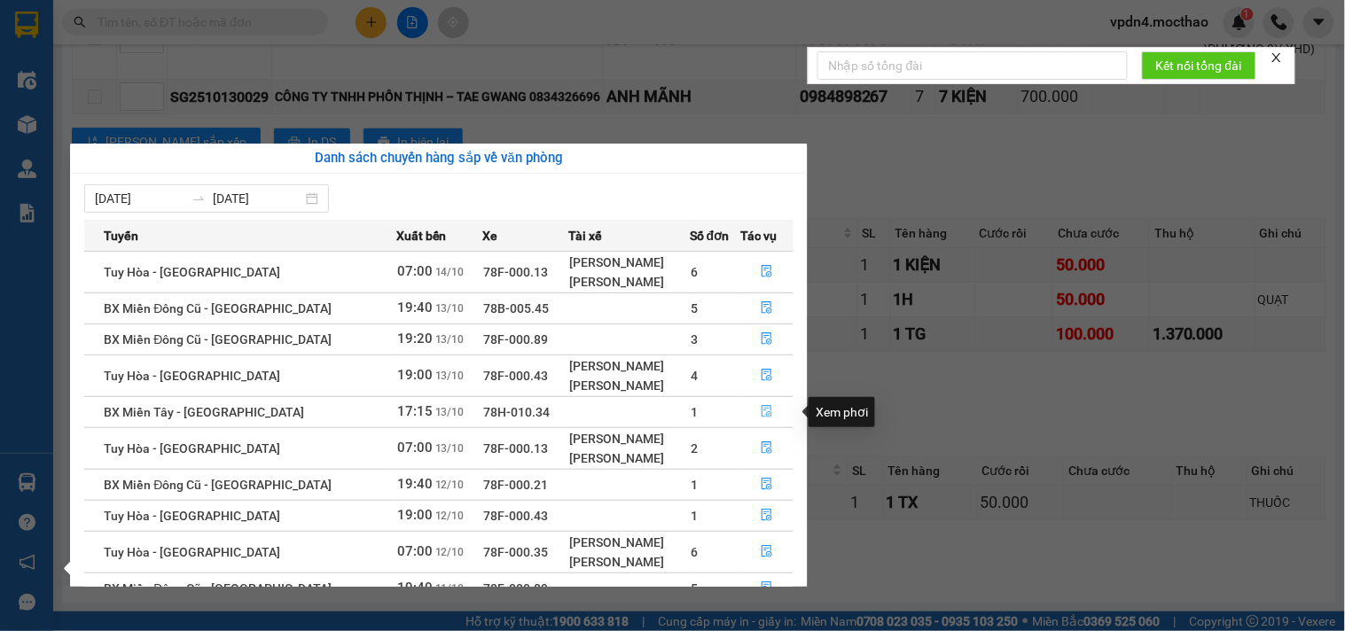
click at [777, 415] on button "button" at bounding box center [766, 412] width 51 height 28
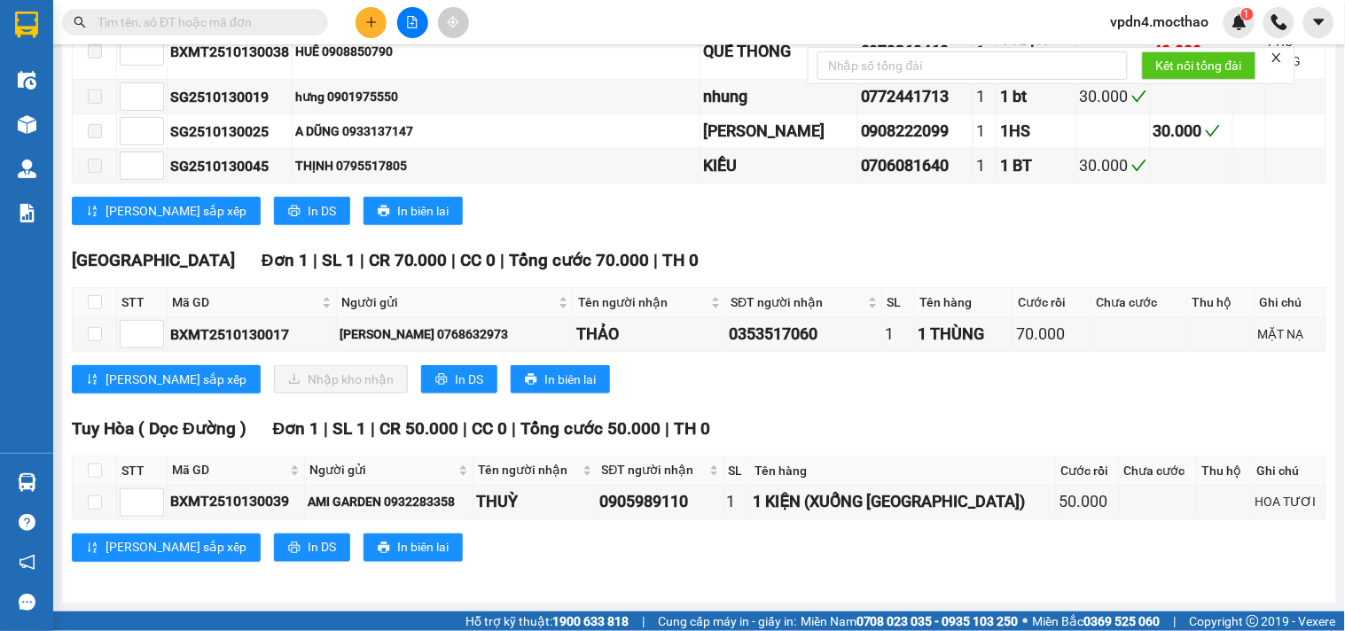
scroll to position [2373, 0]
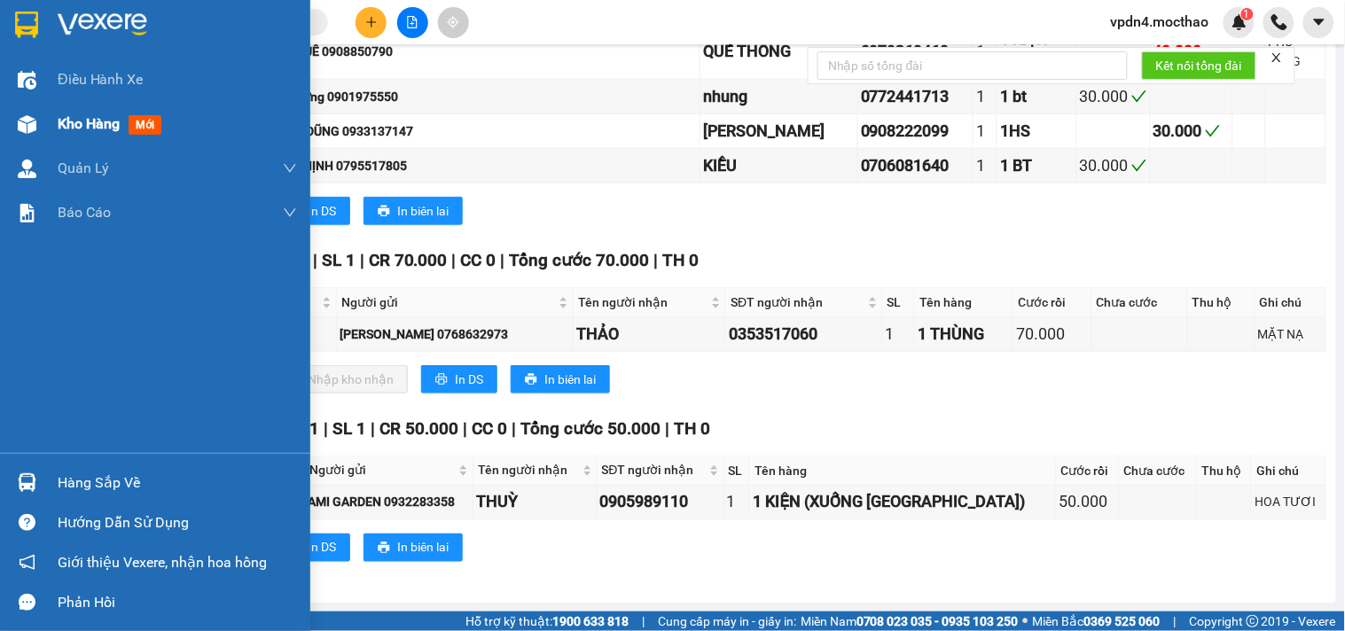
click at [68, 129] on span "Kho hàng" at bounding box center [89, 123] width 62 height 17
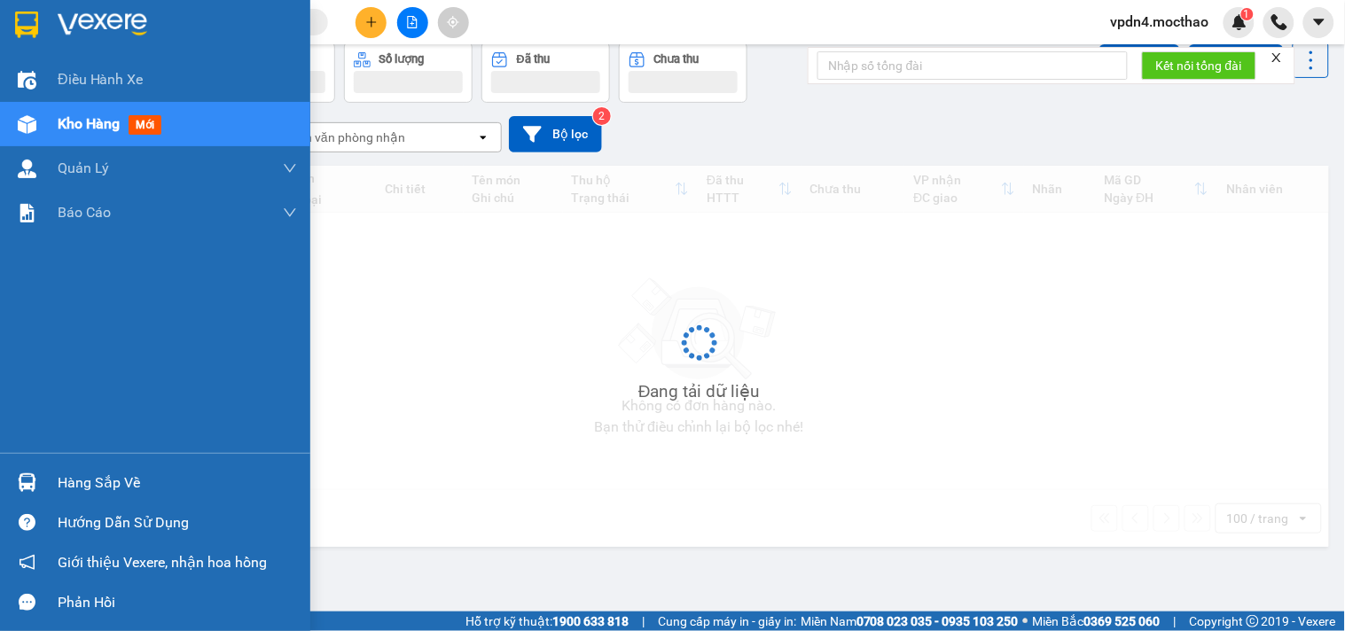
scroll to position [82, 0]
